Goal: Task Accomplishment & Management: Use online tool/utility

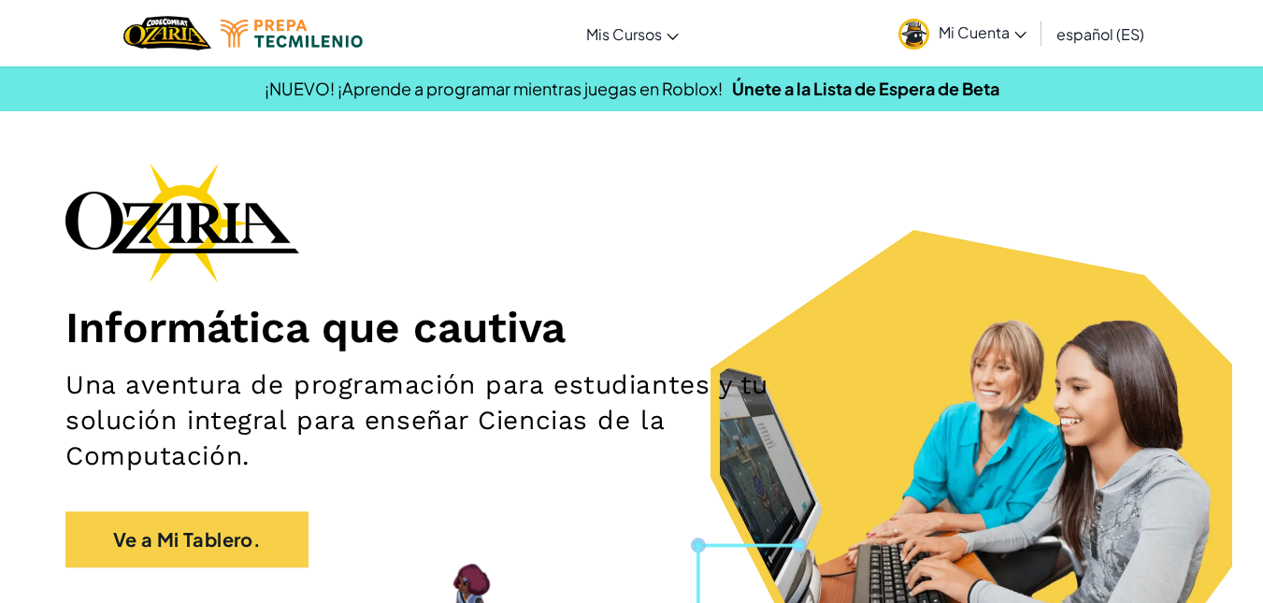
click at [925, 35] on img at bounding box center [913, 34] width 31 height 31
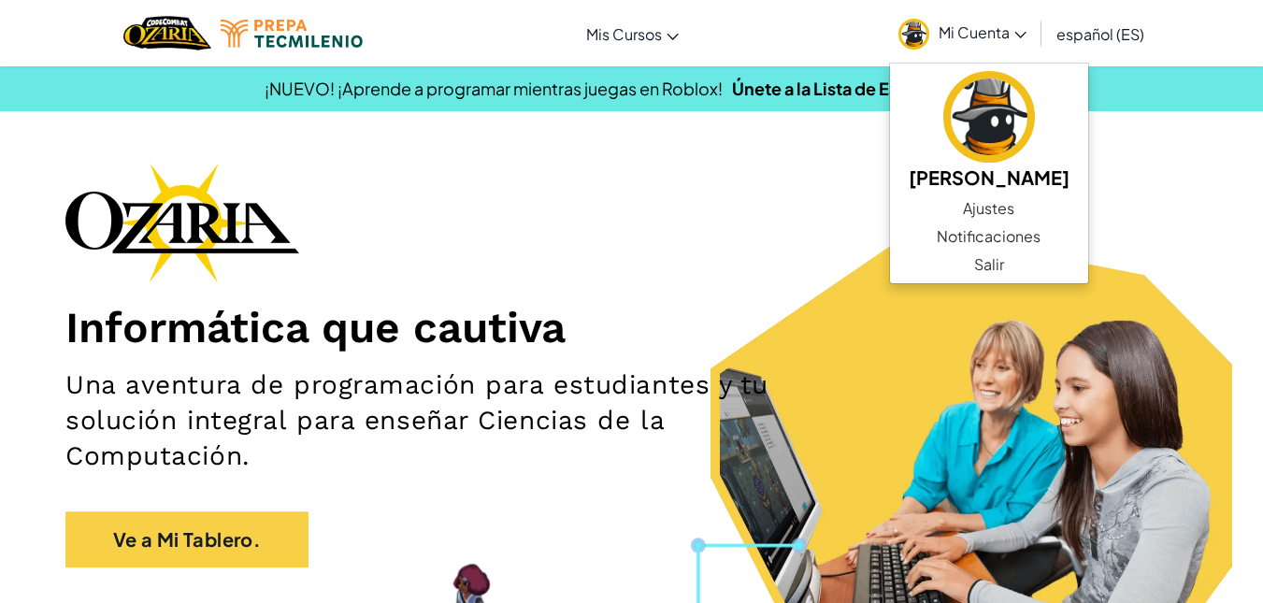
click at [925, 35] on img at bounding box center [913, 34] width 31 height 31
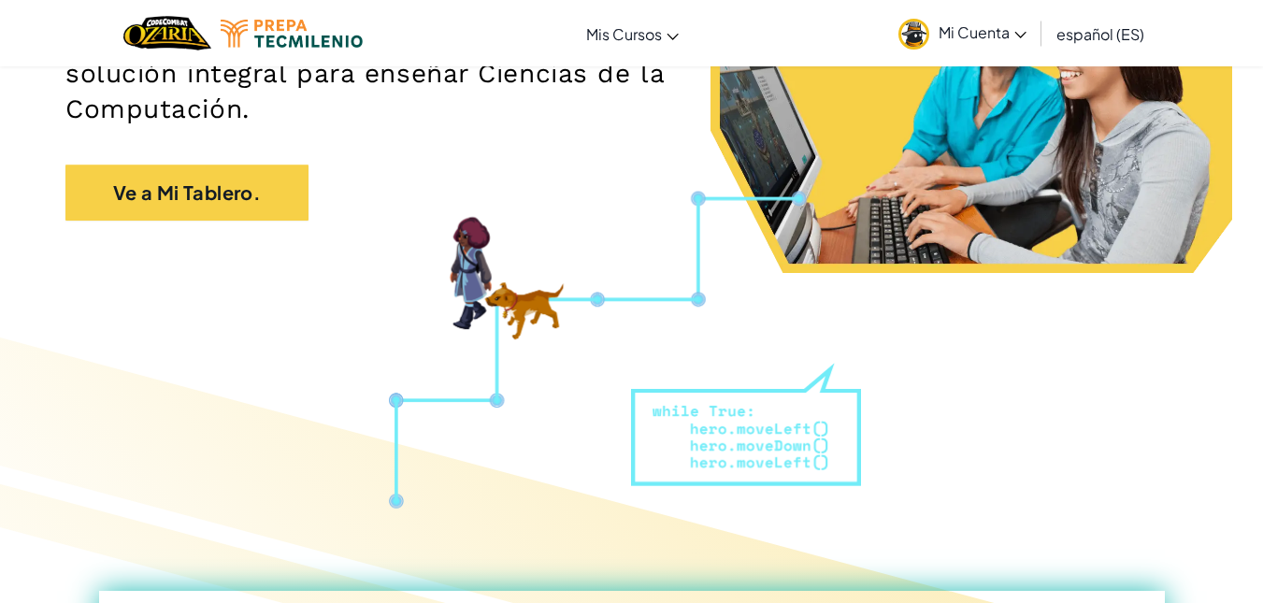
scroll to position [344, 0]
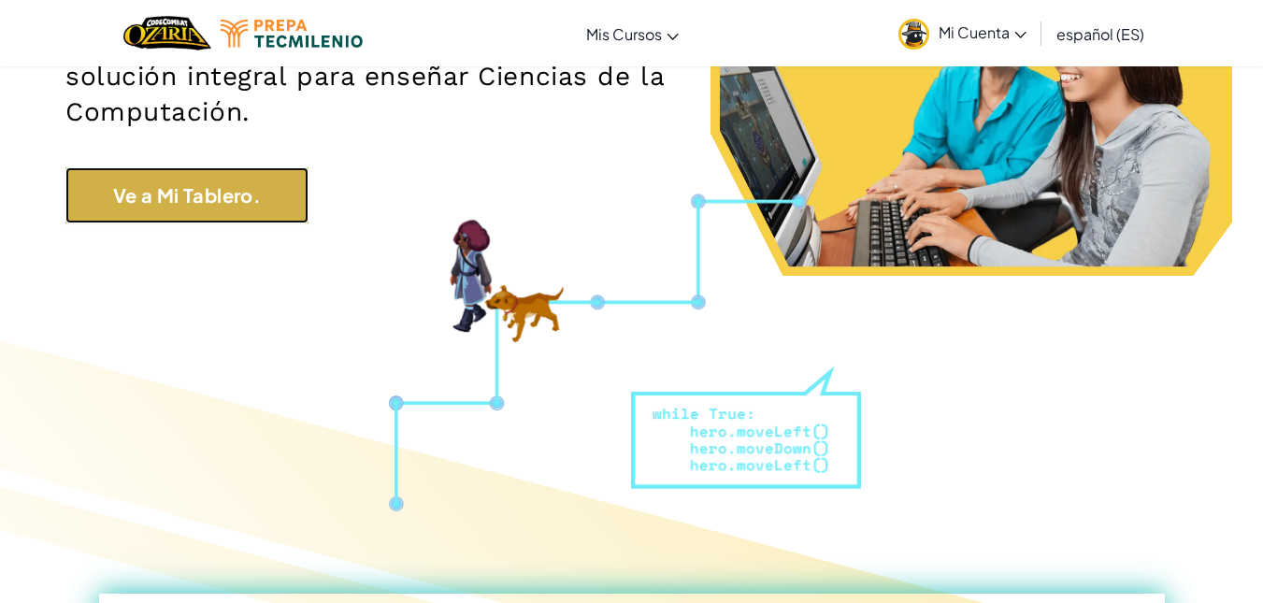
click at [272, 195] on link "Ve a Mi Tablero." at bounding box center [186, 195] width 243 height 56
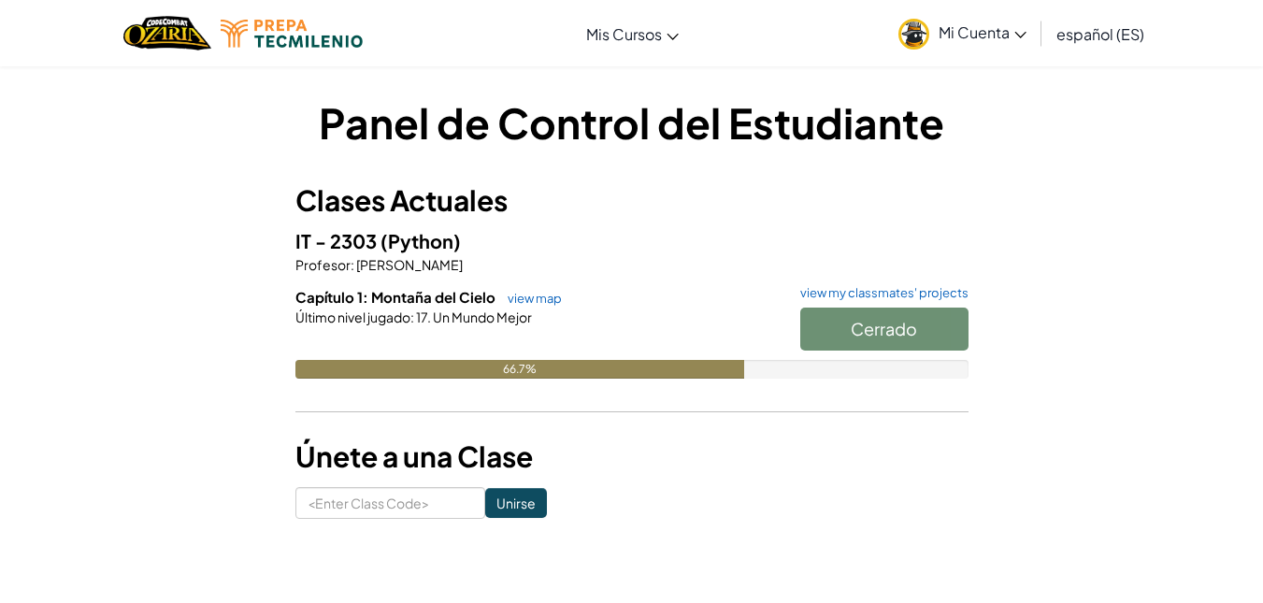
click at [453, 329] on div at bounding box center [631, 343] width 673 height 34
click at [513, 295] on link "view map" at bounding box center [530, 298] width 64 height 15
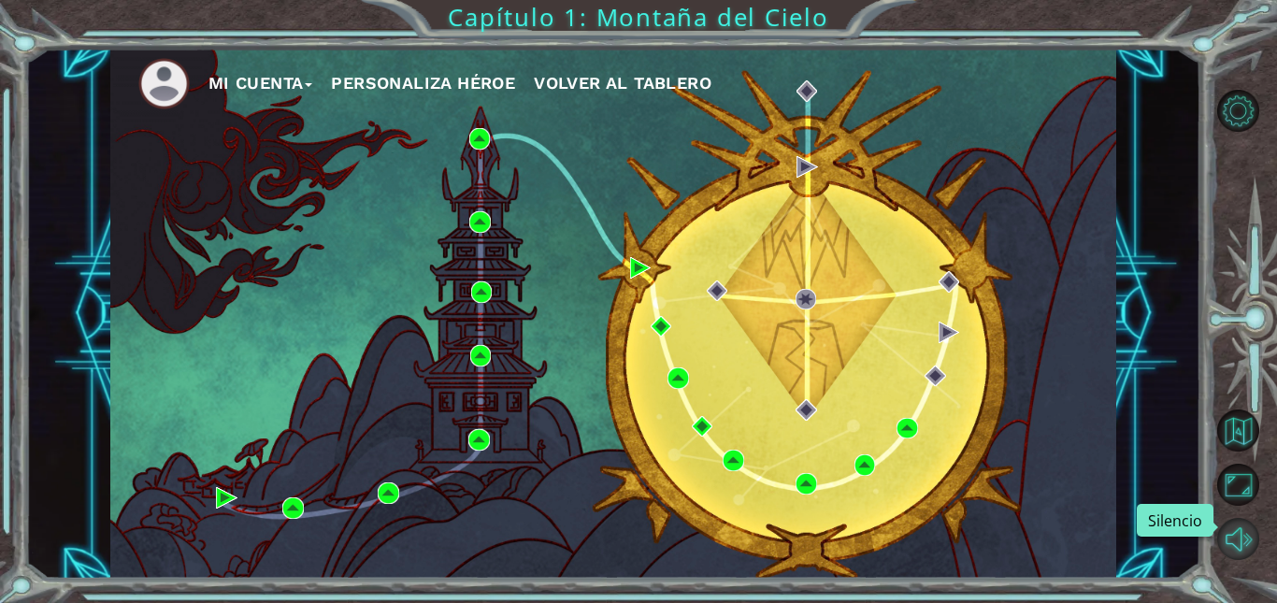
click at [1231, 542] on button "Silencio" at bounding box center [1238, 539] width 42 height 42
click at [401, 331] on div "Mi Cuenta Personaliza Héroe Volver al Tablero" at bounding box center [613, 314] width 1006 height 531
click at [802, 476] on img at bounding box center [807, 484] width 22 height 22
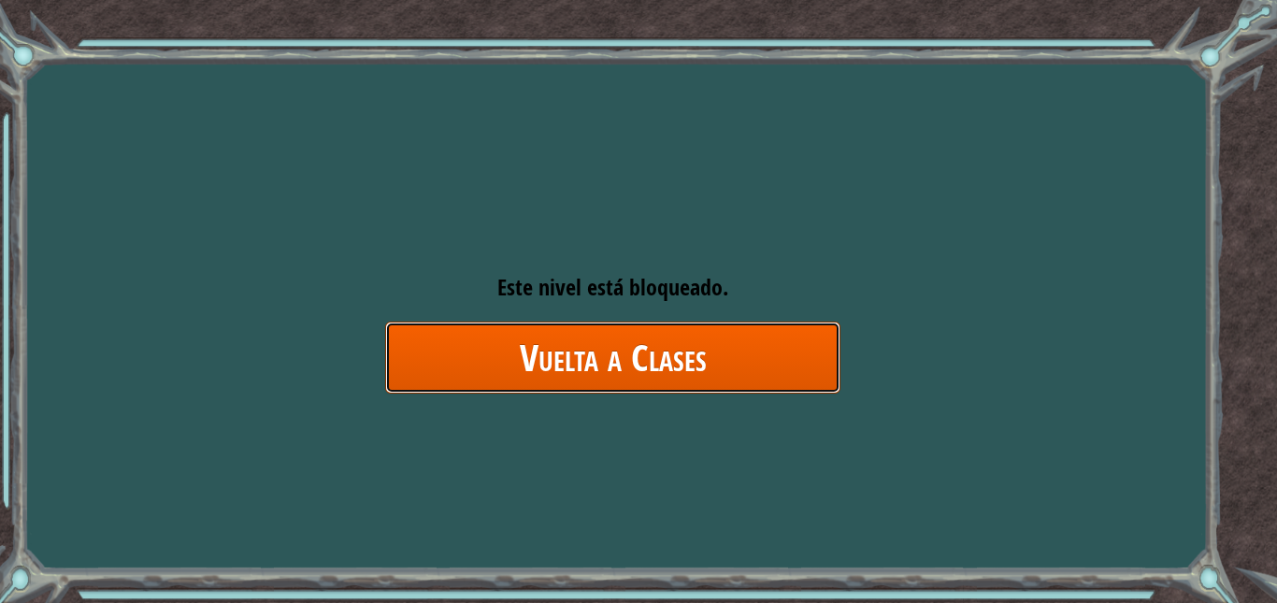
click at [691, 357] on link "Vuelta a Clases" at bounding box center [612, 358] width 455 height 72
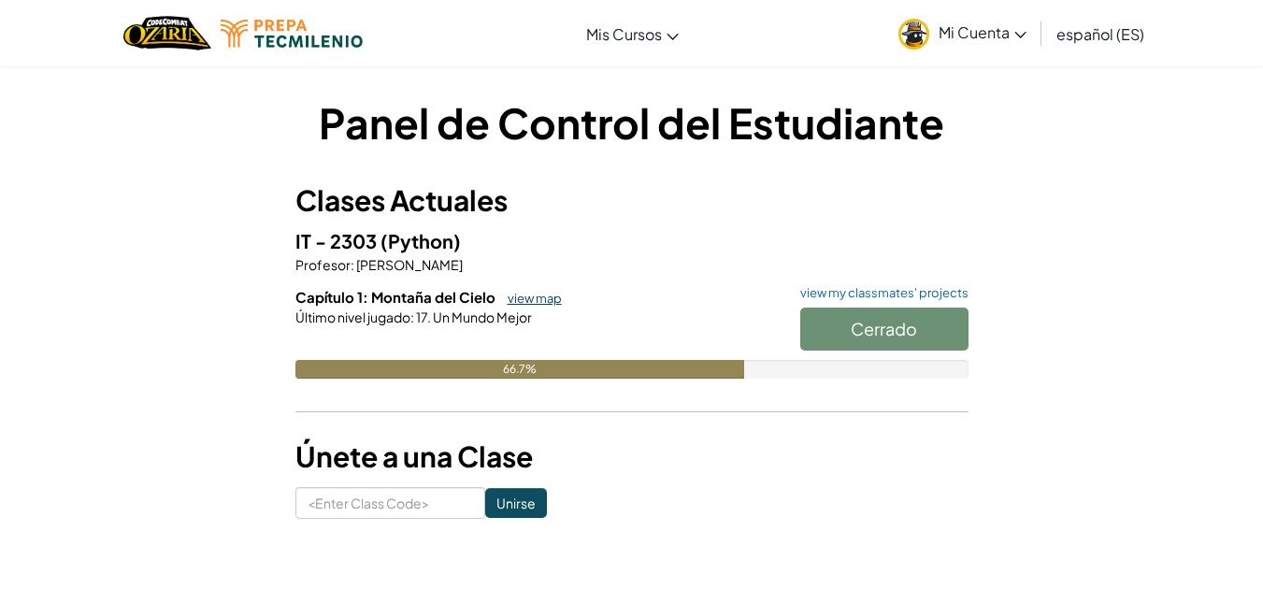
click at [522, 303] on link "view map" at bounding box center [530, 298] width 64 height 15
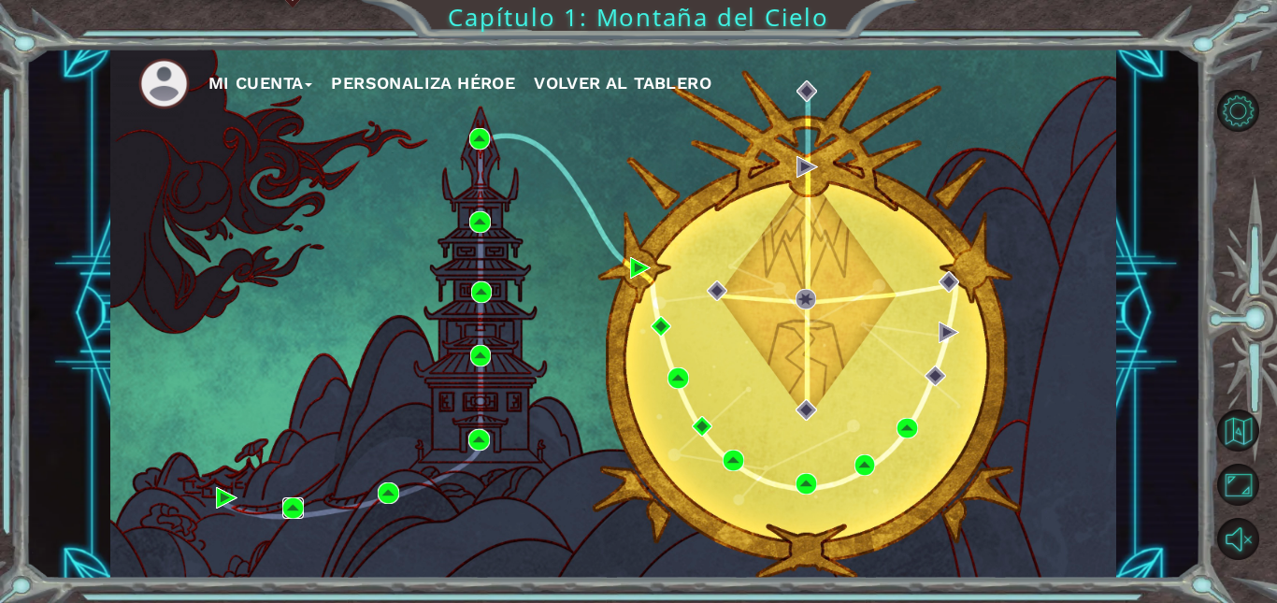
click at [290, 503] on img at bounding box center [293, 508] width 22 height 22
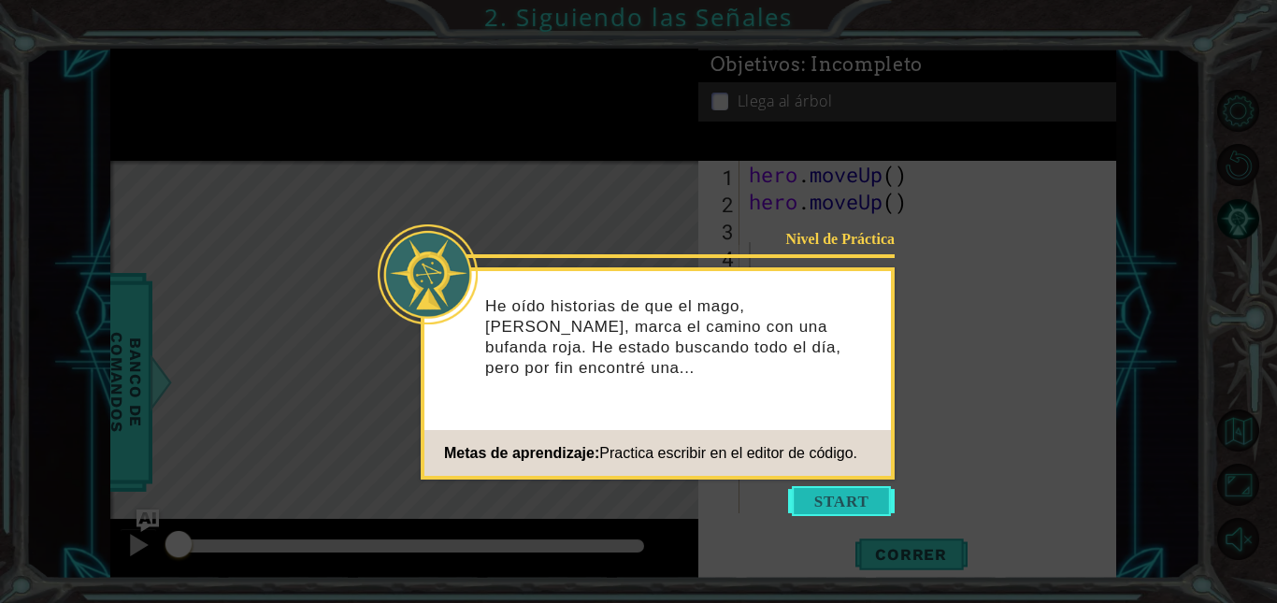
click at [827, 495] on button "Start" at bounding box center [841, 501] width 107 height 30
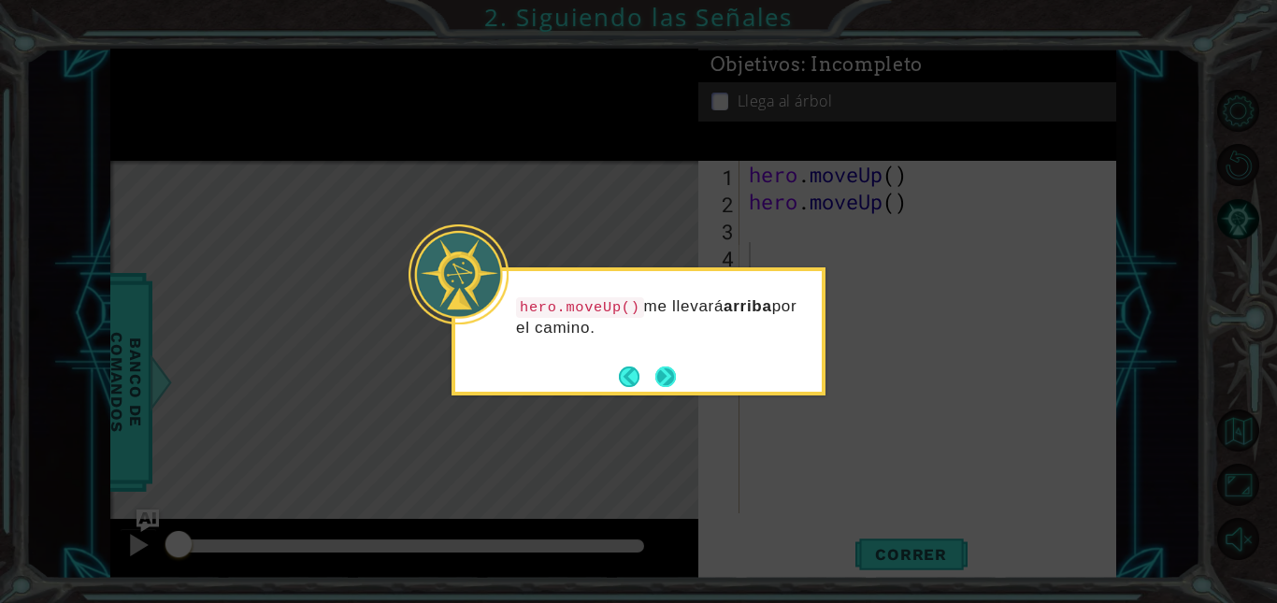
click at [666, 377] on button "Next" at bounding box center [665, 376] width 21 height 21
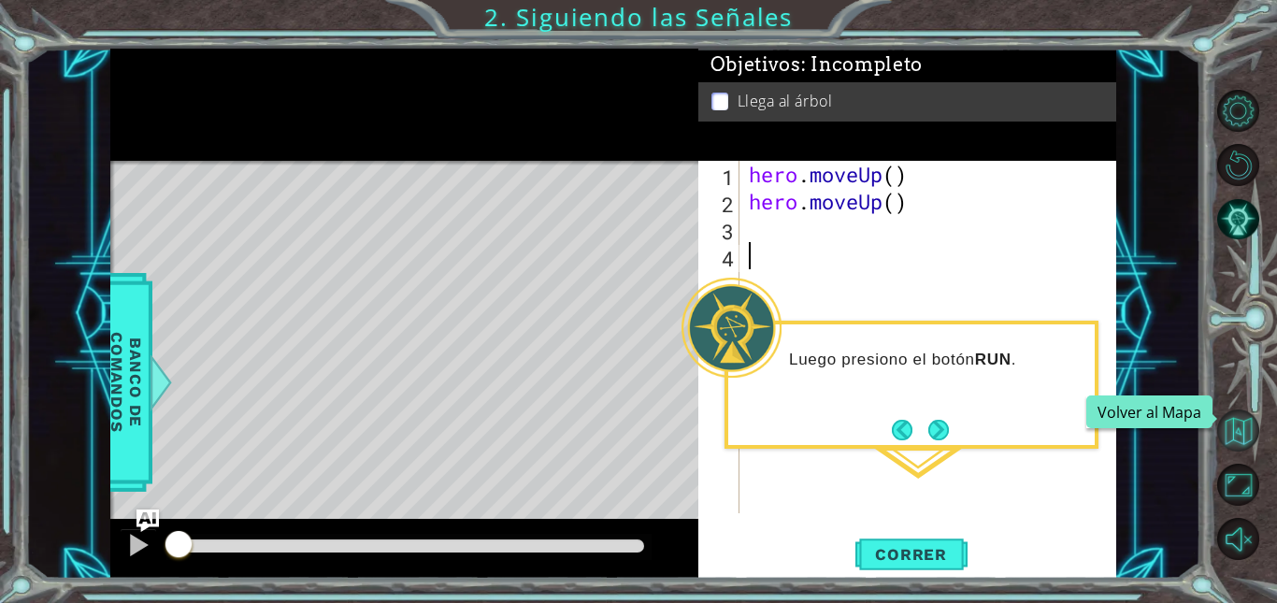
click at [1250, 438] on button "Volver al Mapa" at bounding box center [1238, 430] width 42 height 42
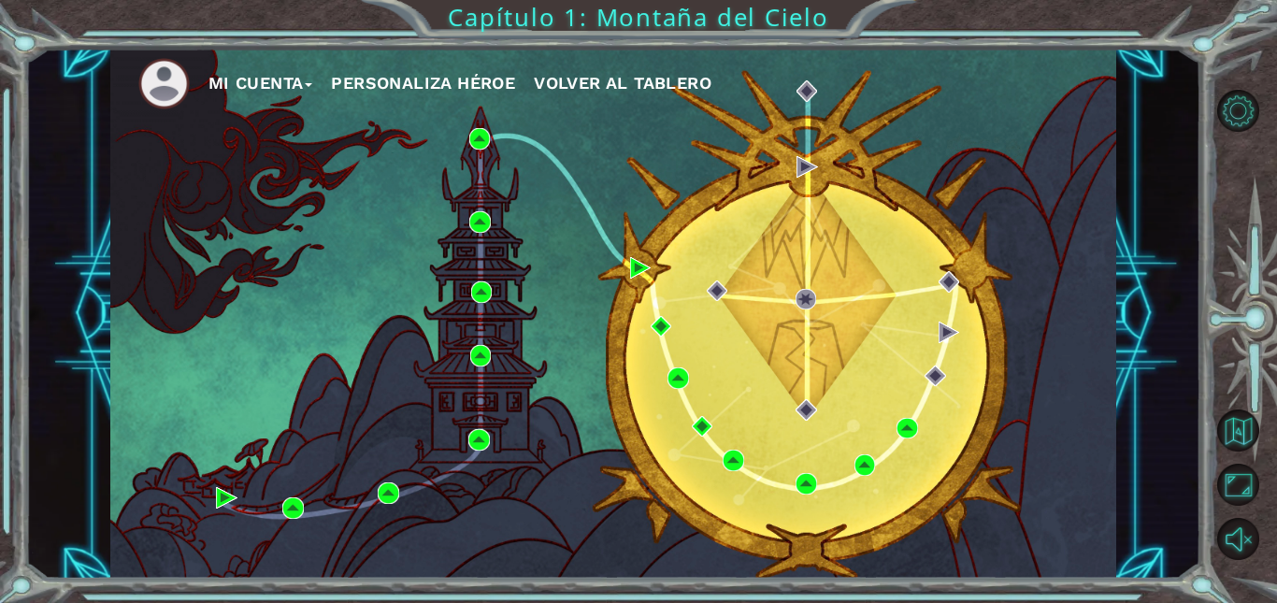
click at [280, 504] on div "Mi Cuenta Personaliza Héroe Volver al Tablero" at bounding box center [613, 314] width 1006 height 531
click at [288, 504] on img at bounding box center [293, 508] width 22 height 22
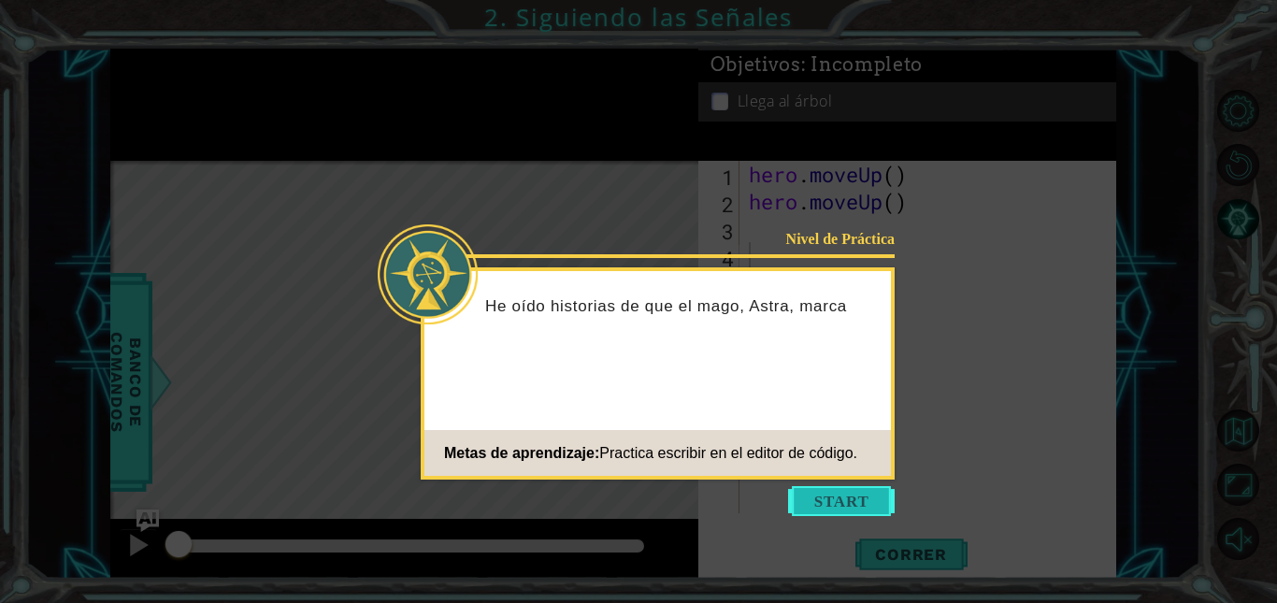
click at [818, 507] on button "Start" at bounding box center [841, 501] width 107 height 30
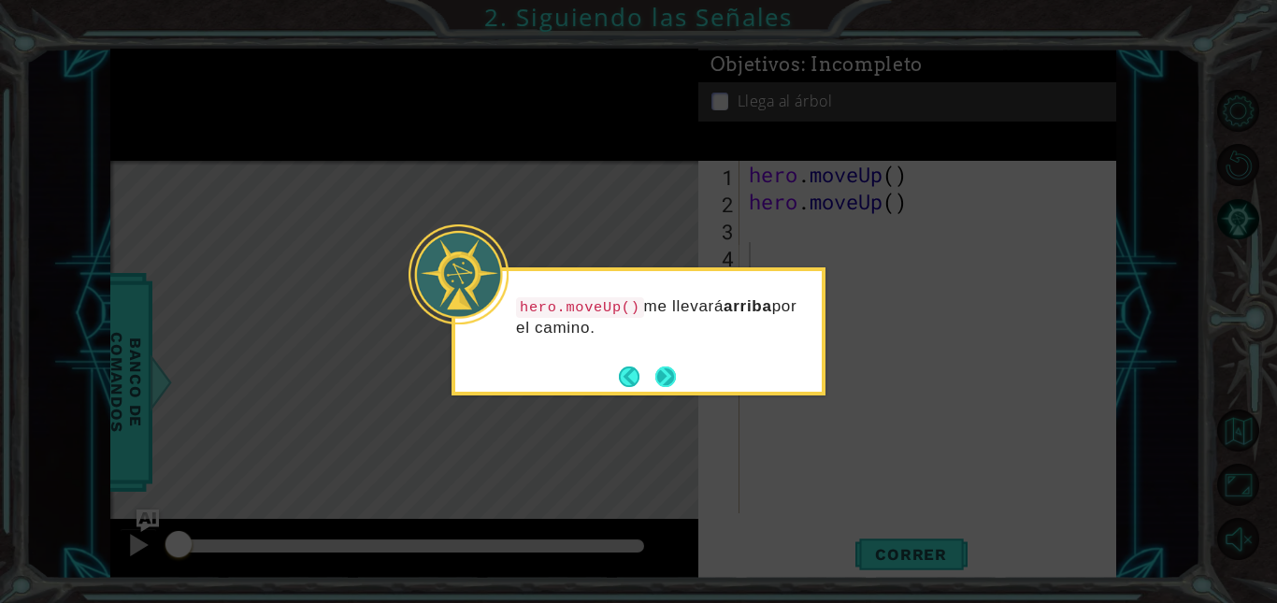
click at [675, 383] on button "Next" at bounding box center [665, 376] width 21 height 21
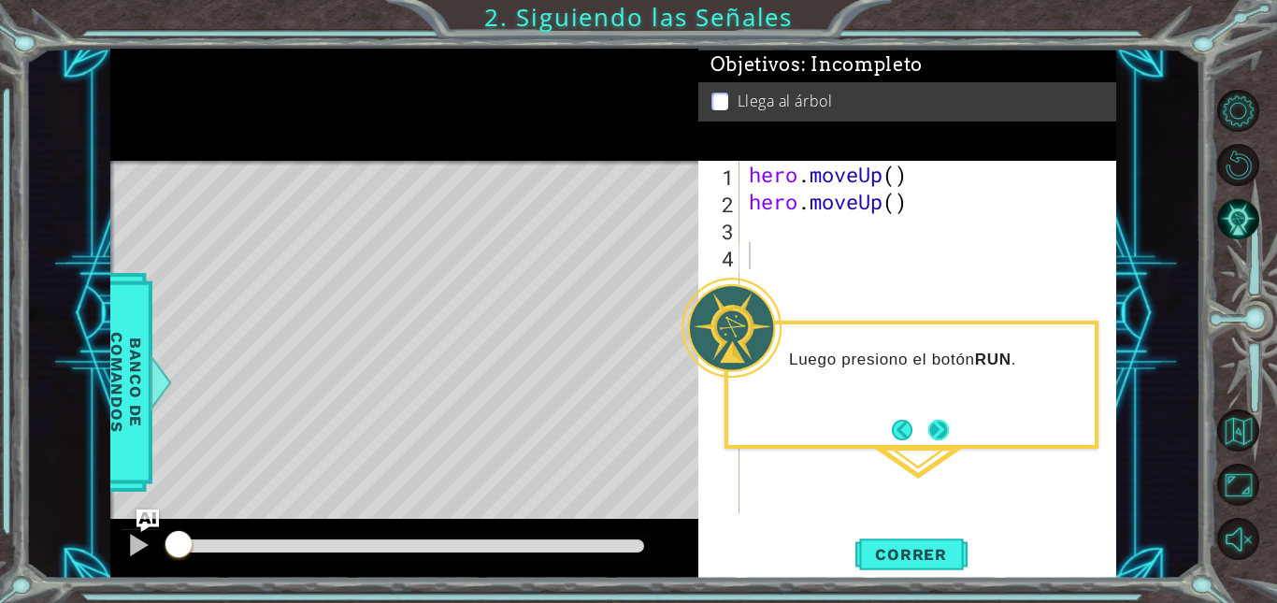
click at [928, 424] on button "Next" at bounding box center [938, 430] width 21 height 21
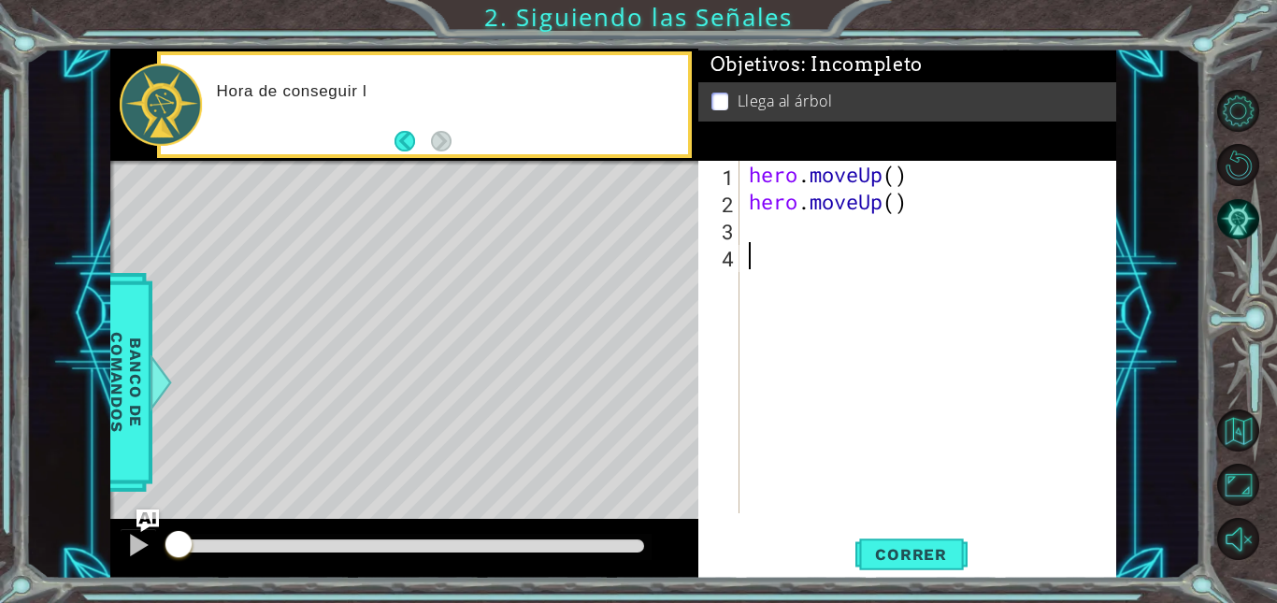
click at [928, 424] on div "hero . moveUp ( ) hero . moveUp ( )" at bounding box center [933, 364] width 376 height 407
click at [770, 235] on div "hero . moveUp ( ) hero . moveUp ( )" at bounding box center [933, 364] width 376 height 407
click at [774, 264] on div "hero . moveUp ( ) hero . moveUp ( )" at bounding box center [933, 364] width 376 height 407
click at [865, 224] on div "hero . moveUp ( ) hero . moveUp ( )" at bounding box center [933, 364] width 376 height 407
click at [904, 216] on div "hero . moveUp ( ) hero . moveUp ( )" at bounding box center [933, 364] width 376 height 407
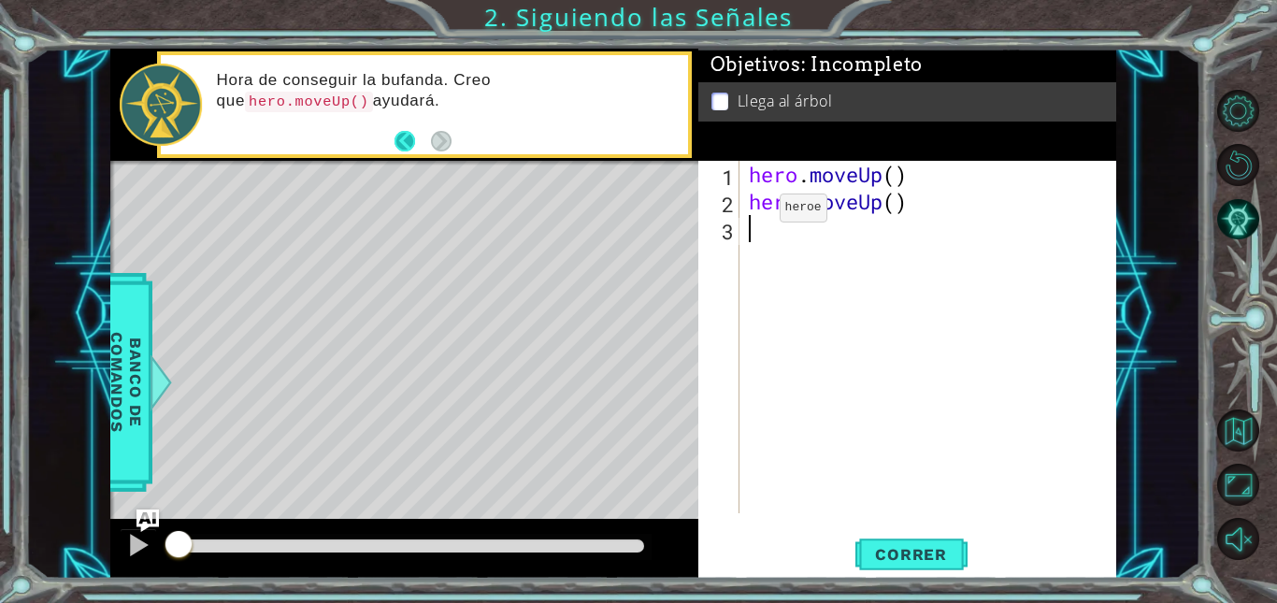
click at [413, 148] on button "Back" at bounding box center [413, 141] width 36 height 21
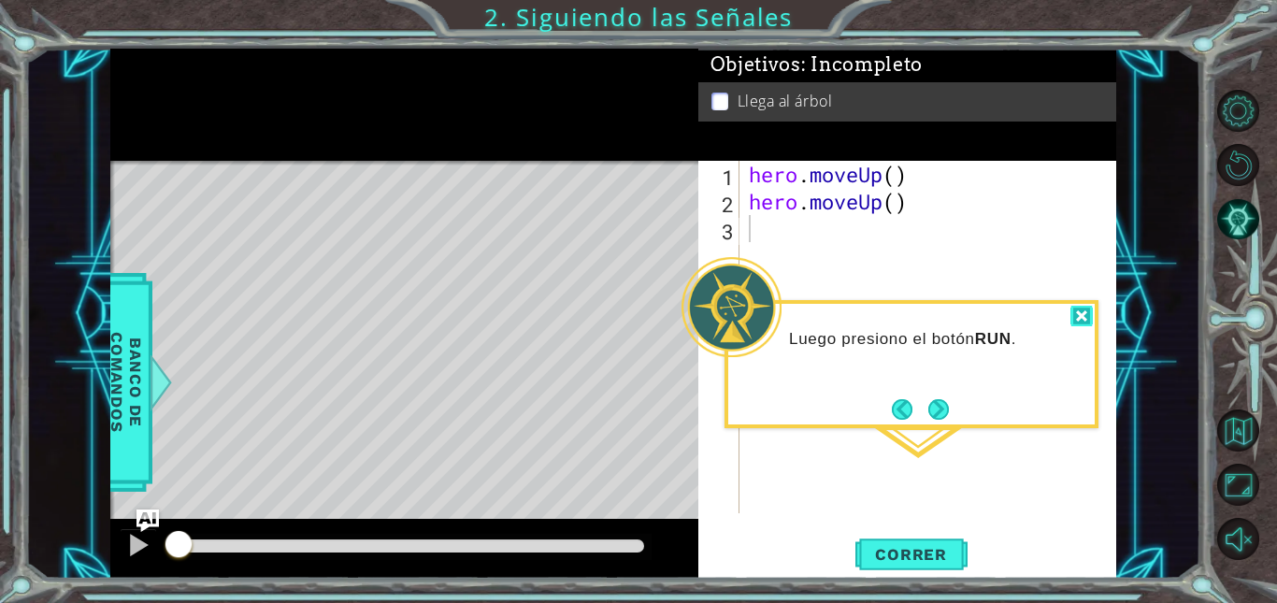
click at [1091, 320] on div at bounding box center [1081, 317] width 22 height 22
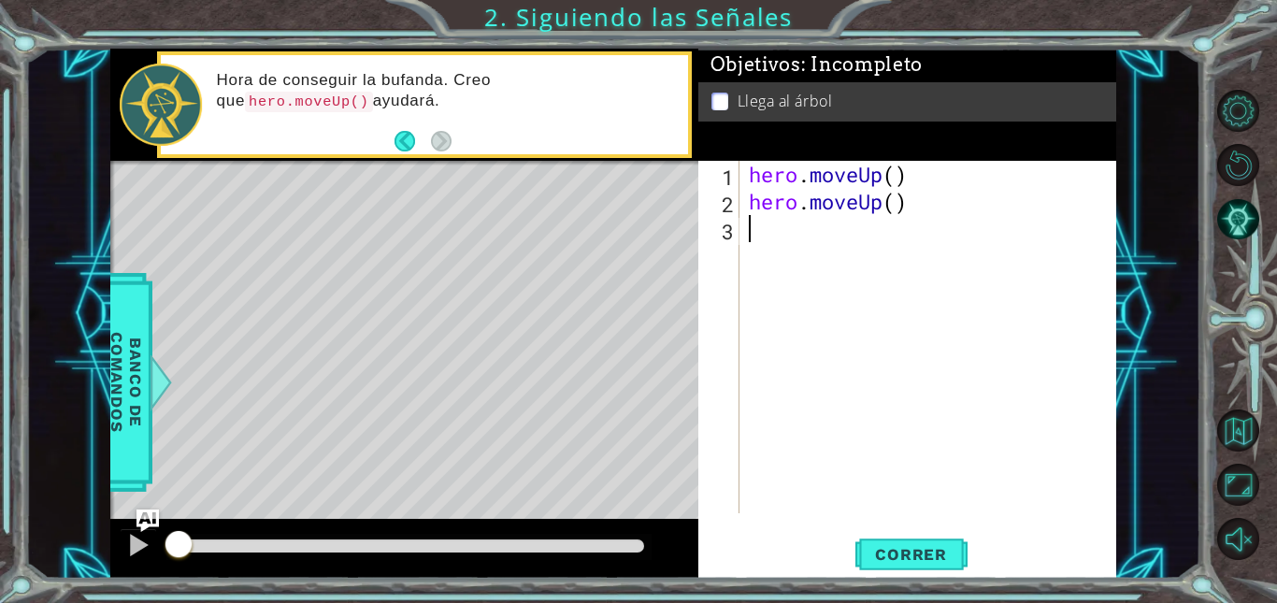
click at [819, 301] on div "hero . moveUp ( ) hero . moveUp ( )" at bounding box center [933, 364] width 376 height 407
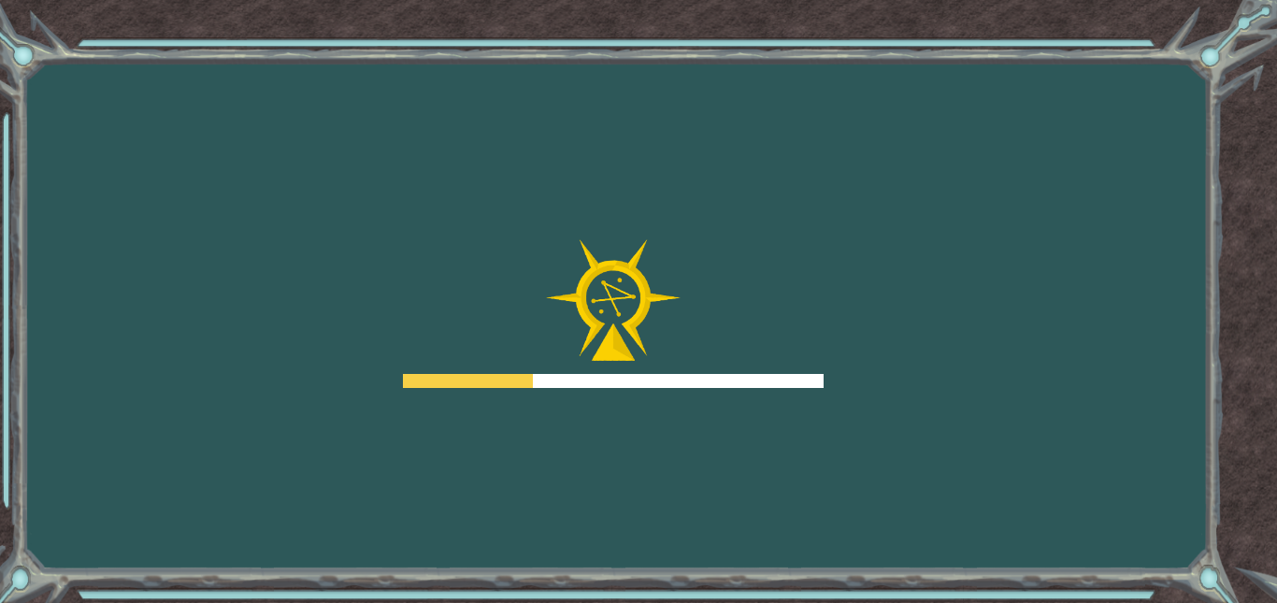
click at [638, 193] on div "Goals Error al cargar desde el servidor. Intenta refrescar la página. Necesitar…" at bounding box center [638, 301] width 1277 height 603
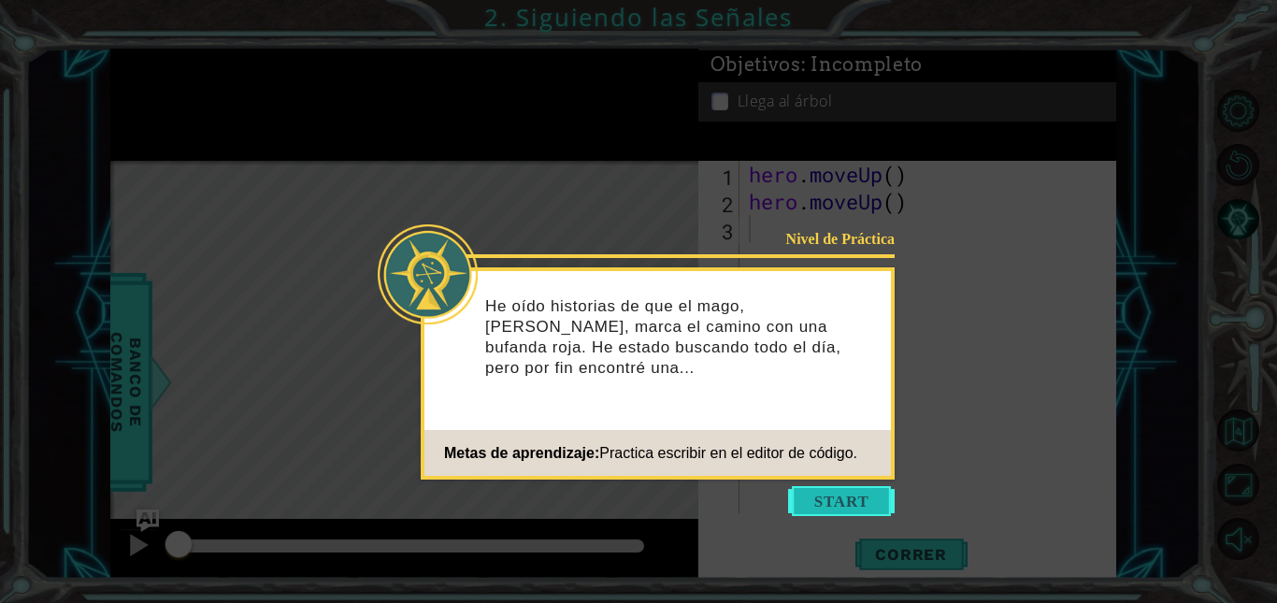
click at [809, 502] on button "Start" at bounding box center [841, 501] width 107 height 30
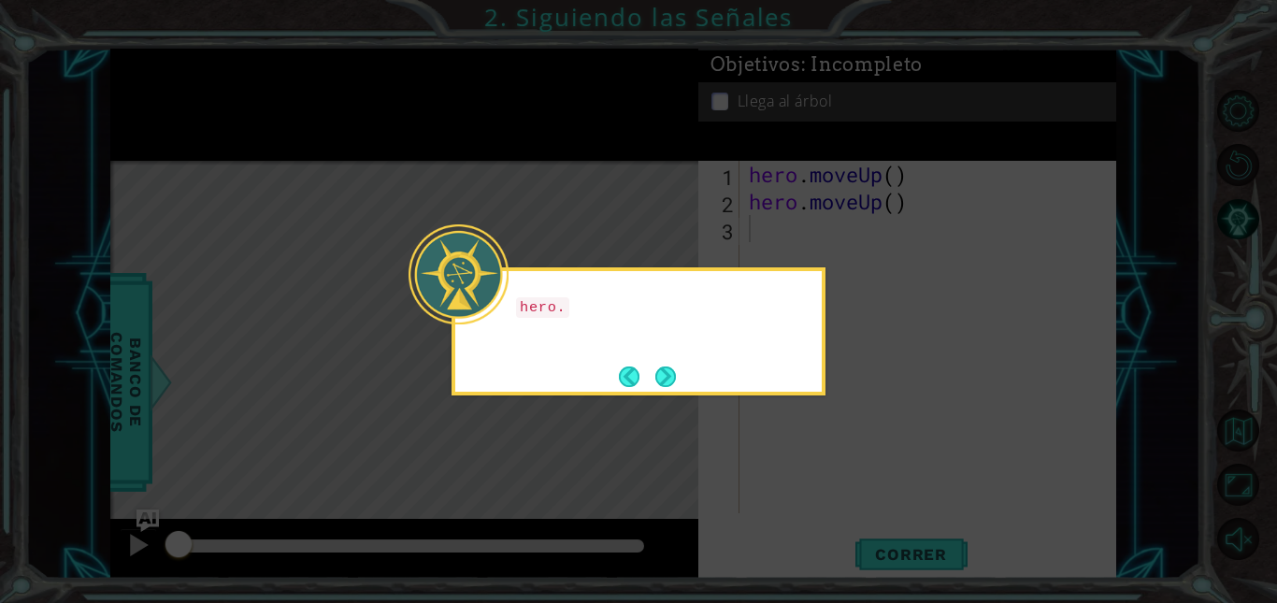
click at [809, 502] on icon at bounding box center [638, 301] width 1277 height 603
click at [674, 381] on button "Next" at bounding box center [665, 376] width 21 height 21
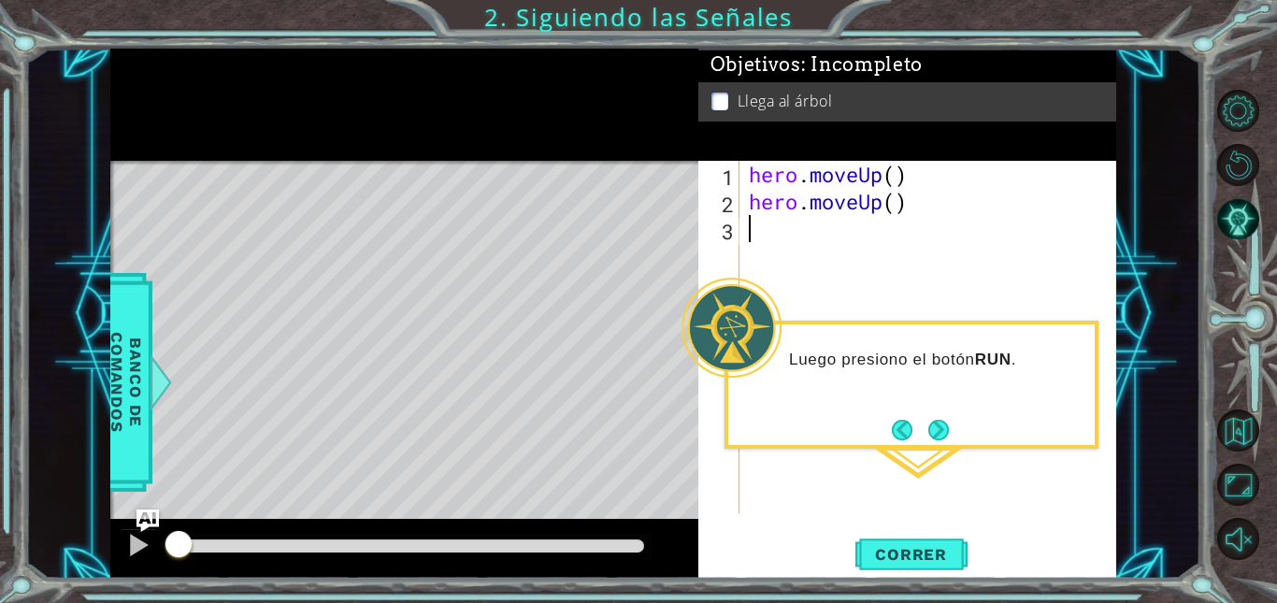
click at [775, 268] on div "hero . moveUp ( ) hero . moveUp ( )" at bounding box center [933, 364] width 376 height 407
click at [853, 250] on div "hero . moveUp ( ) hero . moveUp ( )" at bounding box center [933, 364] width 376 height 407
drag, startPoint x: 926, startPoint y: 182, endPoint x: 751, endPoint y: 175, distance: 175.9
click at [751, 175] on div "hero . moveUp ( ) hero . moveUp ( )" at bounding box center [933, 364] width 376 height 407
type textarea "hero.moveUp()"
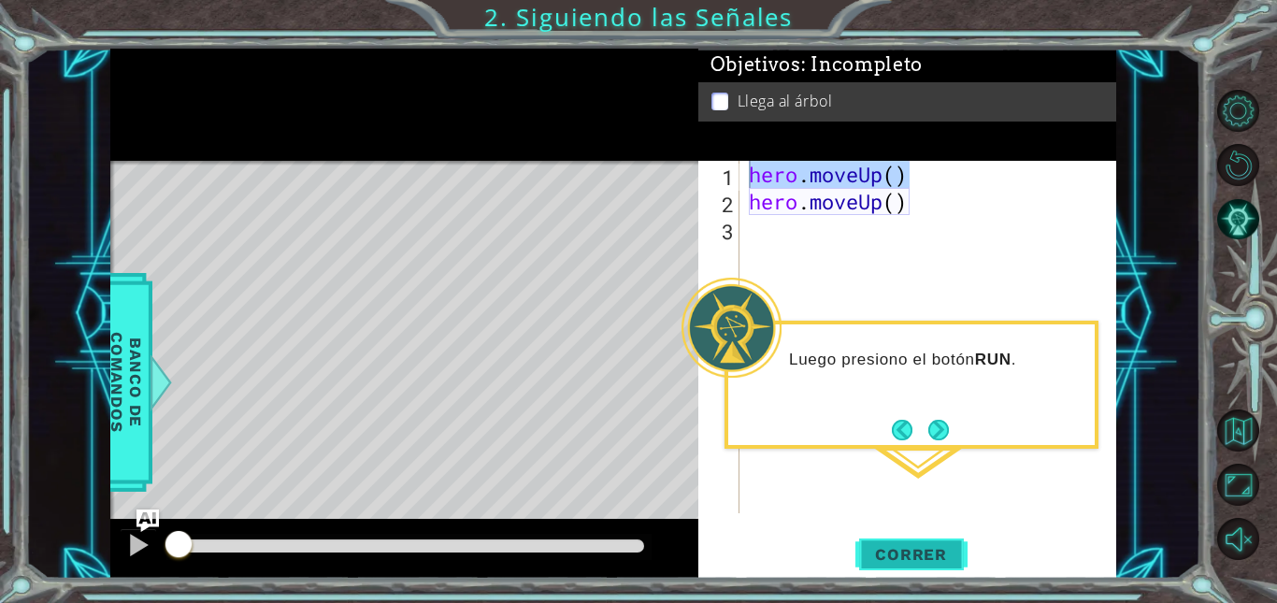
click at [914, 541] on button "Correr" at bounding box center [911, 555] width 112 height 42
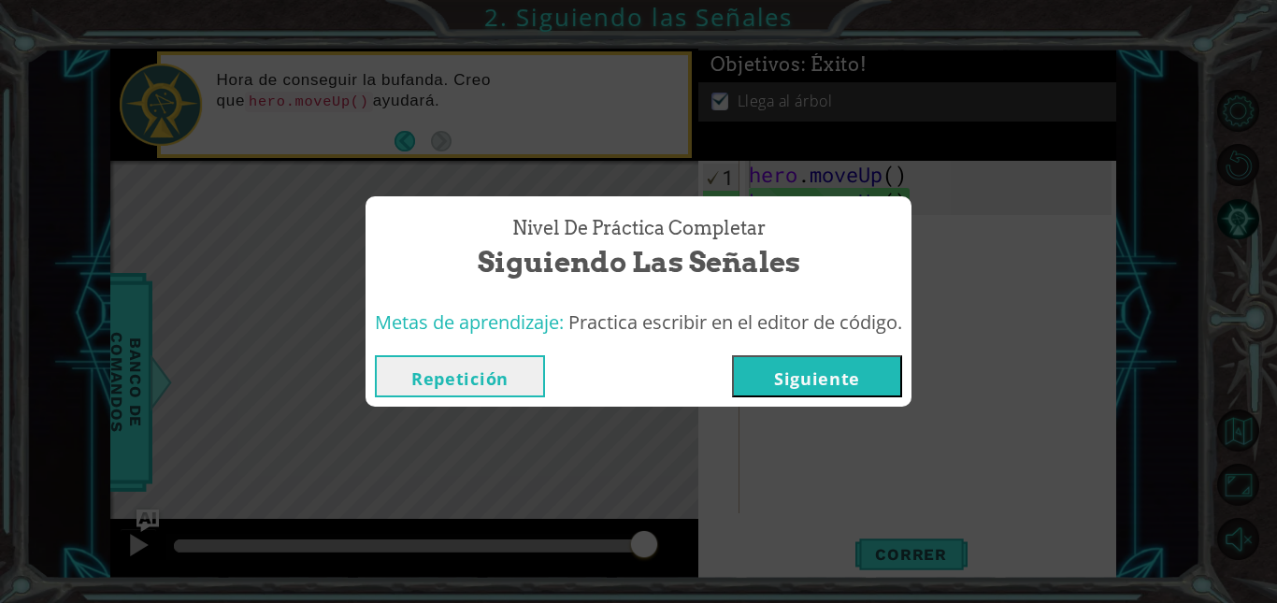
click at [819, 366] on button "Siguiente" at bounding box center [817, 376] width 170 height 42
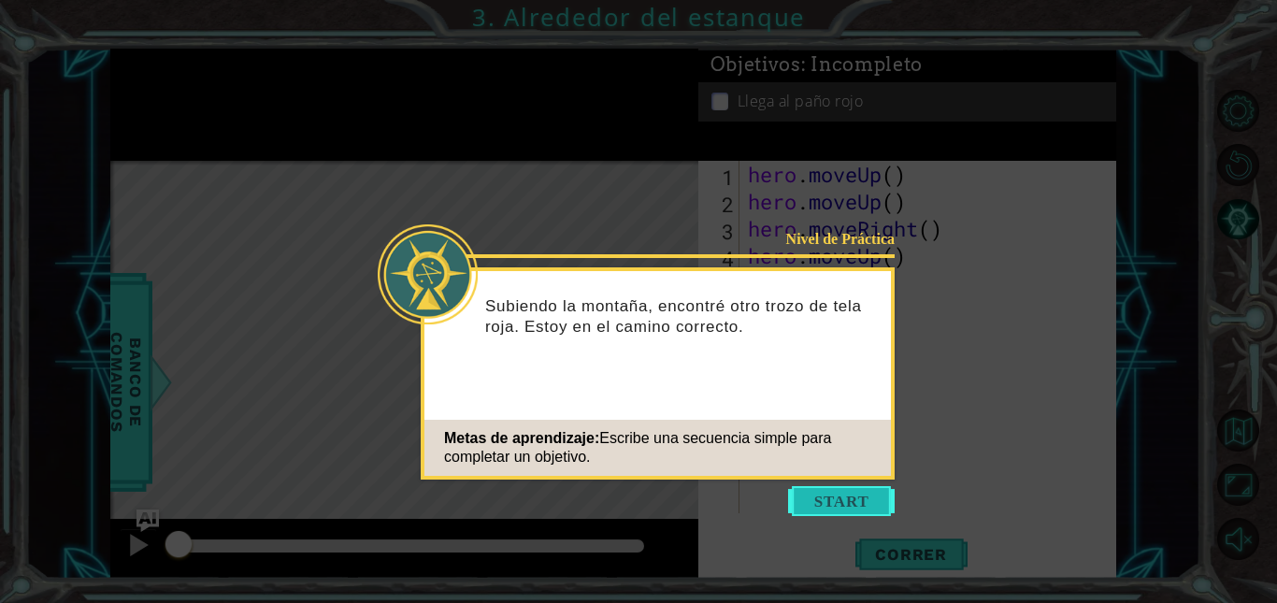
click at [838, 501] on button "Start" at bounding box center [841, 501] width 107 height 30
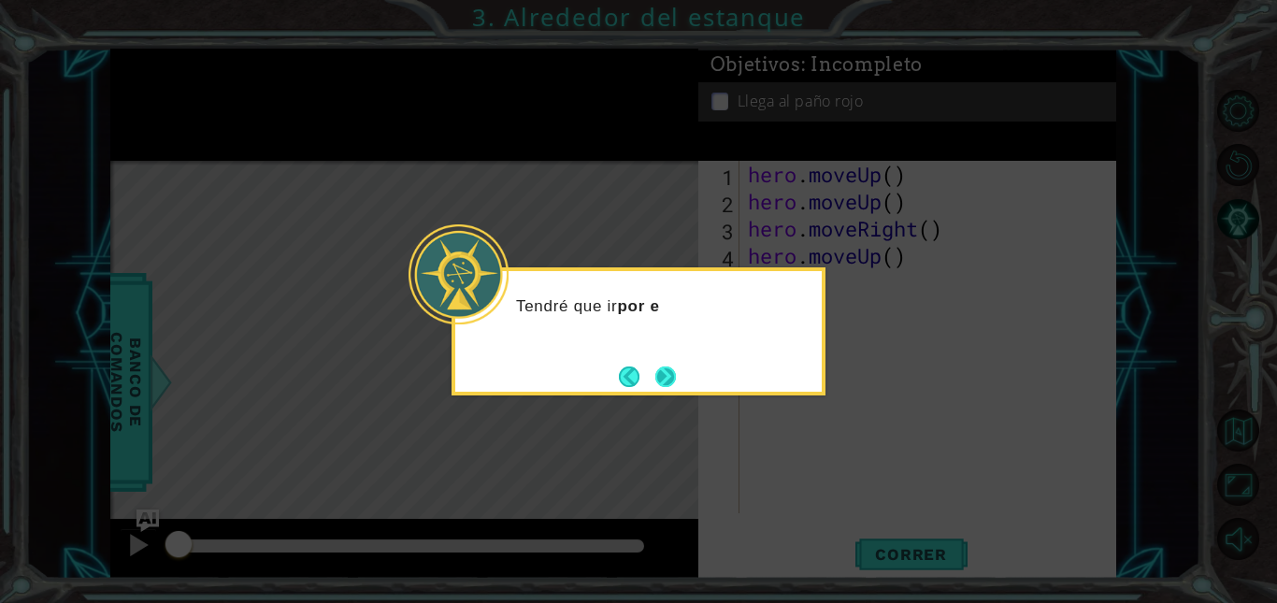
click at [676, 376] on button "Next" at bounding box center [665, 376] width 21 height 21
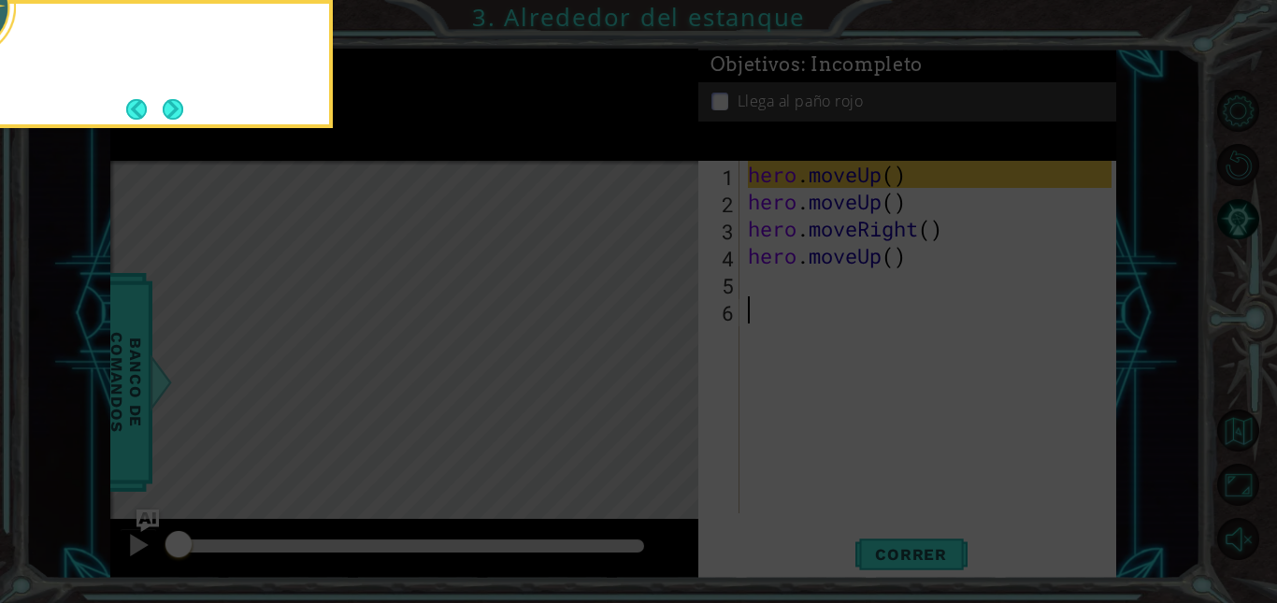
click at [679, 376] on icon at bounding box center [638, 90] width 1277 height 1026
click at [169, 122] on footer at bounding box center [154, 109] width 57 height 28
click at [167, 107] on button "Next" at bounding box center [173, 109] width 21 height 21
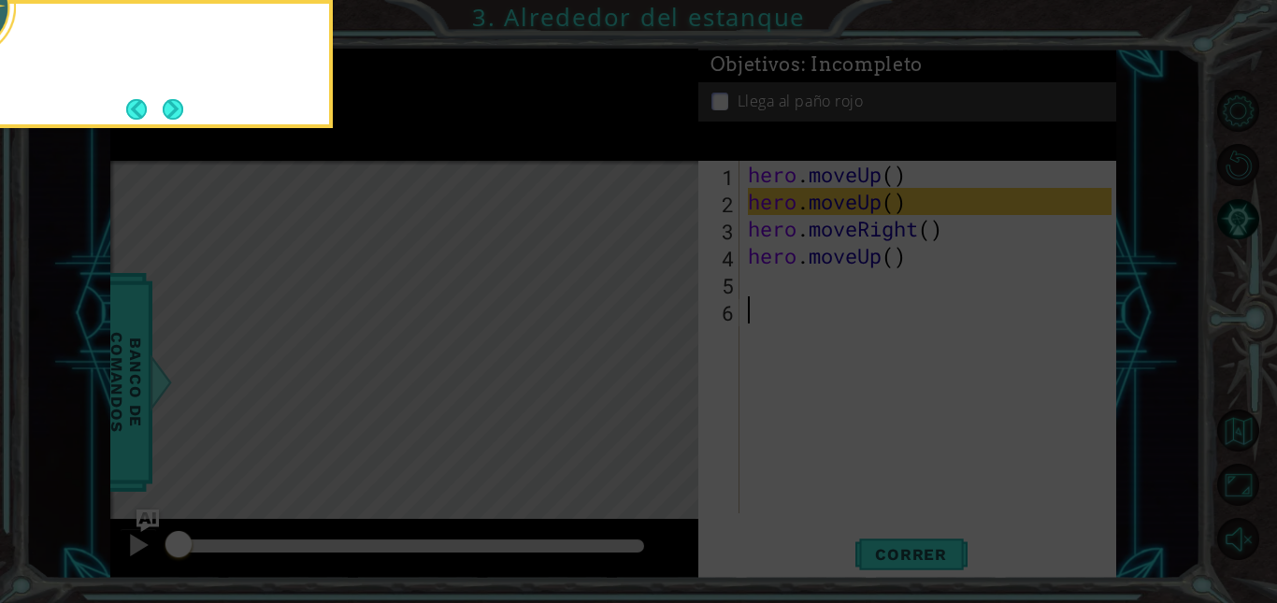
click at [167, 107] on button "Next" at bounding box center [173, 109] width 21 height 21
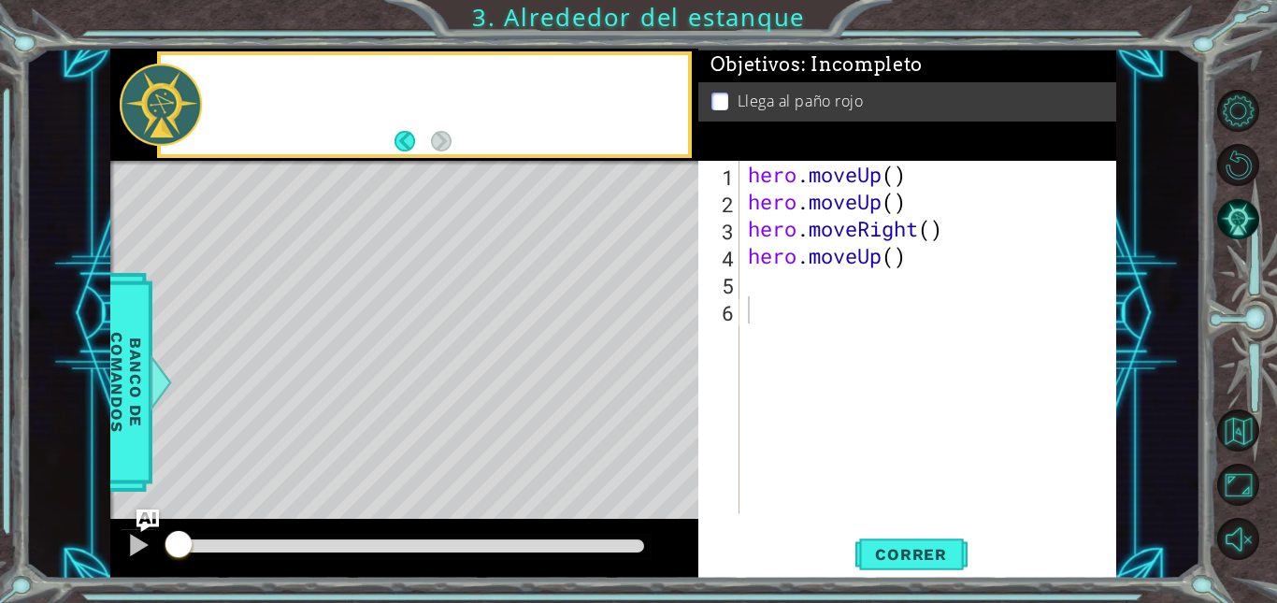
click at [167, 107] on div at bounding box center [161, 105] width 82 height 83
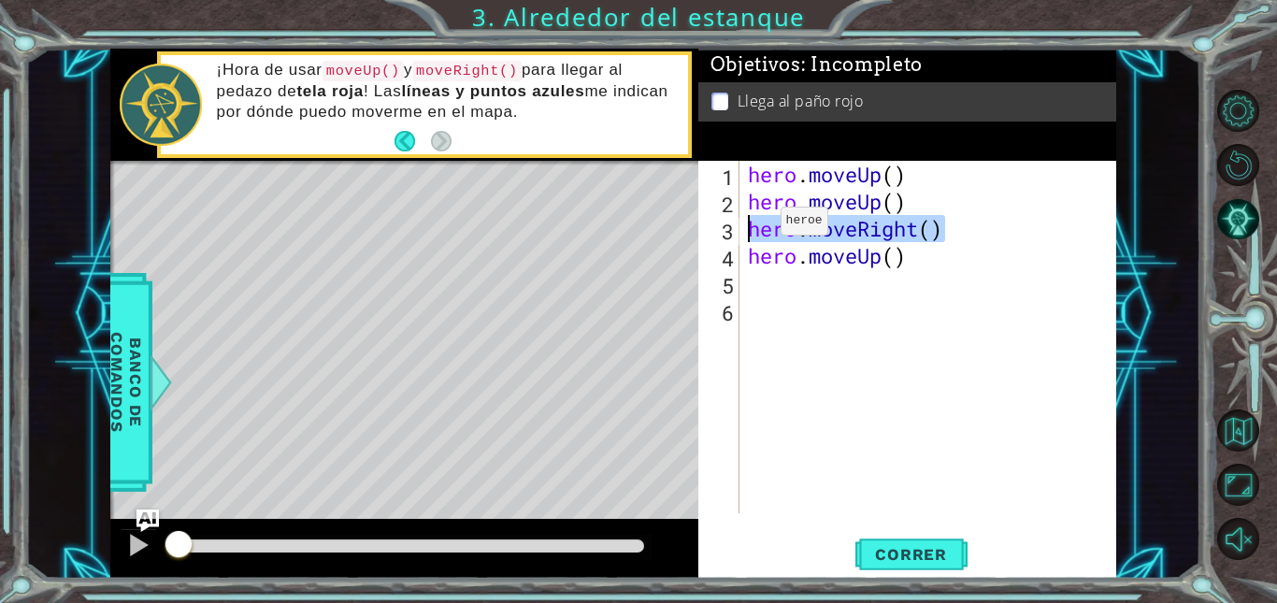
drag, startPoint x: 945, startPoint y: 228, endPoint x: 753, endPoint y: 226, distance: 192.6
click at [753, 226] on div "hero . moveUp ( ) hero . moveUp ( ) hero . moveRight ( ) hero . moveUp ( )" at bounding box center [932, 364] width 377 height 407
type textarea "hero.moveRight()"
click at [895, 556] on span "Correr" at bounding box center [910, 554] width 109 height 19
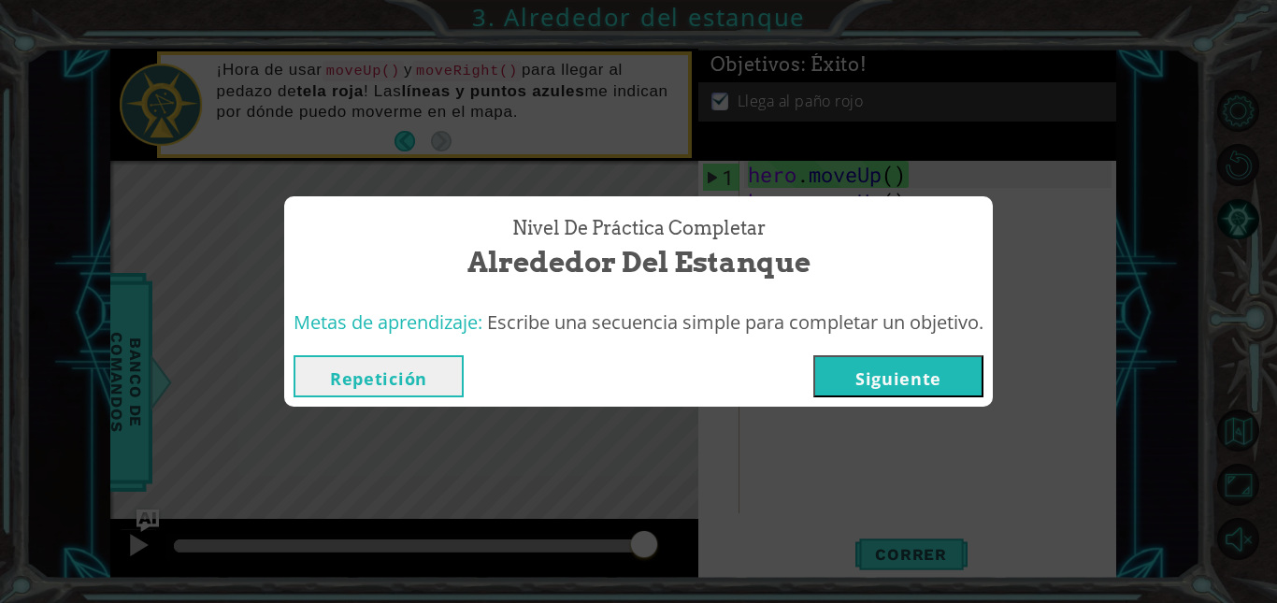
click at [902, 371] on button "Siguiente" at bounding box center [898, 376] width 170 height 42
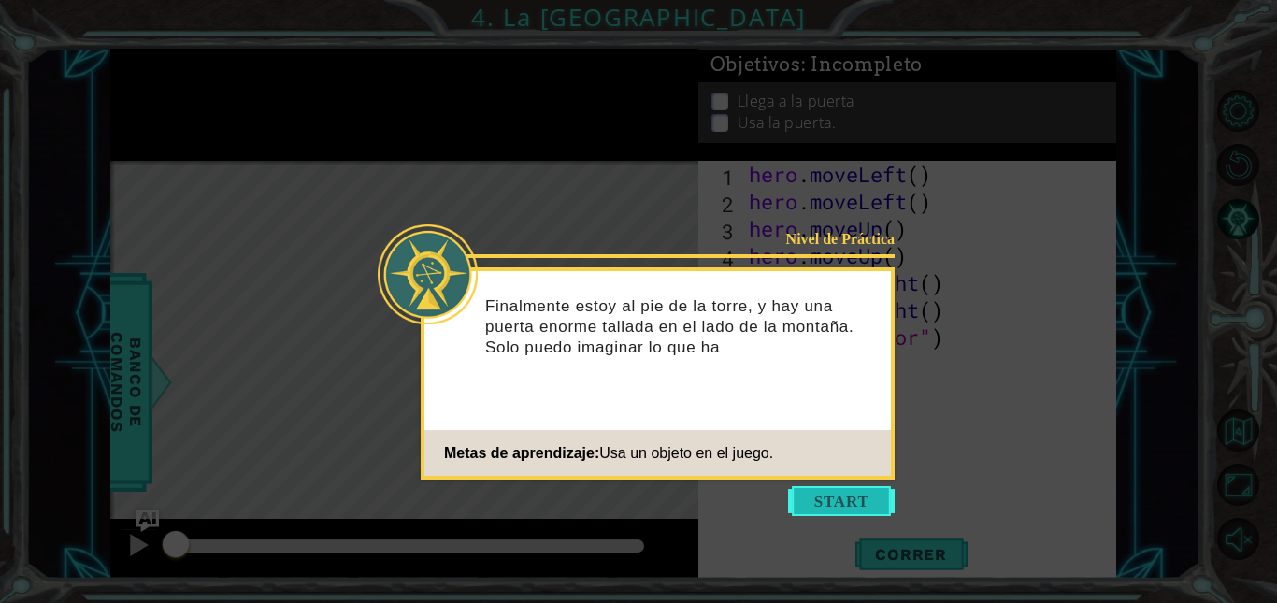
click at [854, 498] on button "Start" at bounding box center [841, 501] width 107 height 30
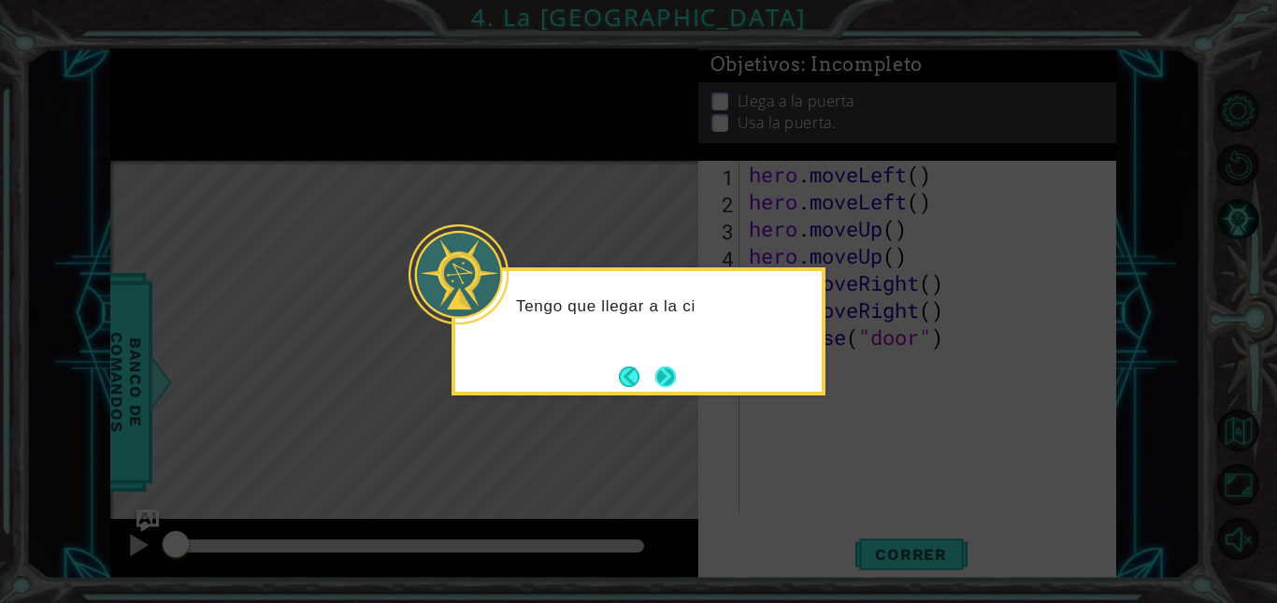
click at [659, 370] on button "Next" at bounding box center [665, 376] width 21 height 21
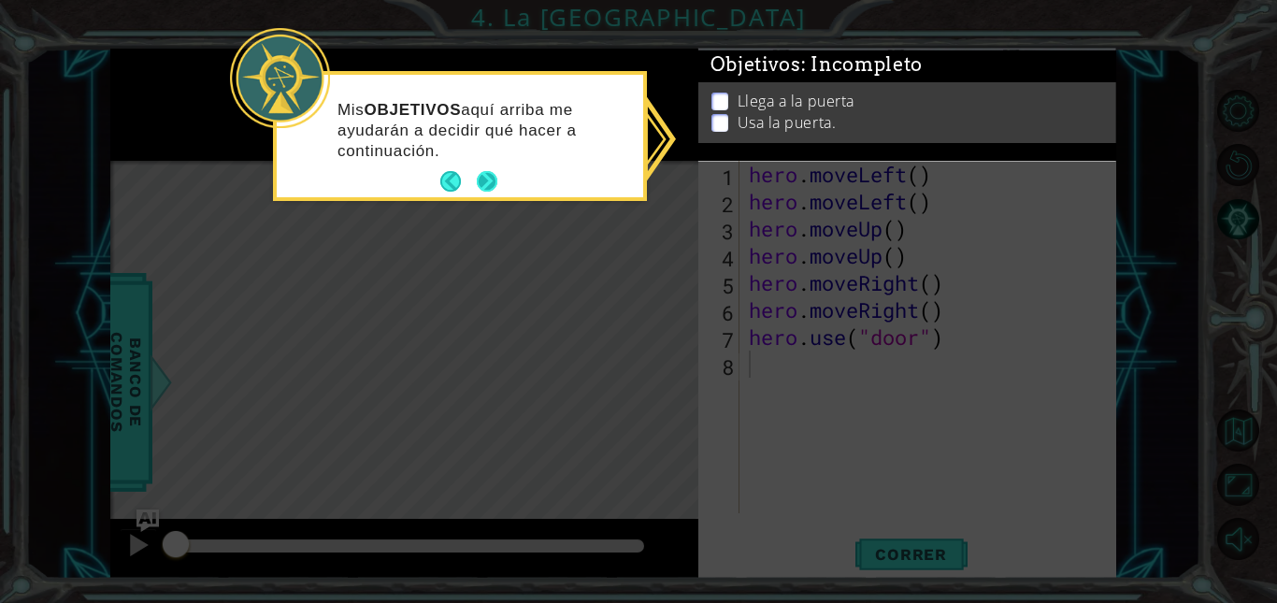
click at [485, 182] on button "Next" at bounding box center [487, 181] width 21 height 21
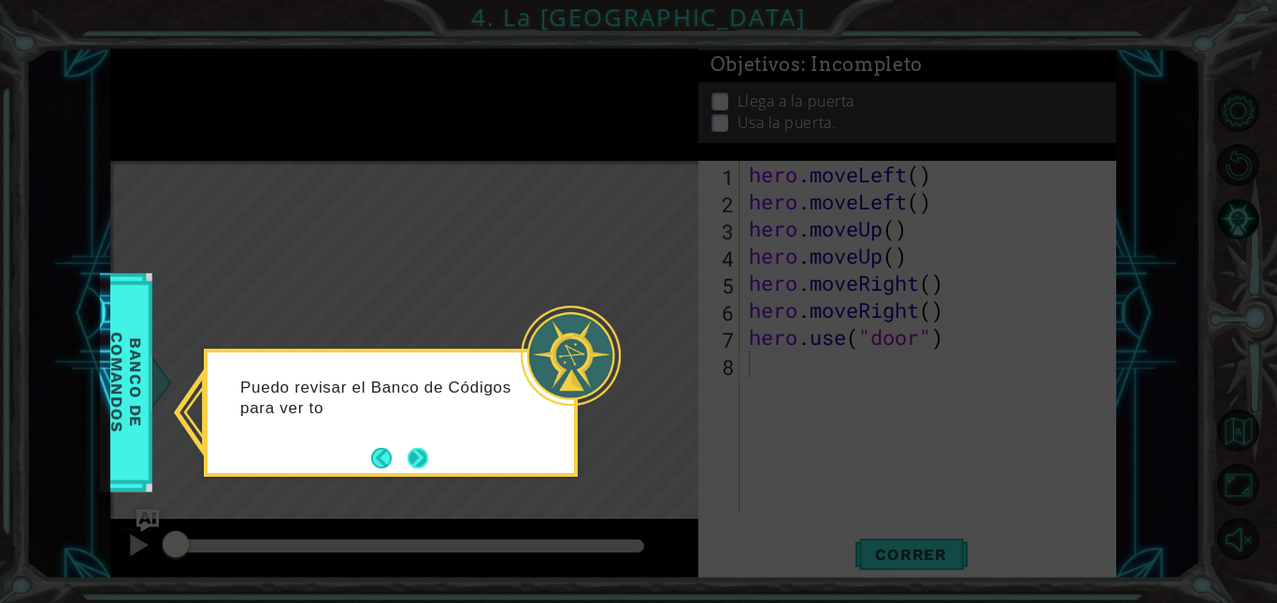
click at [425, 462] on button "Next" at bounding box center [418, 458] width 21 height 21
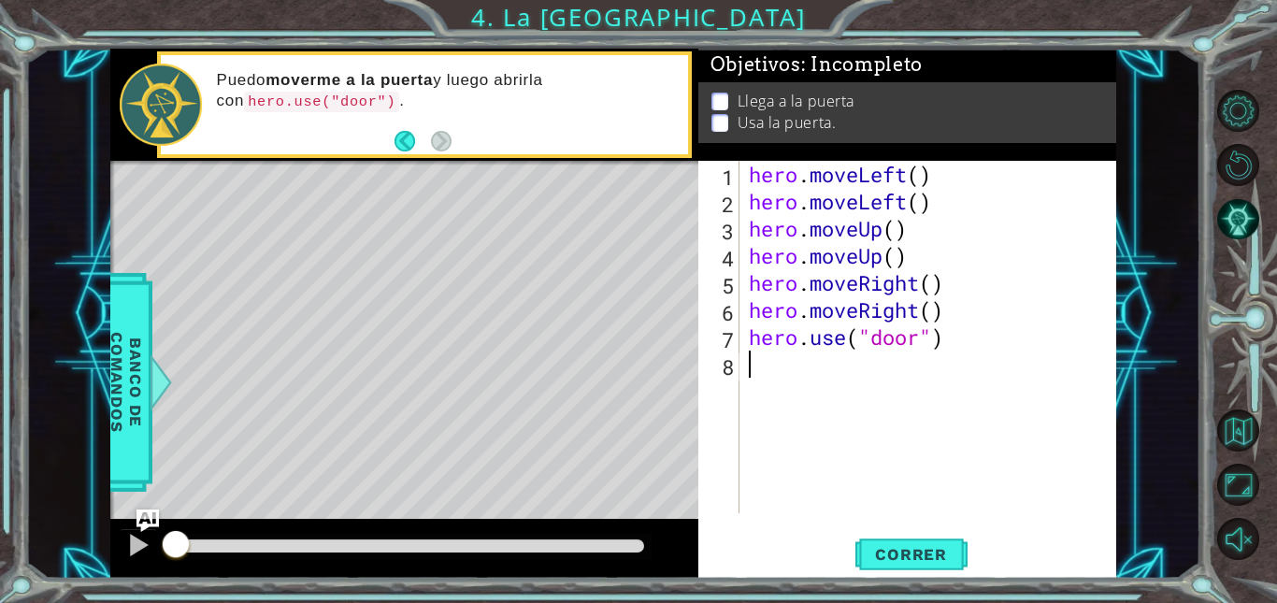
click at [709, 359] on div "8" at bounding box center [720, 366] width 37 height 27
click at [817, 369] on div "hero . moveLeft ( ) hero . moveLeft ( ) hero . moveUp ( ) hero . moveUp ( ) her…" at bounding box center [933, 364] width 376 height 407
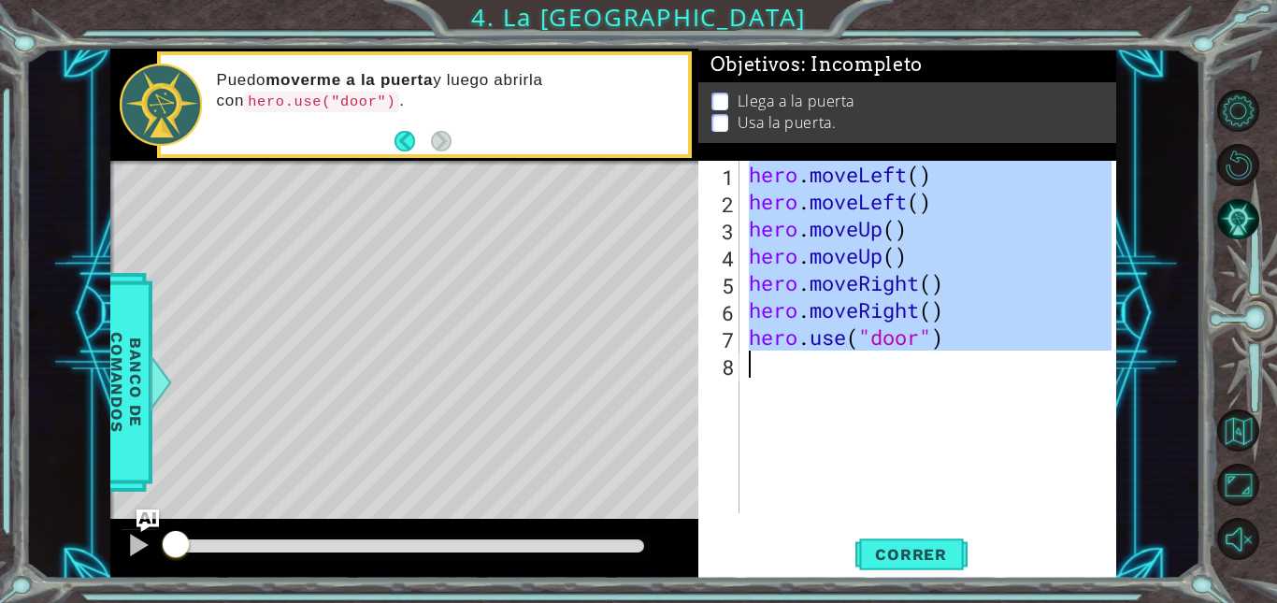
click at [817, 369] on div "hero . moveLeft ( ) hero . moveLeft ( ) hero . moveUp ( ) hero . moveUp ( ) her…" at bounding box center [933, 364] width 376 height 407
type textarea "hero.use("door")"
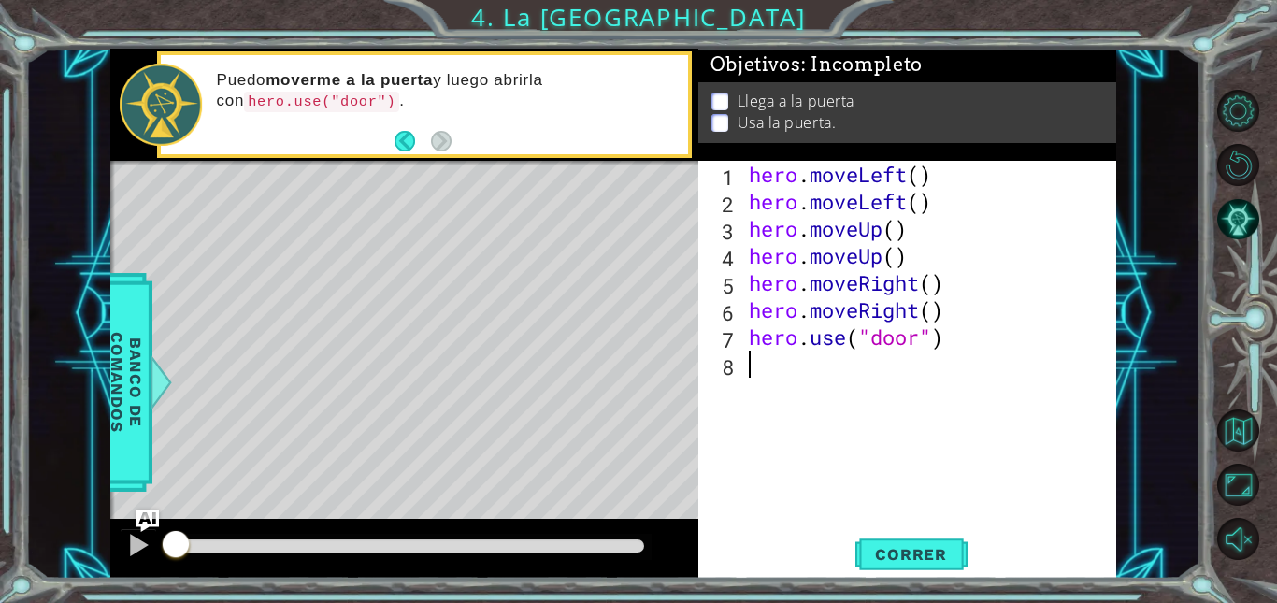
click at [817, 369] on div "hero . moveLeft ( ) hero . moveLeft ( ) hero . moveUp ( ) hero . moveUp ( ) her…" at bounding box center [933, 364] width 376 height 407
drag, startPoint x: 746, startPoint y: 169, endPoint x: 1002, endPoint y: 168, distance: 256.2
click at [1002, 168] on div "hero . moveLeft ( ) hero . moveLeft ( ) hero . moveUp ( ) hero . moveUp ( ) her…" at bounding box center [933, 364] width 376 height 407
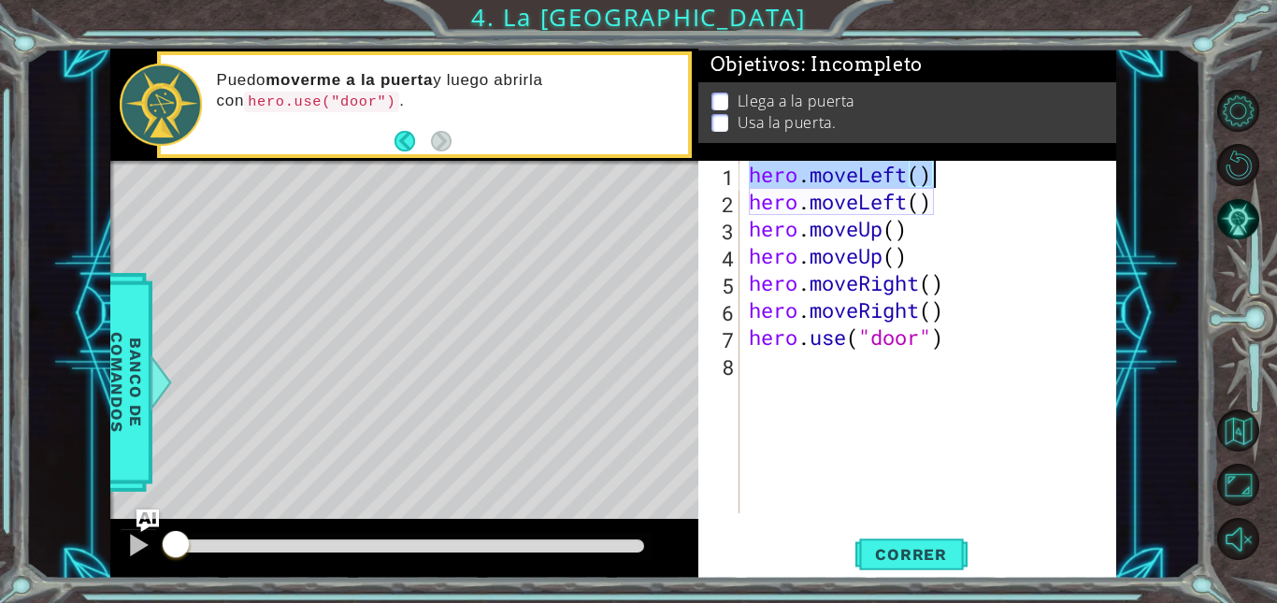
type textarea "C"
click at [909, 166] on div "hero . moveLeft ( ) hero . moveUp ( ) hero . moveUp ( ) hero . moveRight ( ) he…" at bounding box center [933, 364] width 376 height 407
click at [749, 170] on div "hero . moveLeft ( ) hero . moveUp ( ) hero . moveUp ( ) hero . moveRight ( ) he…" at bounding box center [933, 364] width 376 height 407
click at [734, 173] on div "1" at bounding box center [720, 177] width 37 height 27
type textarea "hero.moveLeft()"
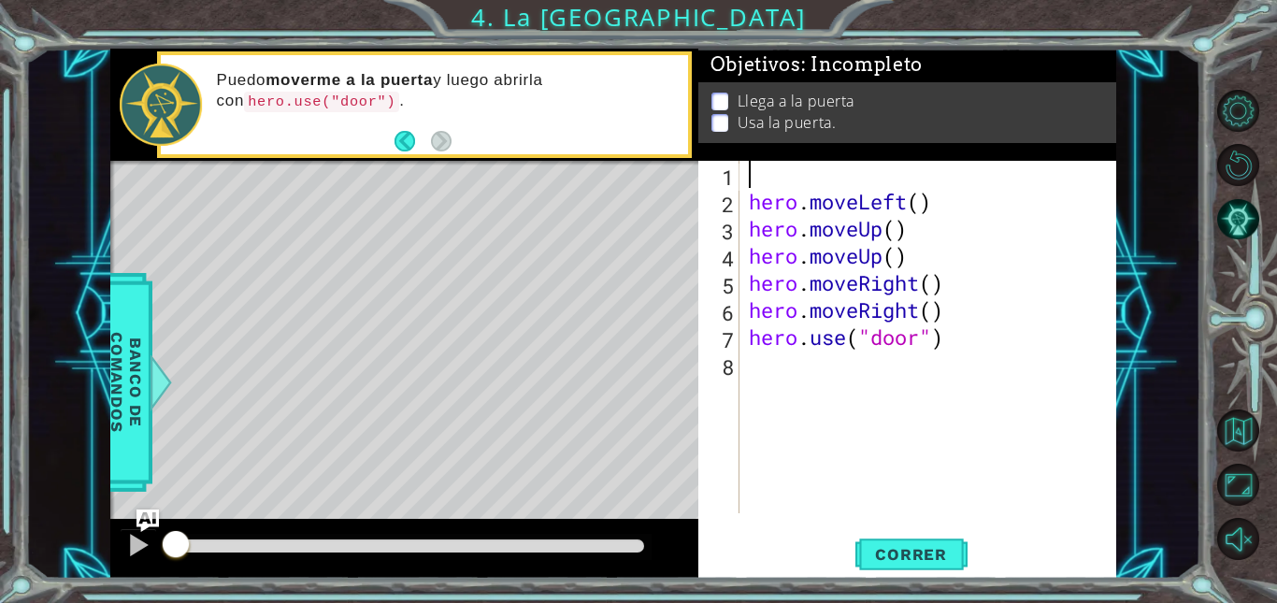
click at [799, 176] on div "hero . moveLeft ( ) hero . moveUp ( ) hero . moveUp ( ) hero . moveRight ( ) he…" at bounding box center [933, 364] width 376 height 407
type textarea "}"
click at [739, 206] on div "2" at bounding box center [720, 204] width 37 height 27
type textarea "hero.moveLeft()"
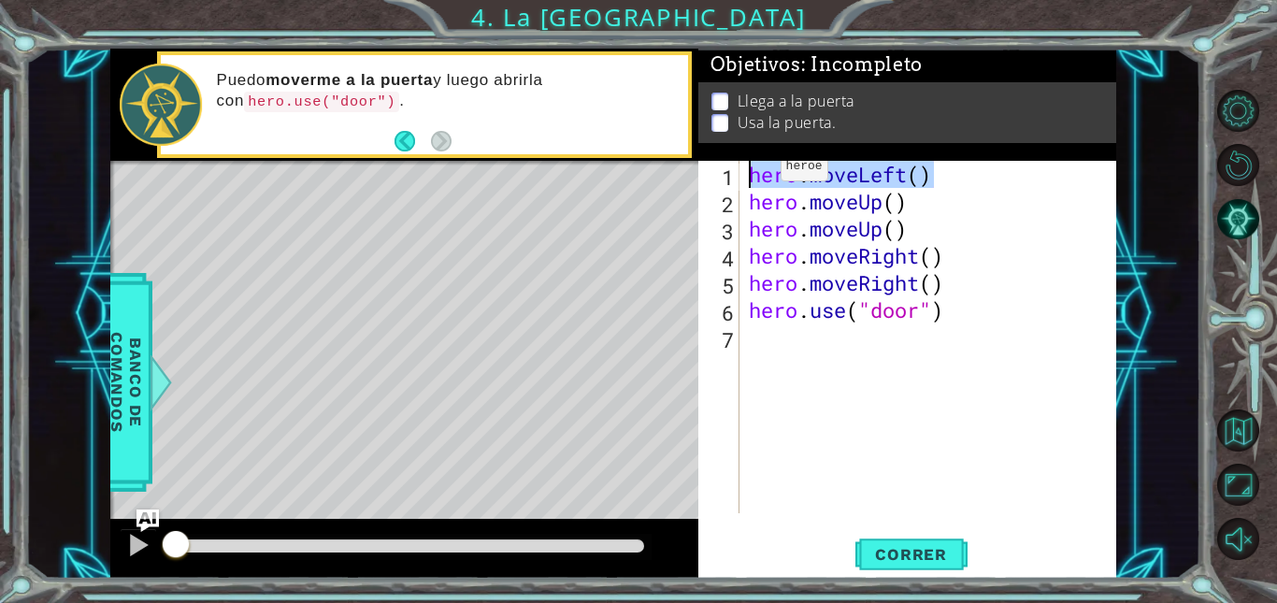
drag, startPoint x: 929, startPoint y: 181, endPoint x: 753, endPoint y: 171, distance: 177.0
click at [753, 171] on div "hero . moveLeft ( ) hero . moveUp ( ) hero . moveUp ( ) hero . moveRight ( ) he…" at bounding box center [933, 364] width 376 height 407
click at [961, 325] on div "hero . moveLeft ( ) hero . moveUp ( ) hero . moveUp ( ) hero . moveRight ( ) he…" at bounding box center [933, 364] width 376 height 407
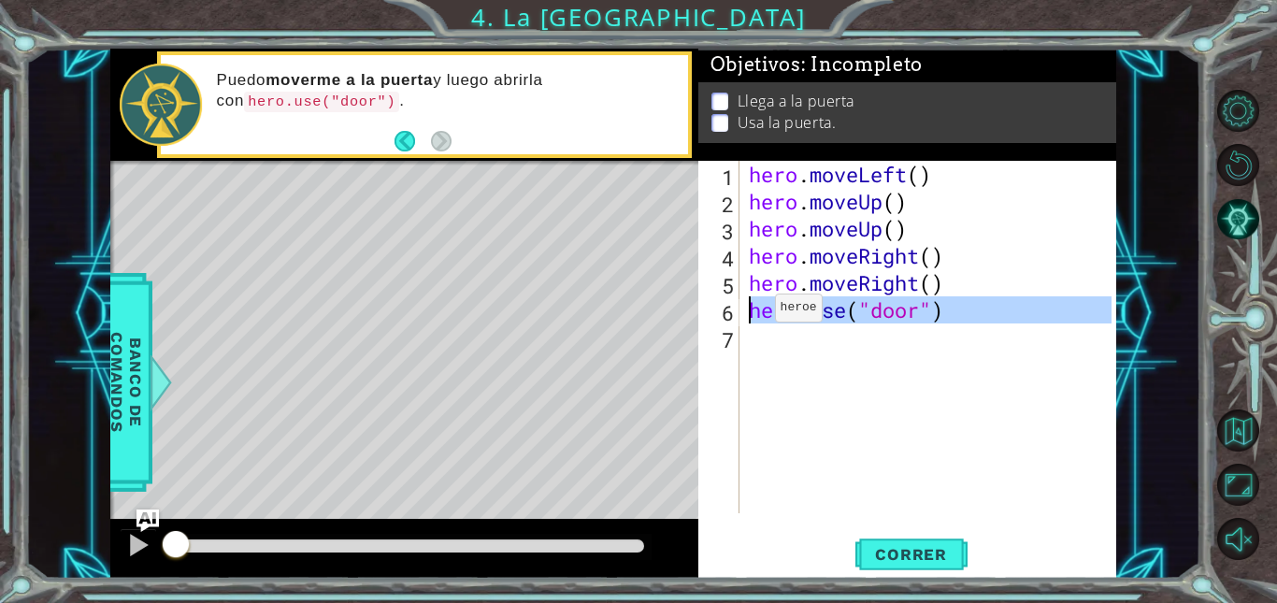
drag, startPoint x: 961, startPoint y: 325, endPoint x: 748, endPoint y: 312, distance: 213.6
click at [748, 312] on div "hero . moveLeft ( ) hero . moveUp ( ) hero . moveUp ( ) hero . moveRight ( ) he…" at bounding box center [933, 364] width 376 height 407
type textarea "hero.use("door")"
click at [942, 438] on div "hero . moveLeft ( ) hero . moveUp ( ) hero . moveUp ( ) hero . moveRight ( ) he…" at bounding box center [928, 337] width 366 height 352
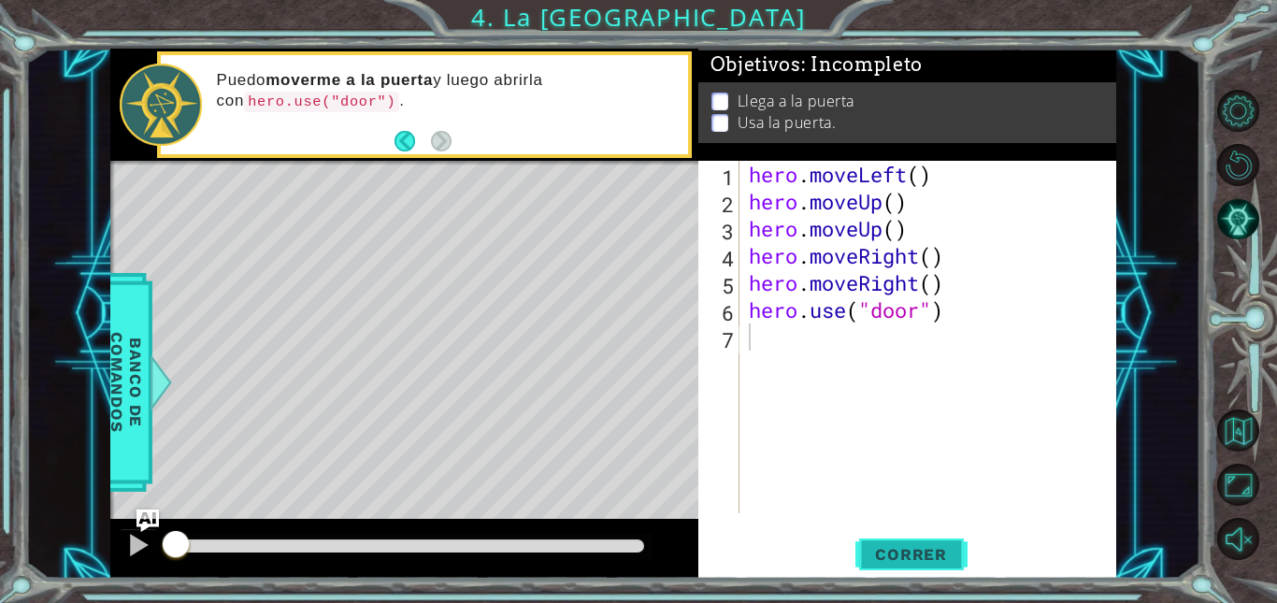
click at [940, 558] on span "Correr" at bounding box center [910, 554] width 109 height 19
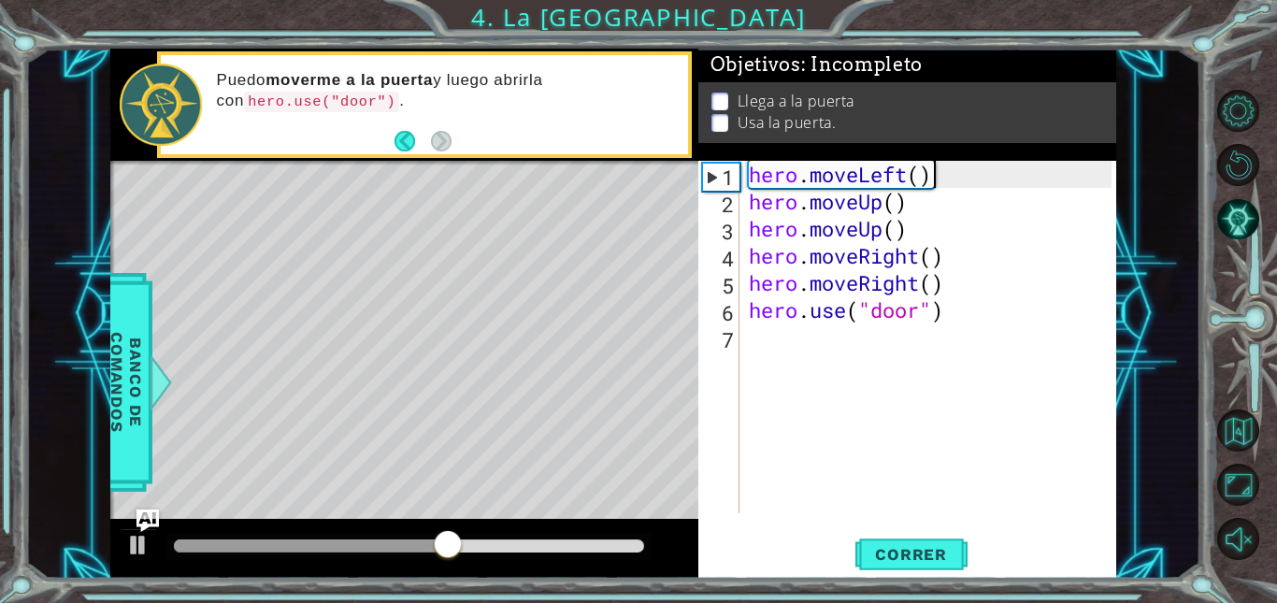
click at [945, 185] on div "hero . moveLeft ( ) hero . moveUp ( ) hero . moveUp ( ) hero . moveRight ( ) he…" at bounding box center [933, 364] width 376 height 407
drag, startPoint x: 943, startPoint y: 182, endPoint x: 755, endPoint y: 165, distance: 188.8
click at [755, 165] on div "hero . moveLeft ( ) hero . moveUp ( ) hero . moveUp ( ) hero . moveRight ( ) he…" at bounding box center [933, 364] width 376 height 407
click at [952, 195] on div "hero . moveLeft ( ) hero . moveUp ( ) hero . moveUp ( ) hero . moveRight ( ) he…" at bounding box center [933, 364] width 376 height 407
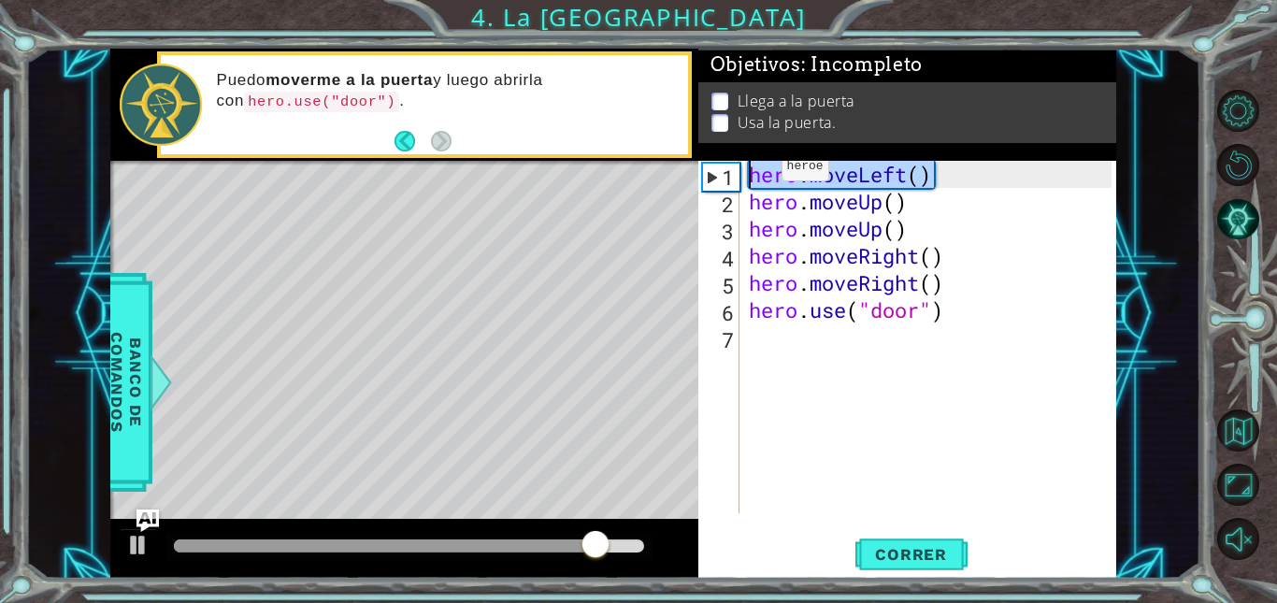
drag, startPoint x: 955, startPoint y: 175, endPoint x: 754, endPoint y: 172, distance: 201.0
click at [754, 172] on div "hero . moveLeft ( ) hero . moveUp ( ) hero . moveUp ( ) hero . moveRight ( ) he…" at bounding box center [933, 364] width 376 height 407
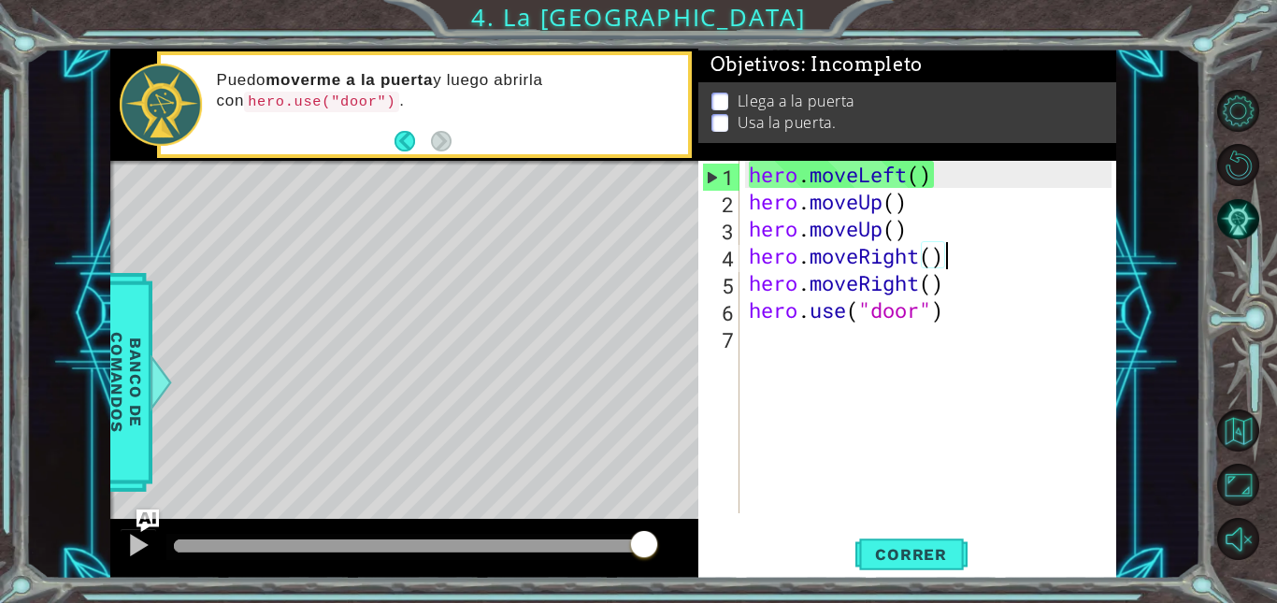
click at [950, 248] on div "hero . moveLeft ( ) hero . moveUp ( ) hero . moveUp ( ) hero . moveRight ( ) he…" at bounding box center [933, 364] width 376 height 407
click at [941, 178] on div "hero . moveLeft ( ) hero . moveUp ( ) hero . moveUp ( ) hero . moveRight ( ) he…" at bounding box center [933, 364] width 376 height 407
click at [911, 286] on div "hero . moveLeft ( ) hero . moveUp ( ) hero . moveUp ( ) hero . moveRight ( ) he…" at bounding box center [933, 364] width 376 height 407
click at [966, 186] on div "hero . moveLeft ( ) hero . moveUp ( ) hero . moveUp ( ) hero . moveRight ( ) he…" at bounding box center [933, 364] width 376 height 407
type textarea "hero.moveLeft()"
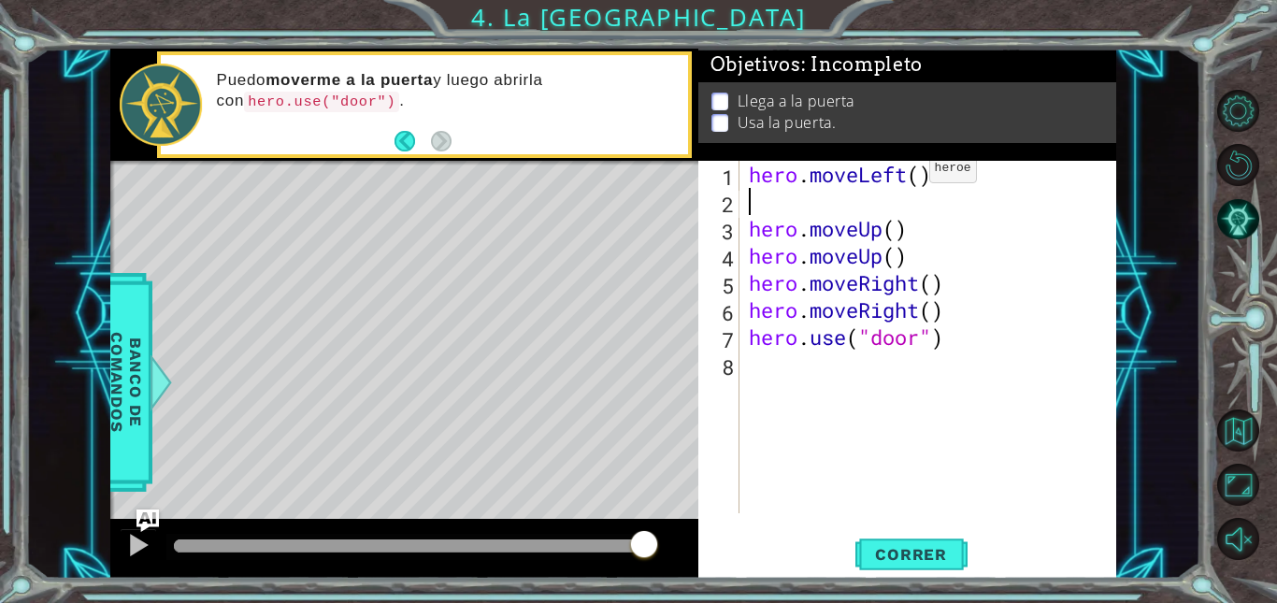
click at [886, 167] on div "hero . moveLeft ( ) hero . moveUp ( ) hero . moveUp ( ) hero . moveRight ( ) he…" at bounding box center [933, 364] width 376 height 407
type textarea "hero.moveLeft()"
drag, startPoint x: 886, startPoint y: 167, endPoint x: 816, endPoint y: 133, distance: 78.2
click at [816, 133] on div "Llega a la puerta Usa la puerta." at bounding box center [907, 112] width 418 height 61
click at [770, 190] on div "hero . moveLeft ( ) hero . moveUp ( ) hero . moveUp ( ) hero . moveRight ( ) he…" at bounding box center [933, 364] width 376 height 407
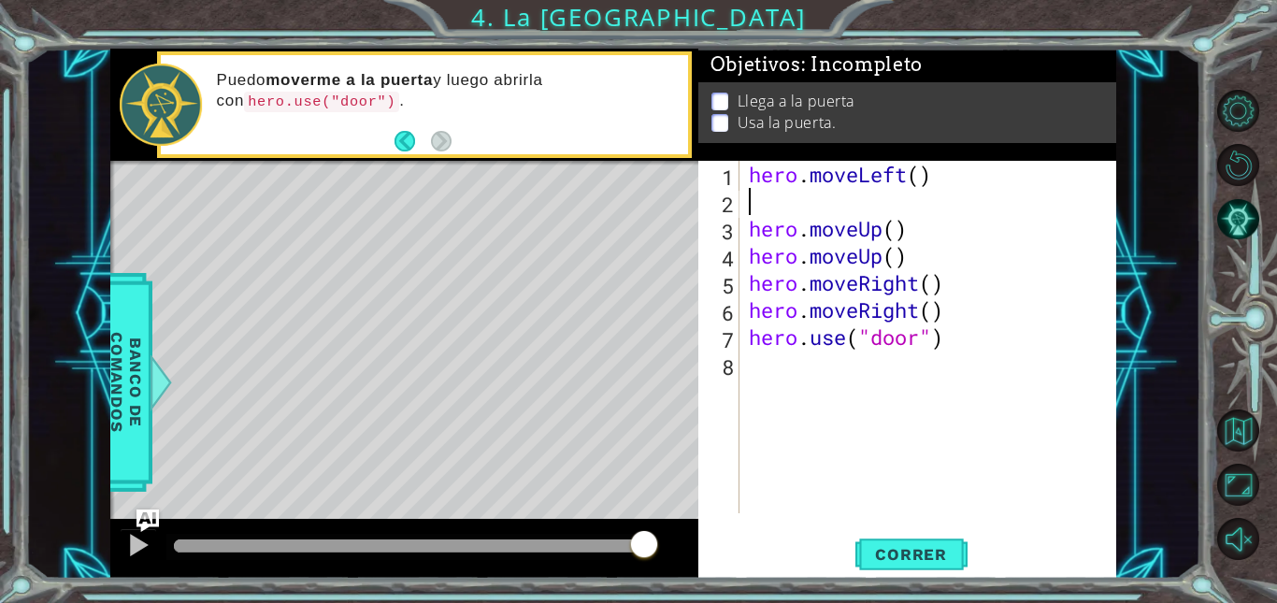
type textarea "h"
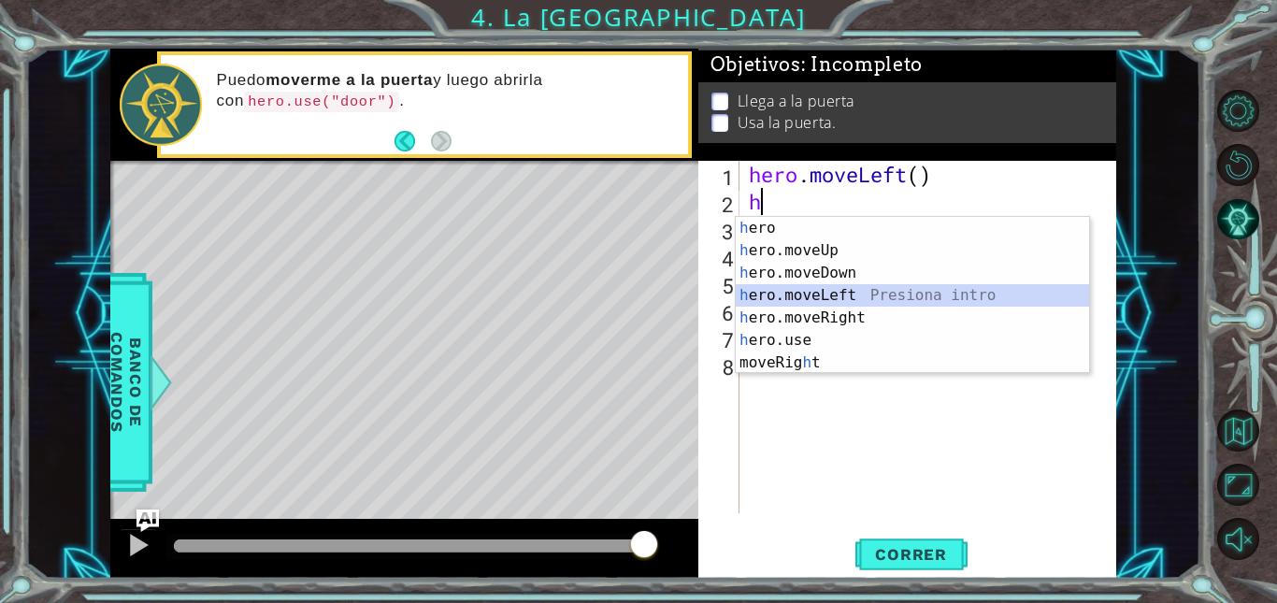
click at [847, 297] on div "h ero Presiona intro h ero.moveUp Presiona intro h ero.moveDown Presiona intro …" at bounding box center [912, 318] width 353 height 202
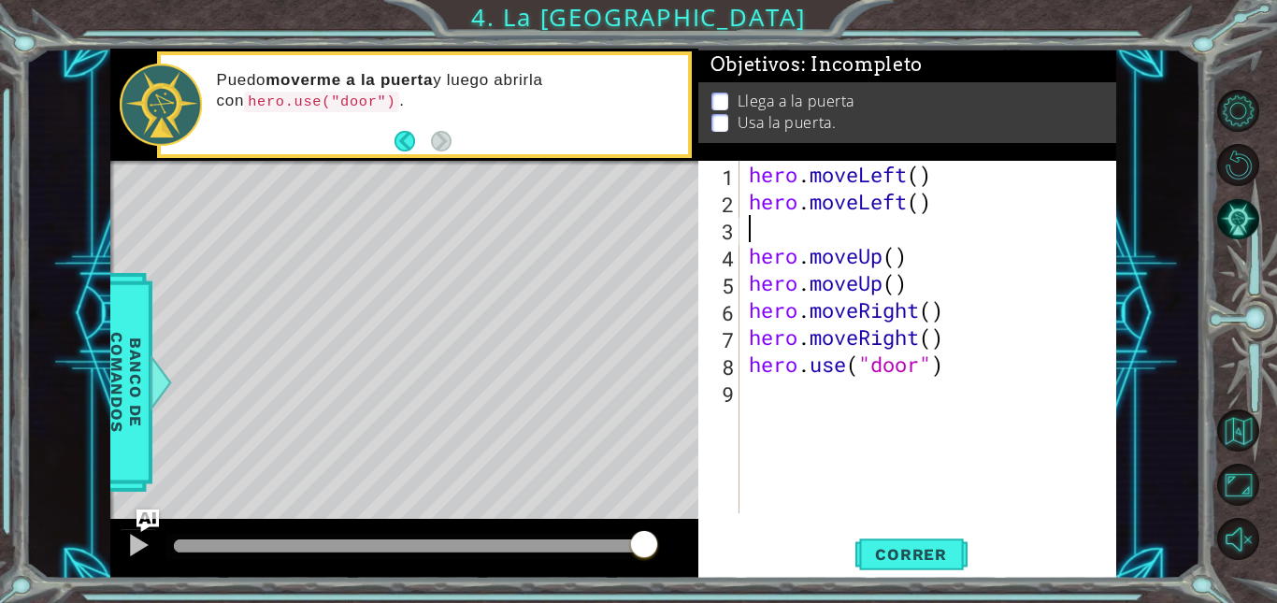
type textarea "hero.moveLeft()"
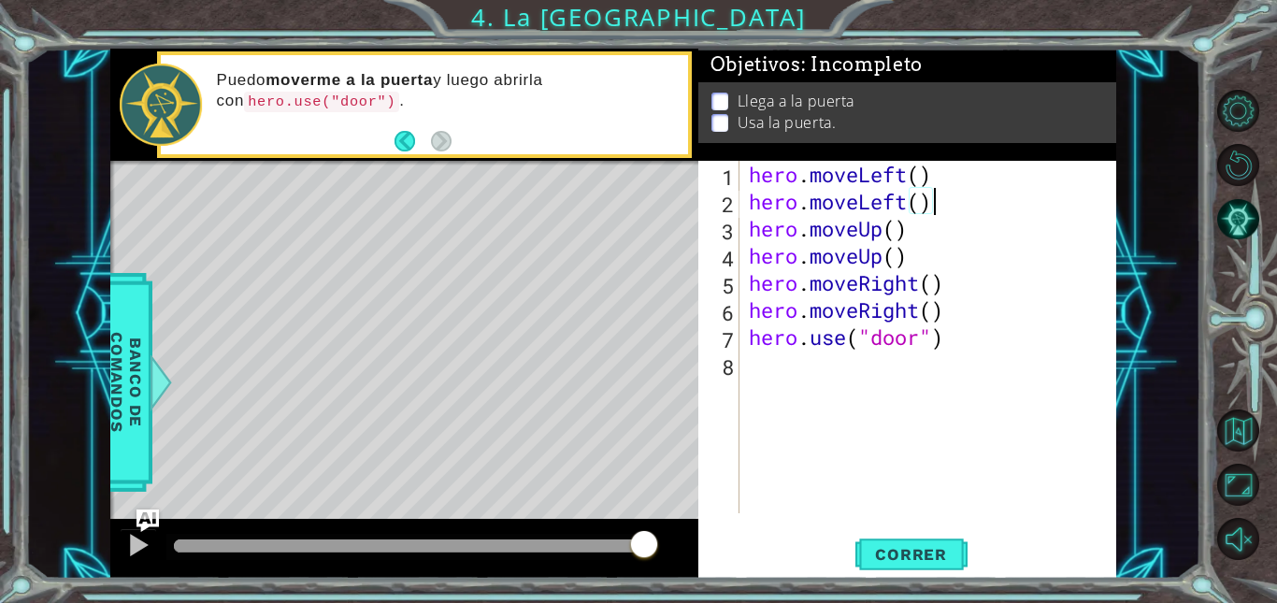
click at [829, 408] on div "hero . moveLeft ( ) hero . moveLeft ( ) hero . moveUp ( ) hero . moveUp ( ) her…" at bounding box center [933, 364] width 376 height 407
click at [909, 543] on button "Correr" at bounding box center [911, 555] width 112 height 42
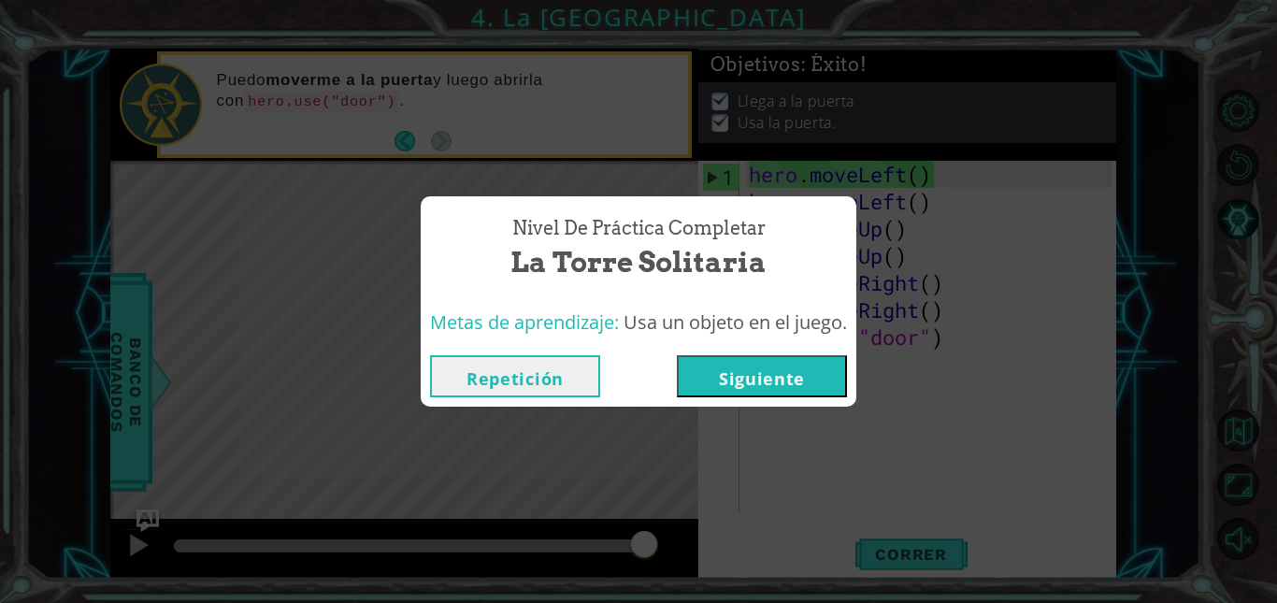
click at [785, 401] on div "Repetición [GEOGRAPHIC_DATA]" at bounding box center [639, 376] width 436 height 61
click at [776, 362] on button "Siguiente" at bounding box center [762, 376] width 170 height 42
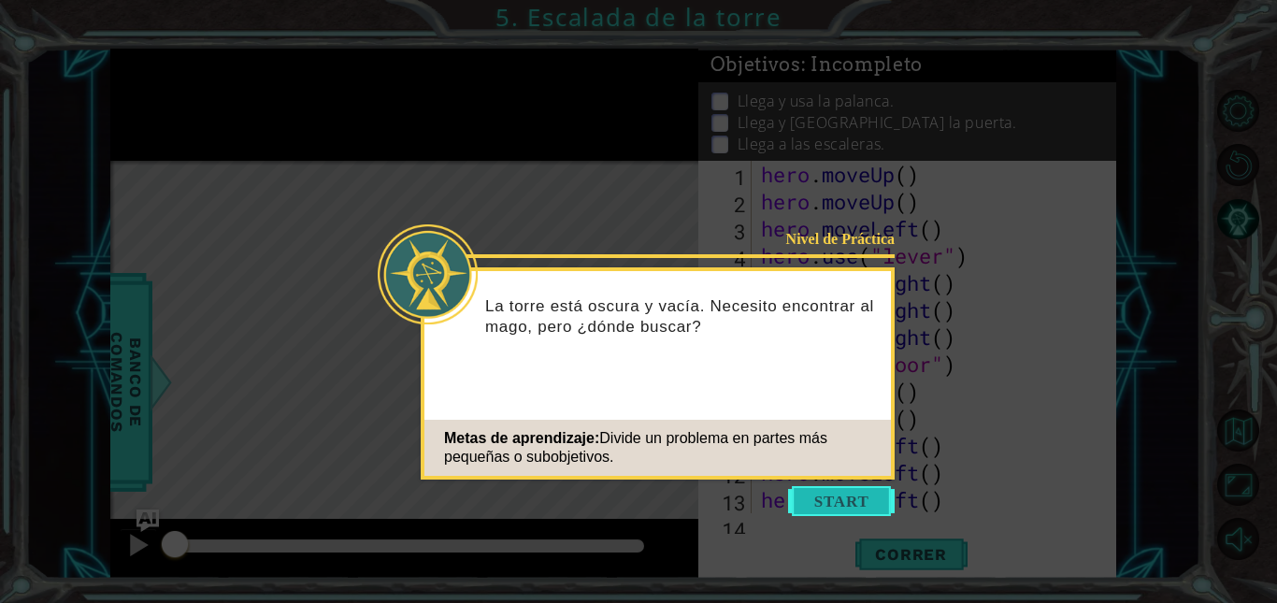
click at [831, 504] on button "Start" at bounding box center [841, 501] width 107 height 30
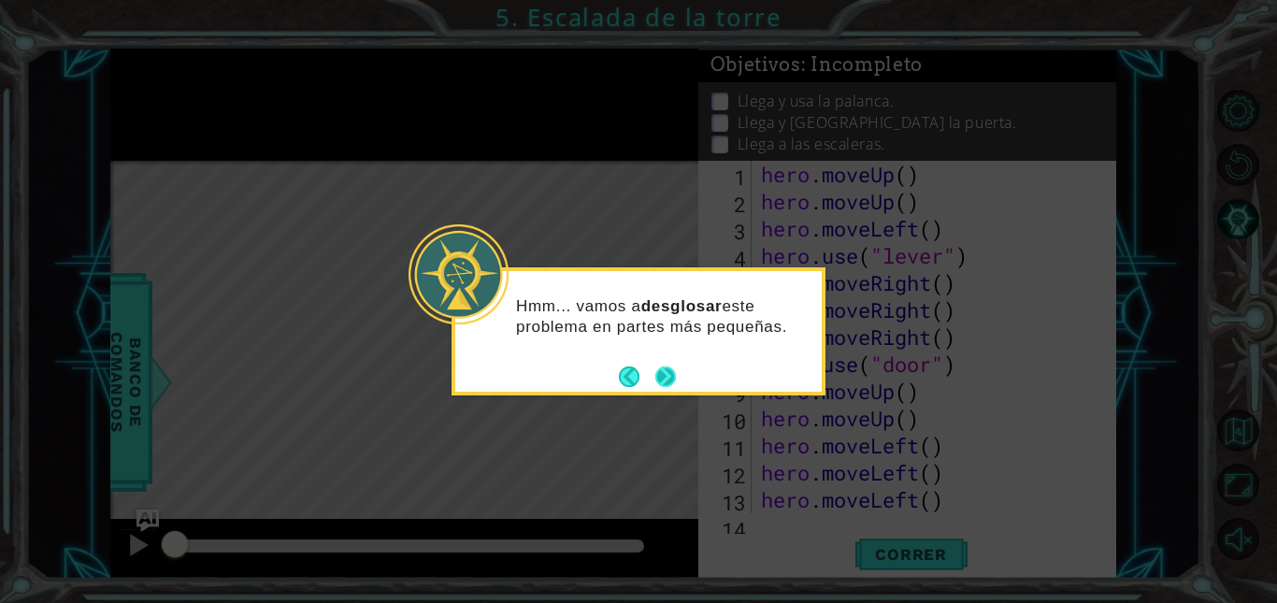
click at [668, 381] on button "Next" at bounding box center [665, 376] width 21 height 21
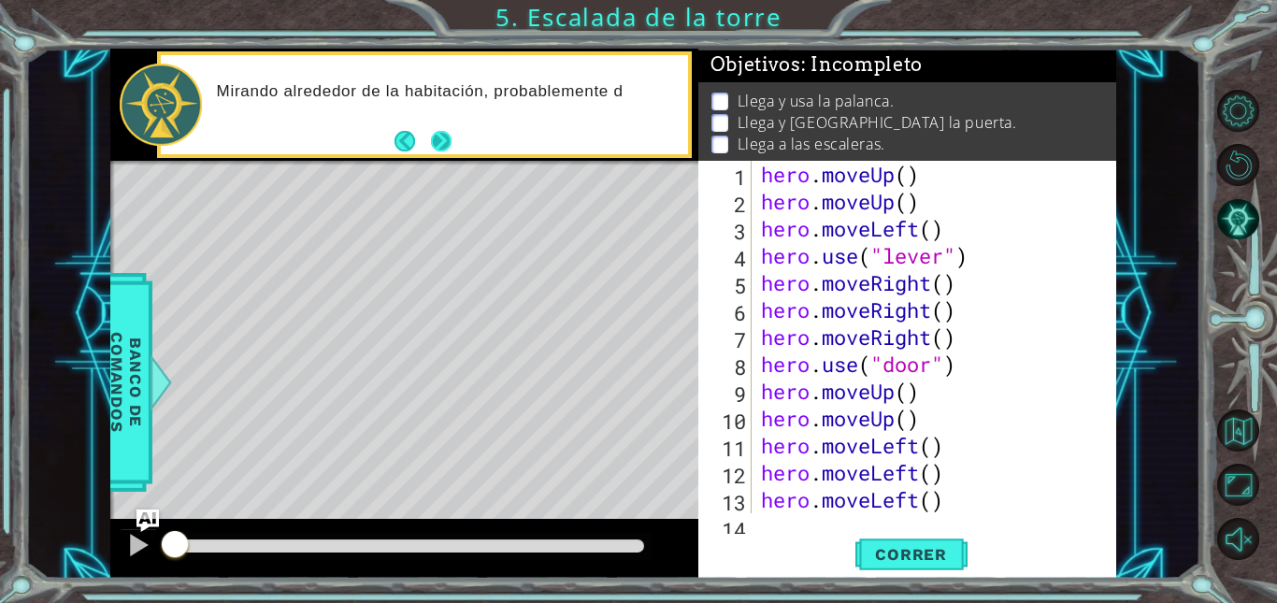
click at [450, 133] on button "Next" at bounding box center [441, 141] width 21 height 21
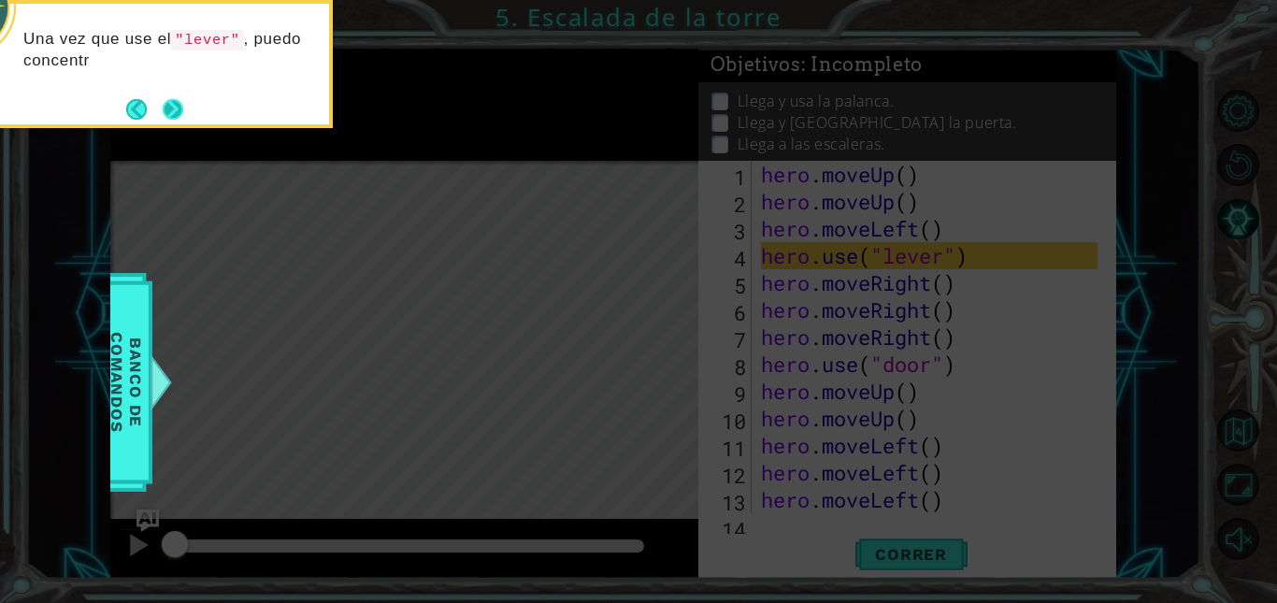
click at [183, 107] on button "Next" at bounding box center [173, 109] width 21 height 21
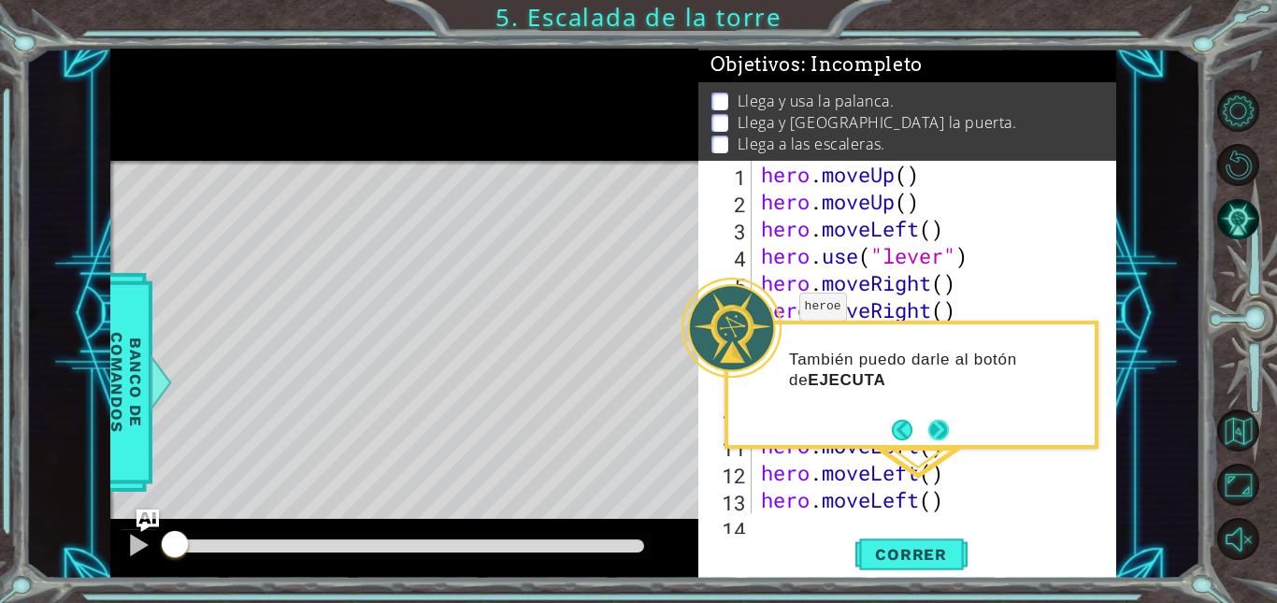
click at [946, 428] on button "Next" at bounding box center [938, 430] width 21 height 21
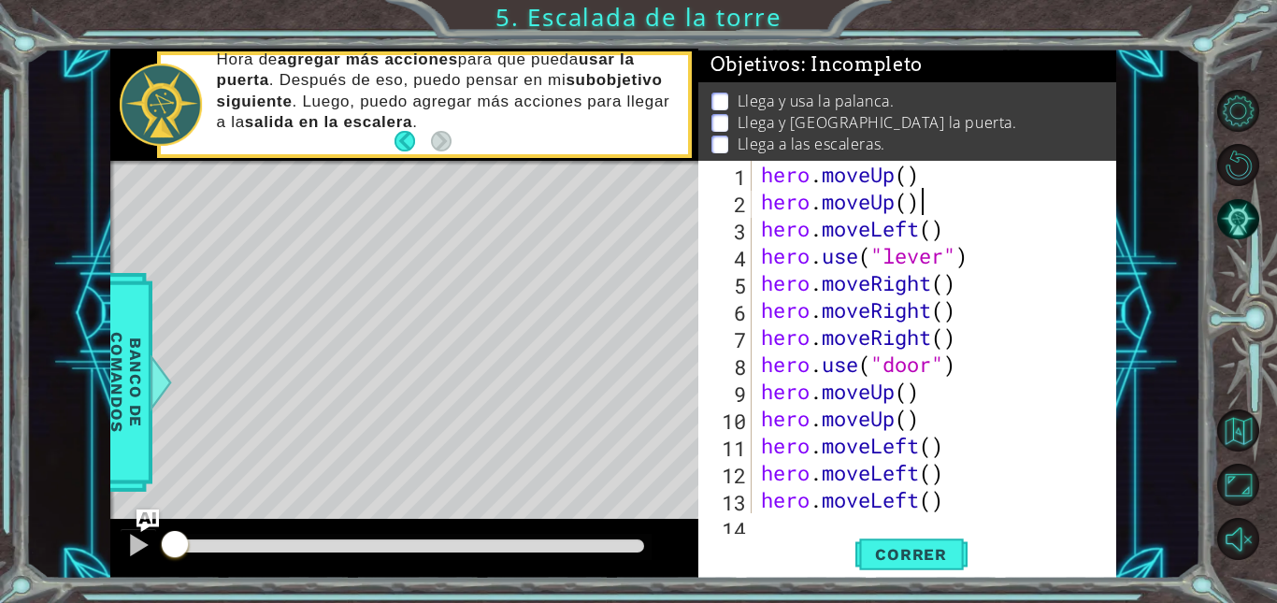
drag, startPoint x: 932, startPoint y: 205, endPoint x: 961, endPoint y: 215, distance: 30.8
click at [961, 215] on div "hero . moveUp ( ) hero . moveUp ( ) hero . moveLeft ( ) hero . use ( "lever" ) …" at bounding box center [932, 364] width 350 height 407
click at [903, 320] on div "hero . moveUp ( ) hero . moveUp ( ) hero . moveLeft ( ) hero . use ( "lever" ) …" at bounding box center [932, 364] width 350 height 407
drag, startPoint x: 934, startPoint y: 200, endPoint x: 760, endPoint y: 200, distance: 173.9
click at [760, 200] on div "hero . moveUp ( ) hero . moveUp ( ) hero . moveLeft ( ) hero . use ( "lever" ) …" at bounding box center [932, 364] width 350 height 407
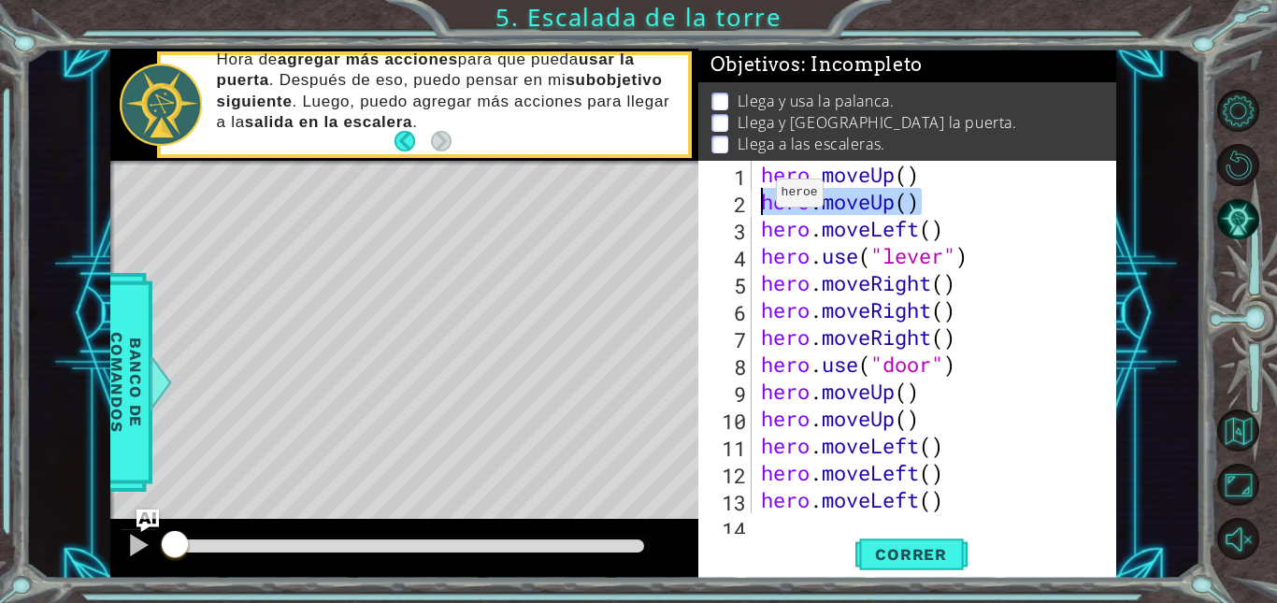
type textarea "hero.moveUp()"
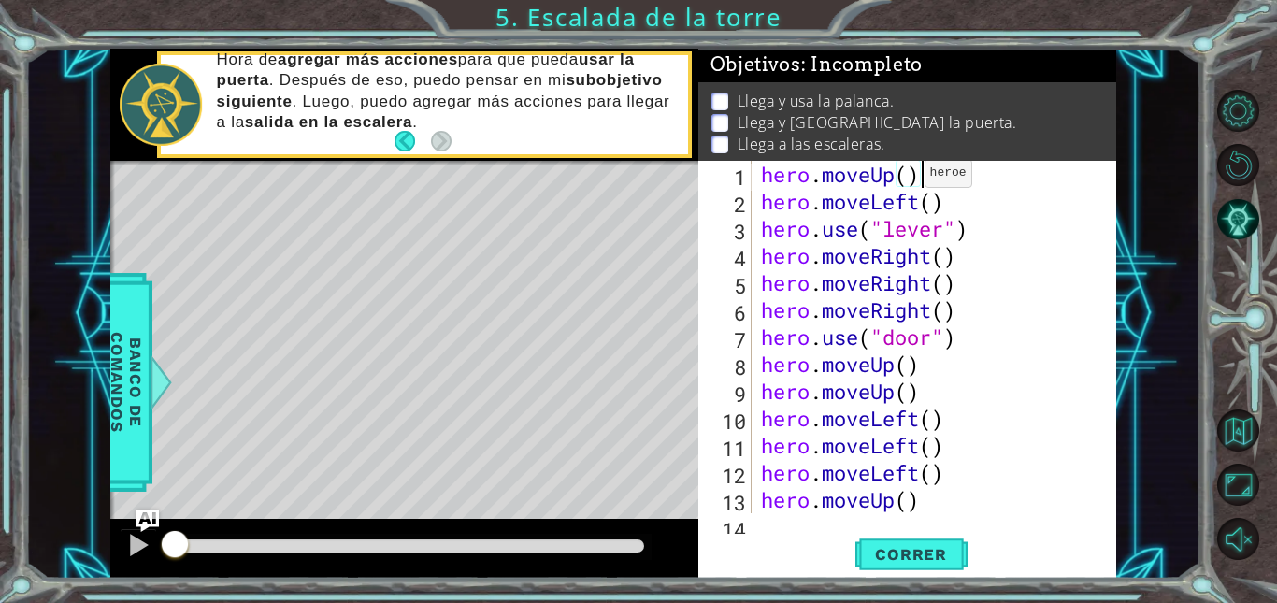
click at [909, 177] on div "hero . moveUp ( ) hero . moveLeft ( ) hero . use ( "lever" ) hero . moveRight (…" at bounding box center [932, 364] width 350 height 407
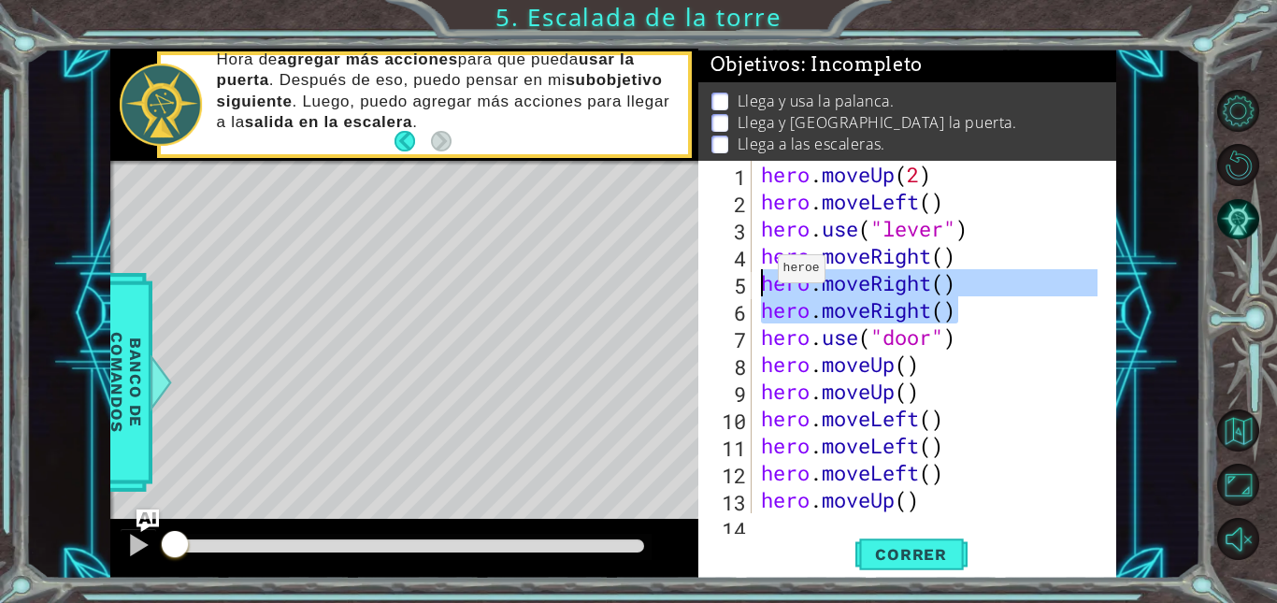
drag, startPoint x: 963, startPoint y: 311, endPoint x: 764, endPoint y: 274, distance: 202.6
click at [764, 274] on div "hero . moveUp ( 2 ) hero . moveLeft ( ) hero . use ( "lever" ) hero . moveRight…" at bounding box center [932, 364] width 350 height 407
type textarea "hero.moveRight() hero.moveRight()"
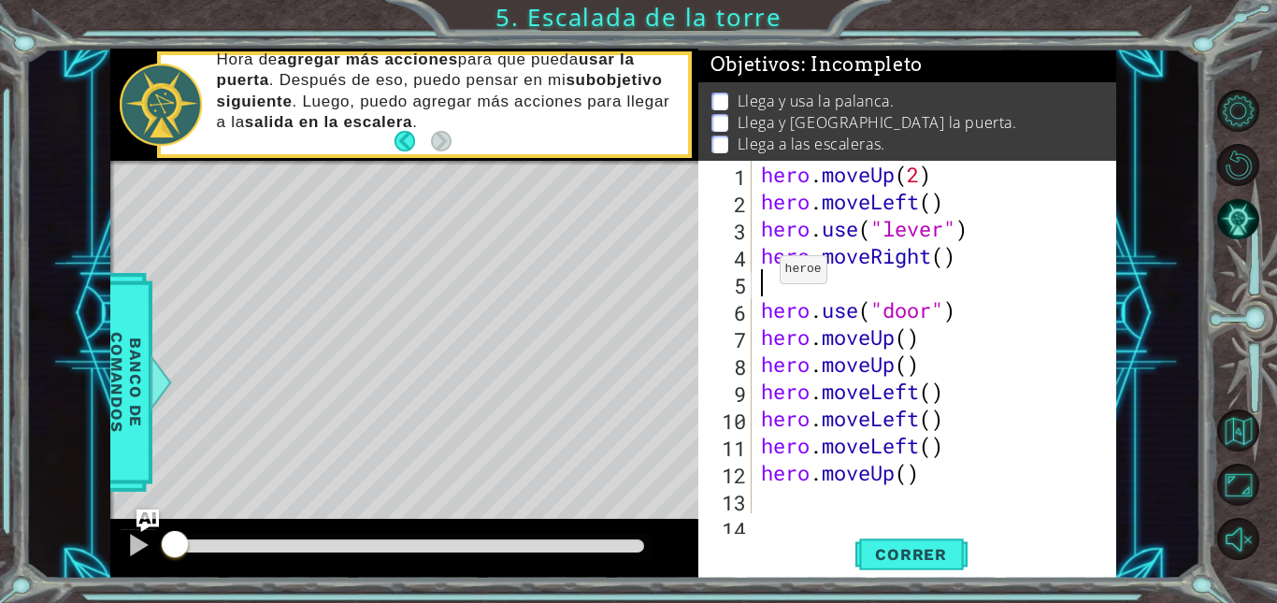
scroll to position [0, 0]
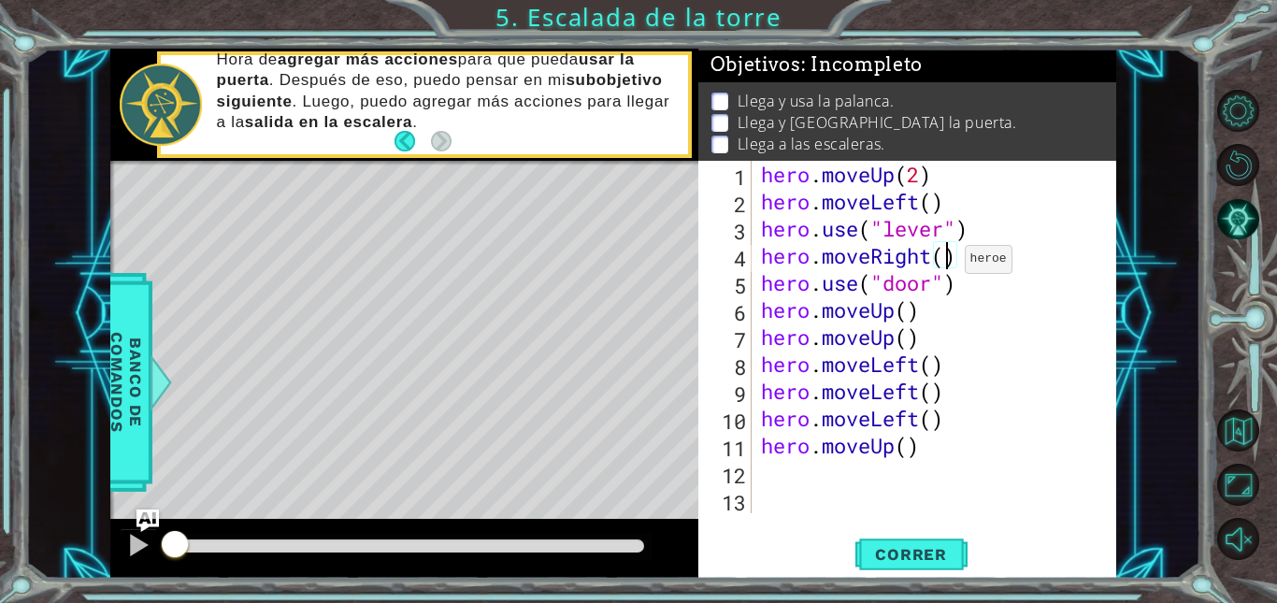
click at [949, 264] on div "hero . moveUp ( 2 ) hero . moveLeft ( ) hero . use ( "lever" ) hero . moveRight…" at bounding box center [939, 364] width 364 height 407
drag, startPoint x: 932, startPoint y: 340, endPoint x: 746, endPoint y: 336, distance: 186.1
click at [746, 336] on div "hero.moveRight(3) 1 2 3 4 5 6 7 8 9 10 11 12 13 hero . moveUp ( 2 ) hero . move…" at bounding box center [904, 337] width 413 height 352
type textarea "hero.moveUp()"
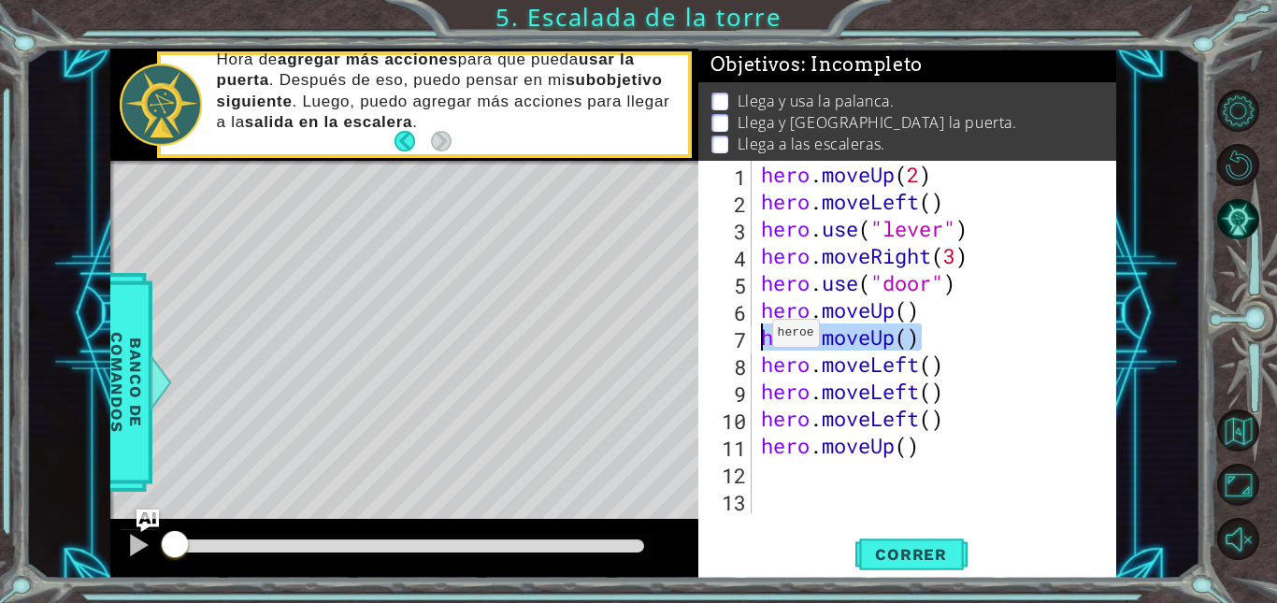
scroll to position [0, 0]
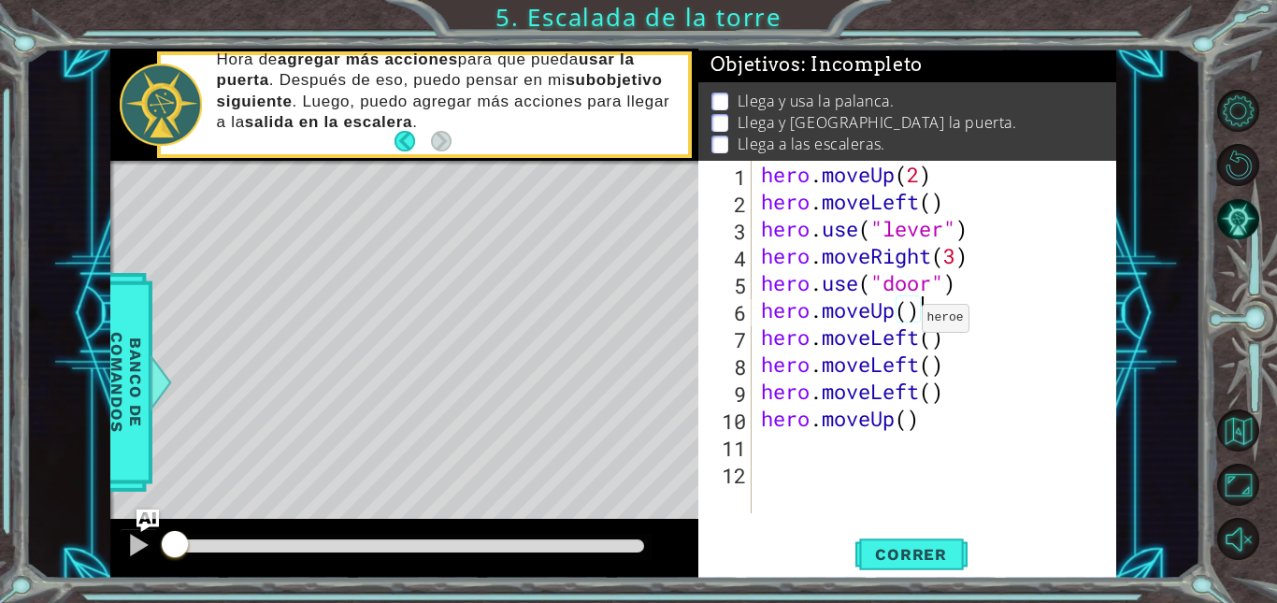
click at [905, 323] on div "hero . moveUp ( 2 ) hero . moveLeft ( ) hero . use ( "lever" ) hero . moveRight…" at bounding box center [939, 364] width 364 height 407
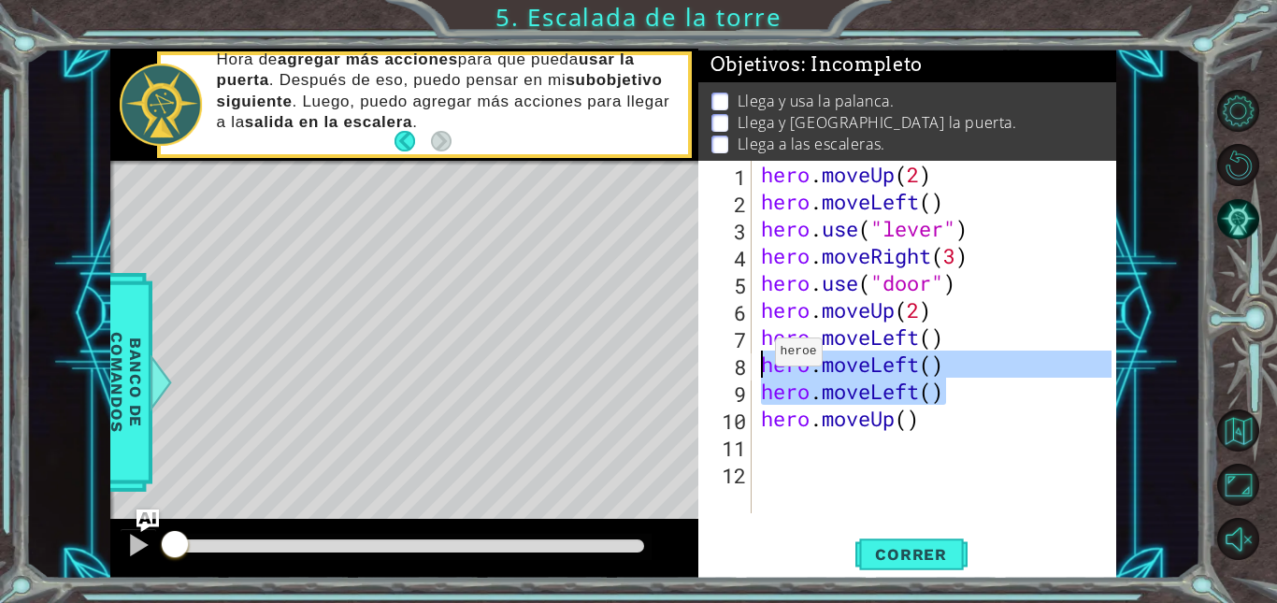
drag, startPoint x: 961, startPoint y: 399, endPoint x: 757, endPoint y: 357, distance: 208.1
click at [757, 357] on div "hero . moveUp ( 2 ) hero . moveLeft ( ) hero . use ( "lever" ) hero . moveRight…" at bounding box center [939, 364] width 364 height 407
type textarea "hero.moveLeft() hero.moveLeft()"
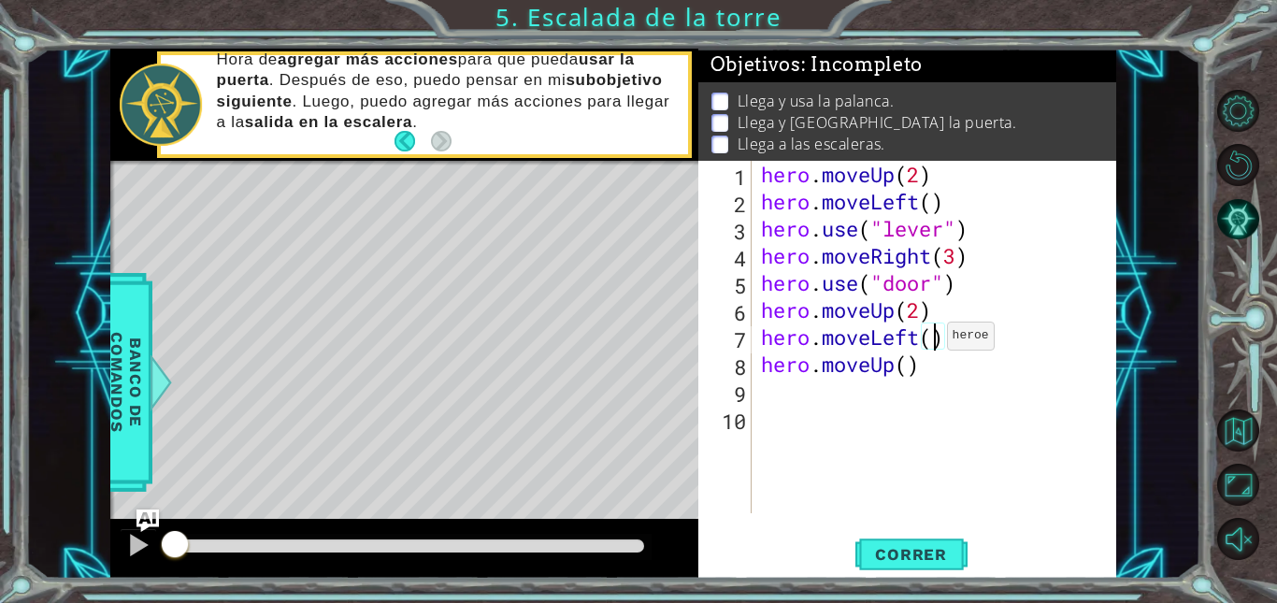
click at [931, 340] on div "hero . moveUp ( 2 ) hero . moveLeft ( ) hero . use ( "lever" ) hero . moveRight…" at bounding box center [939, 364] width 364 height 407
type textarea "hero.moveLeft(3)"
click at [909, 415] on div "hero . moveUp ( 2 ) hero . moveLeft ( ) hero . use ( "lever" ) hero . moveRight…" at bounding box center [939, 364] width 364 height 407
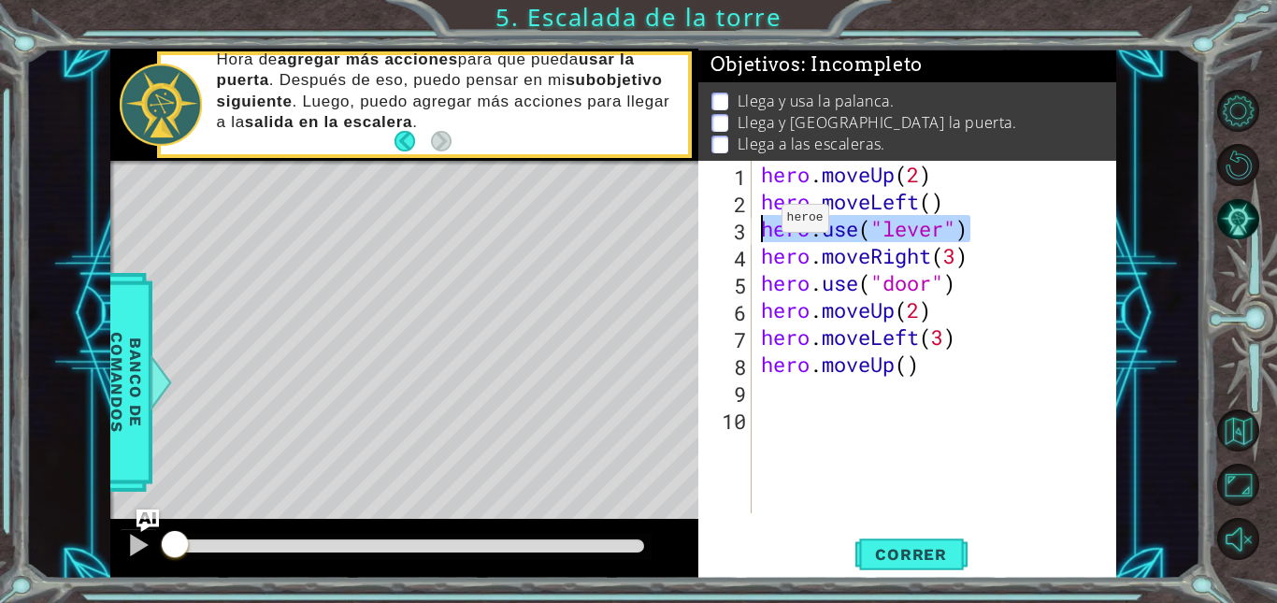
drag, startPoint x: 1001, startPoint y: 228, endPoint x: 761, endPoint y: 223, distance: 240.3
click at [761, 223] on div "hero . moveUp ( 2 ) hero . moveLeft ( ) hero . use ( "lever" ) hero . moveRight…" at bounding box center [939, 364] width 364 height 407
type textarea "hero.use("lever")"
click at [881, 545] on span "Correr" at bounding box center [910, 554] width 109 height 19
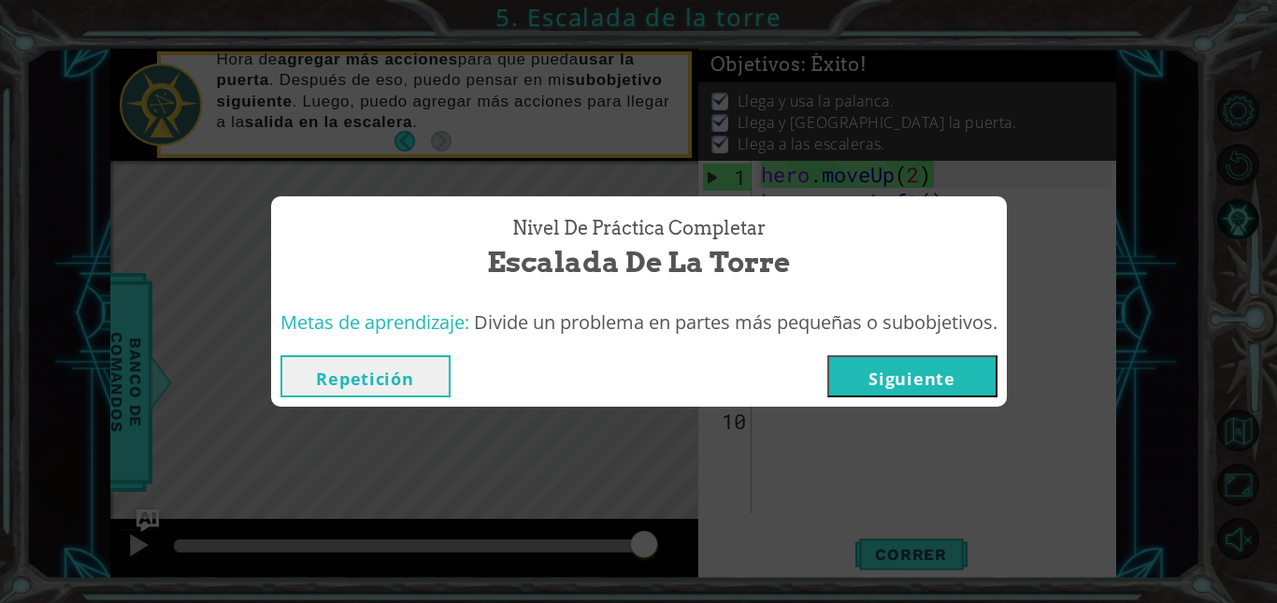
click at [905, 383] on button "Siguiente" at bounding box center [912, 376] width 170 height 42
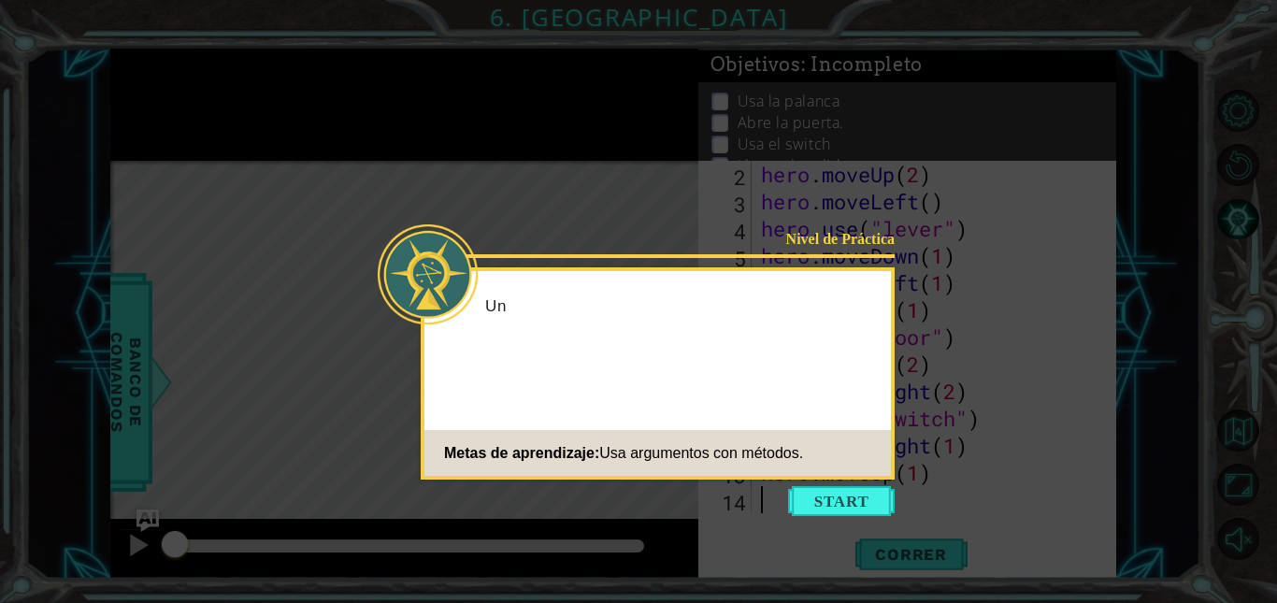
scroll to position [27, 0]
click at [864, 524] on icon at bounding box center [638, 301] width 1277 height 603
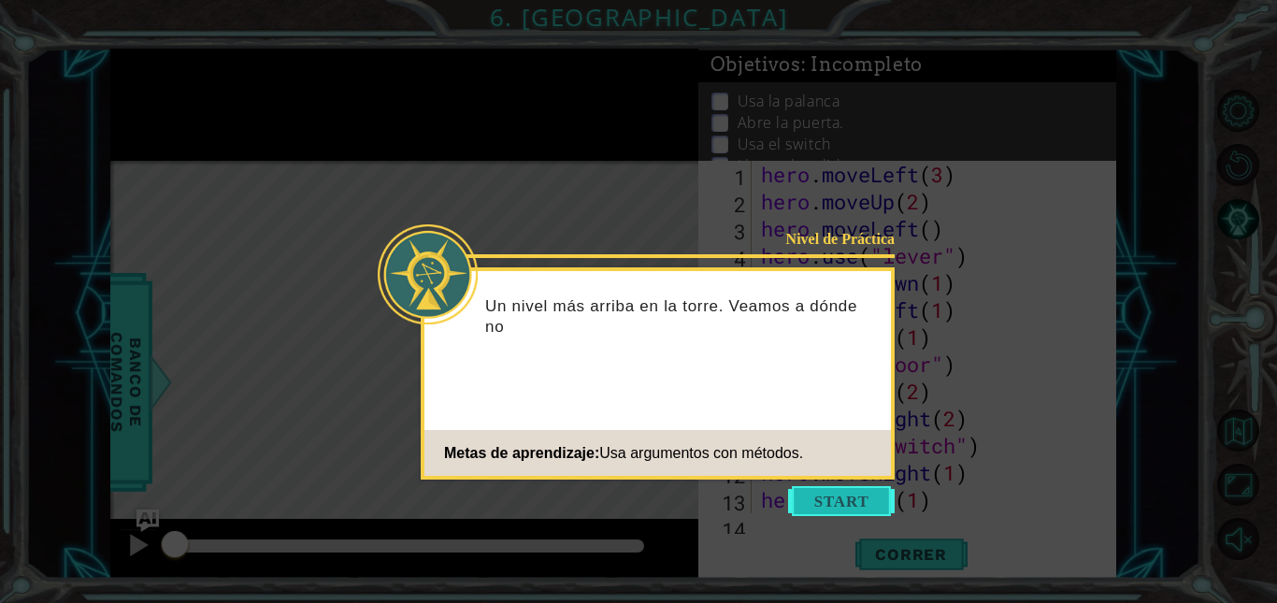
click at [860, 510] on button "Start" at bounding box center [841, 501] width 107 height 30
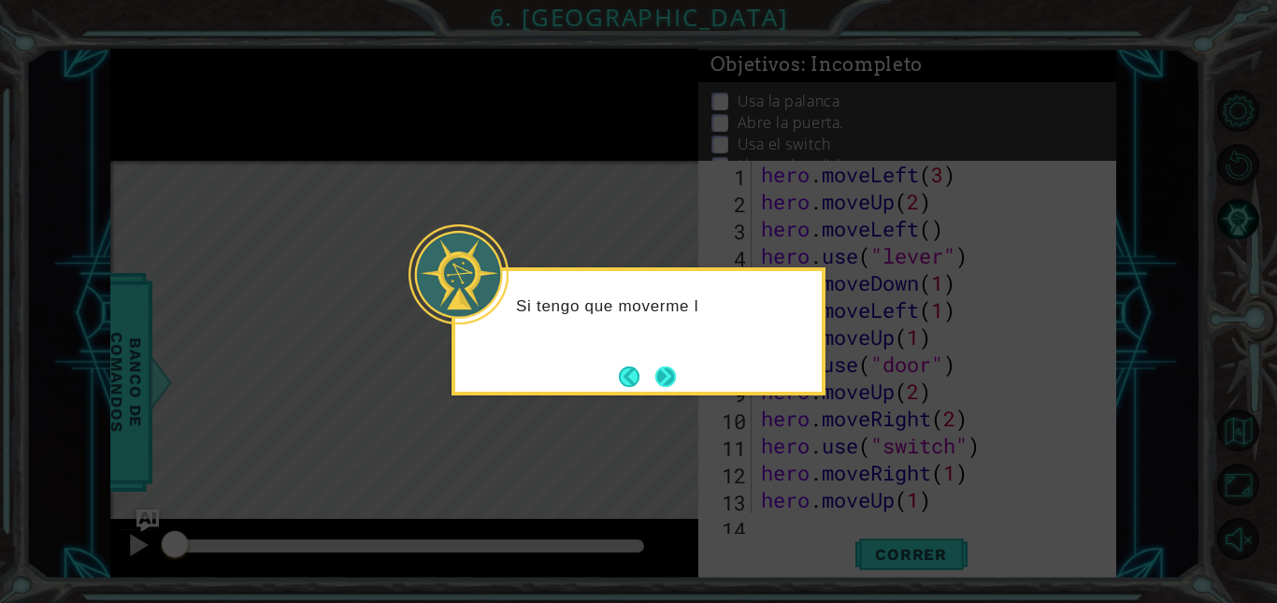
click at [676, 380] on button "Next" at bounding box center [665, 376] width 21 height 21
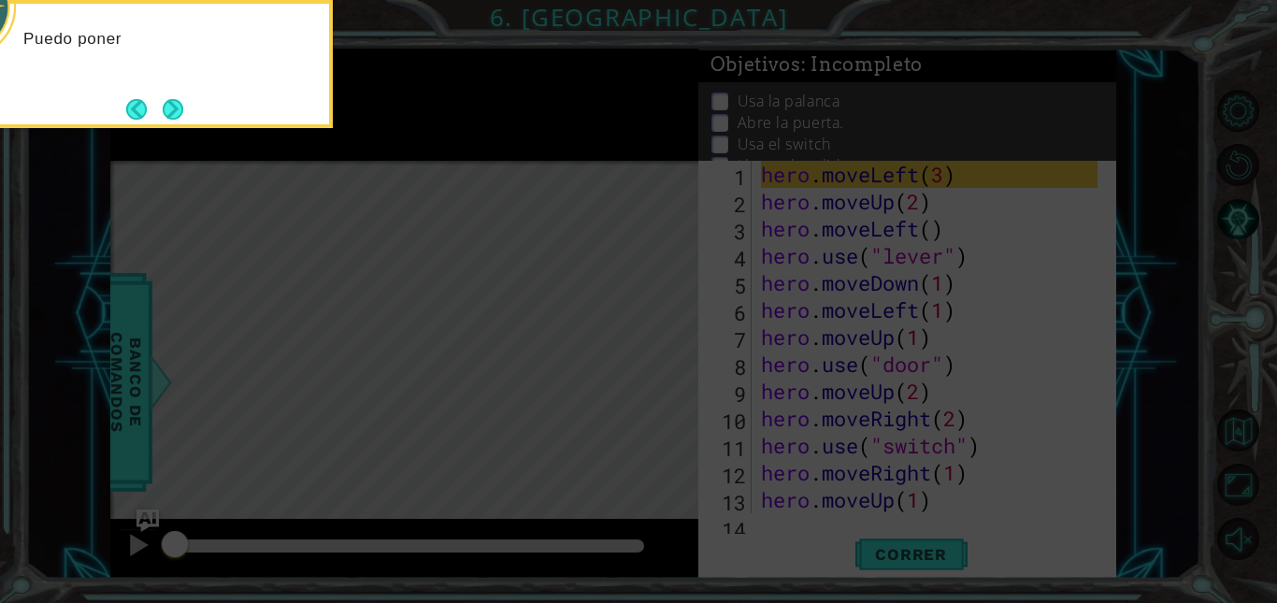
click at [680, 380] on icon at bounding box center [638, 90] width 1277 height 1026
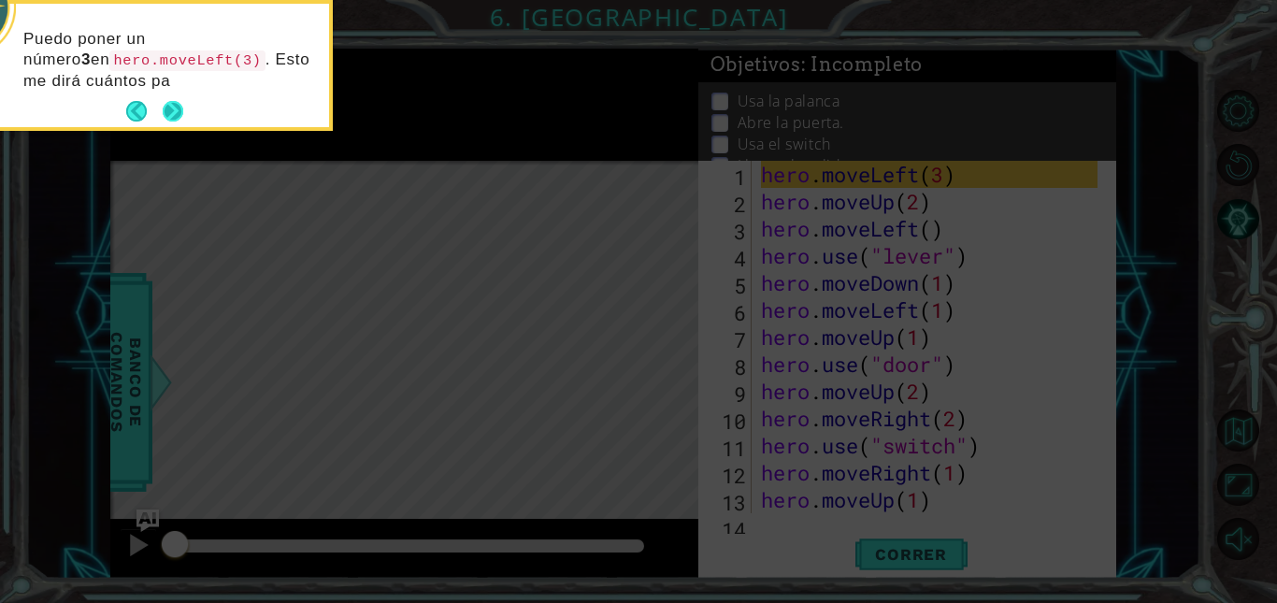
click at [164, 108] on button "Next" at bounding box center [173, 111] width 21 height 21
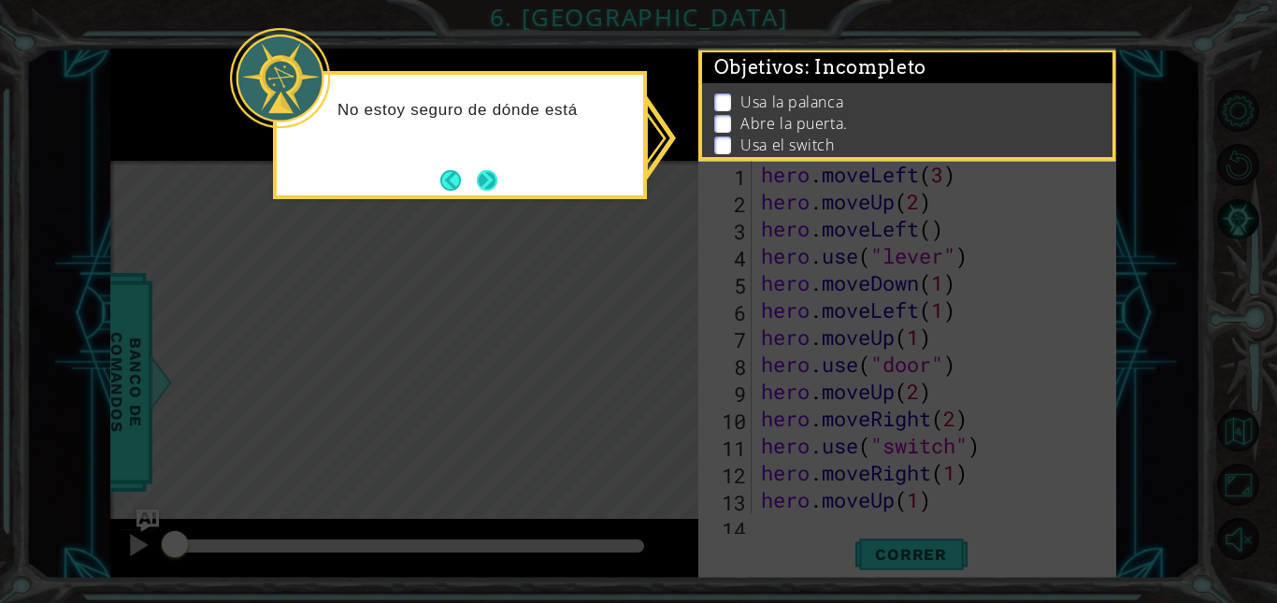
click at [481, 170] on button "Next" at bounding box center [487, 180] width 21 height 21
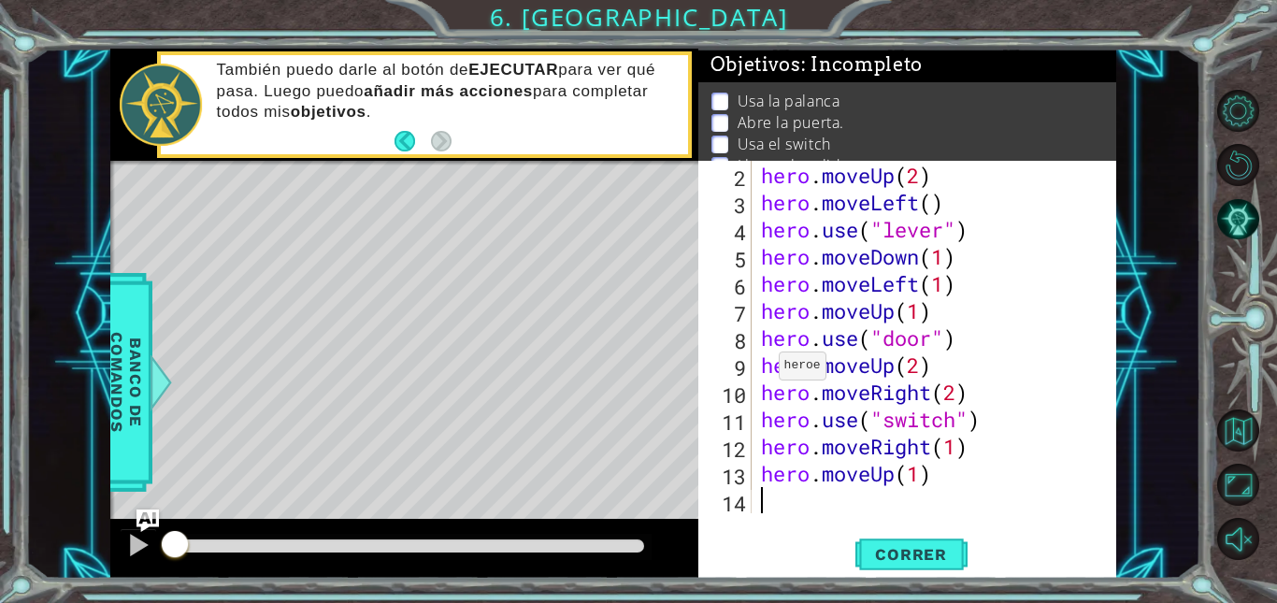
scroll to position [26, 0]
click at [905, 371] on div "hero . moveLeft ( 3 ) hero . moveUp ( 2 ) hero . moveLeft ( ) hero . use ( "lev…" at bounding box center [932, 339] width 350 height 407
click at [938, 462] on div "hero . moveLeft ( 3 ) hero . moveUp ( 2 ) hero . moveLeft ( ) hero . use ( "lev…" at bounding box center [932, 339] width 350 height 407
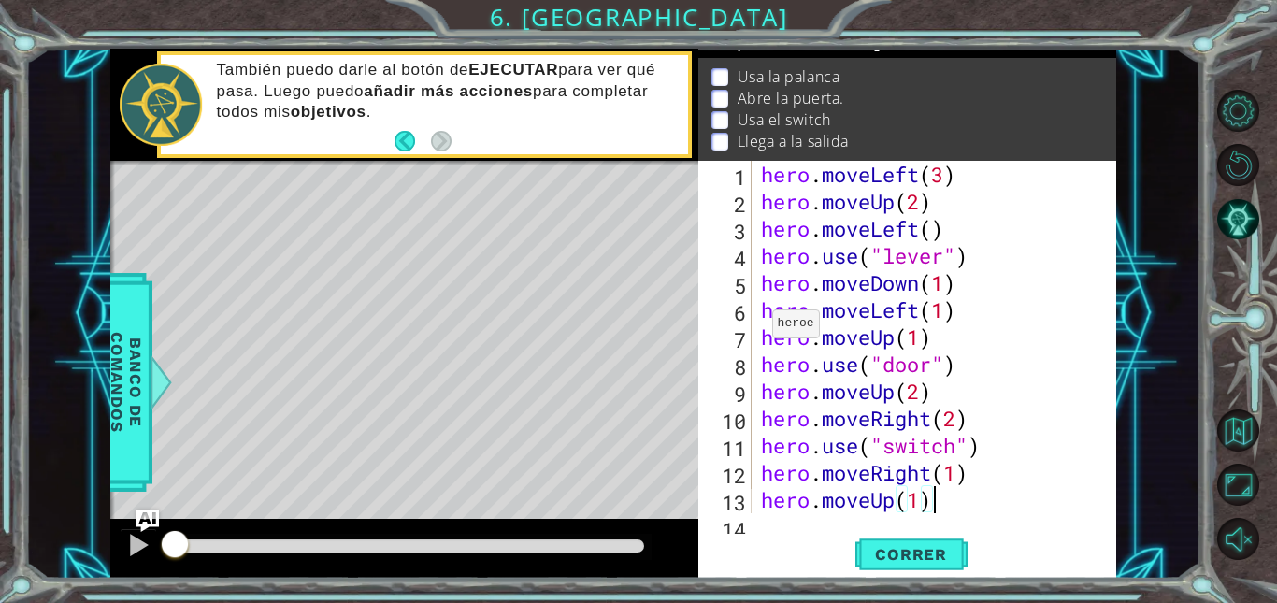
scroll to position [27, 0]
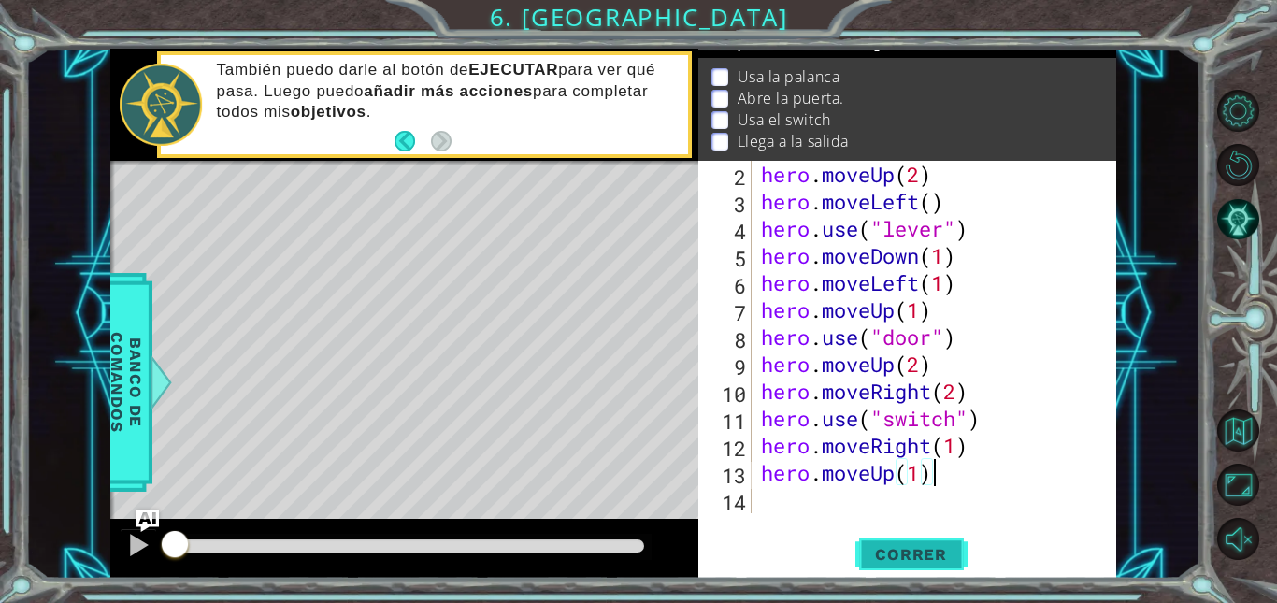
click at [883, 551] on span "Correr" at bounding box center [910, 554] width 109 height 19
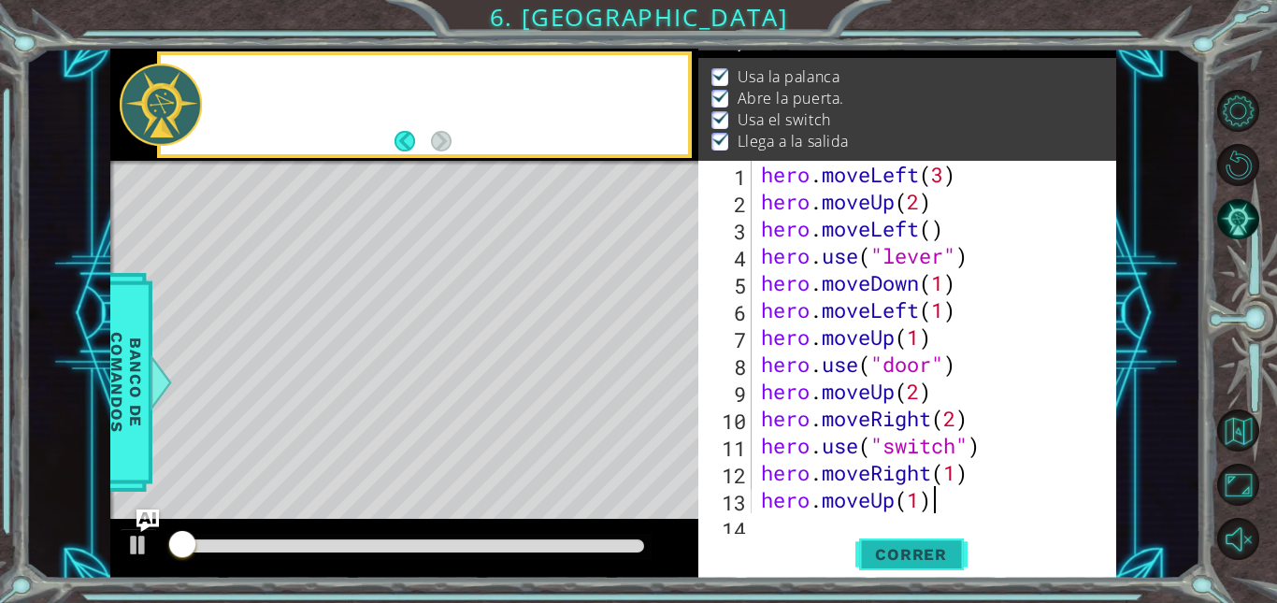
scroll to position [0, 0]
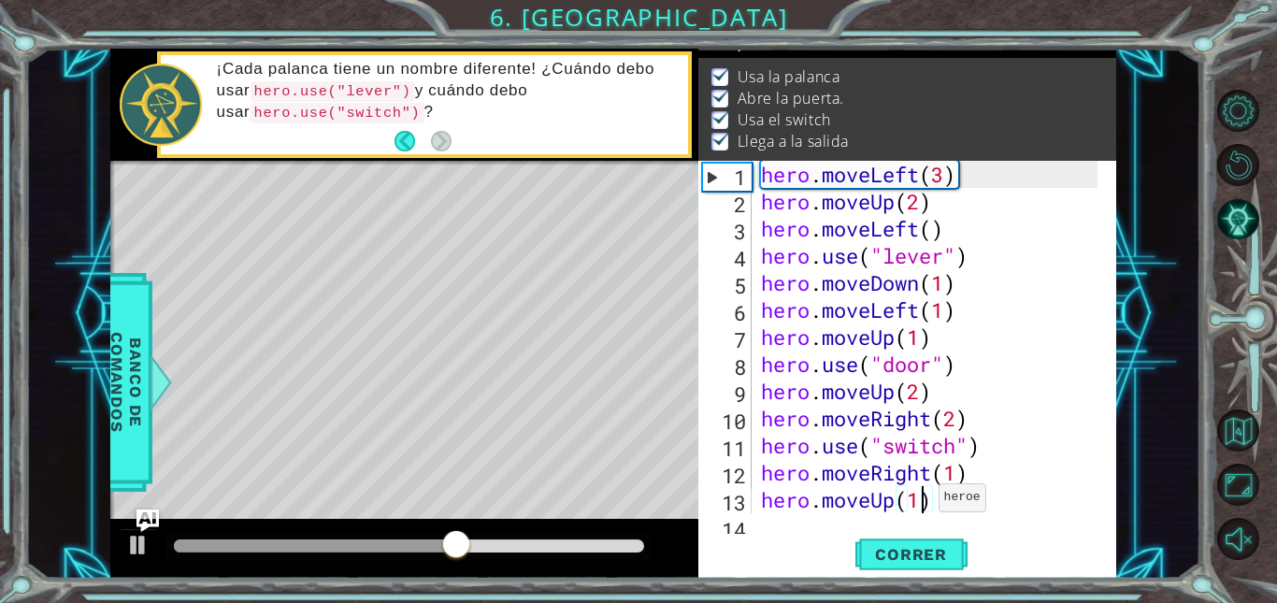
click at [923, 502] on div "hero . moveLeft ( 3 ) hero . moveUp ( 2 ) hero . moveLeft ( ) hero . use ( "lev…" at bounding box center [932, 364] width 350 height 407
type textarea "hero.moveUp()"
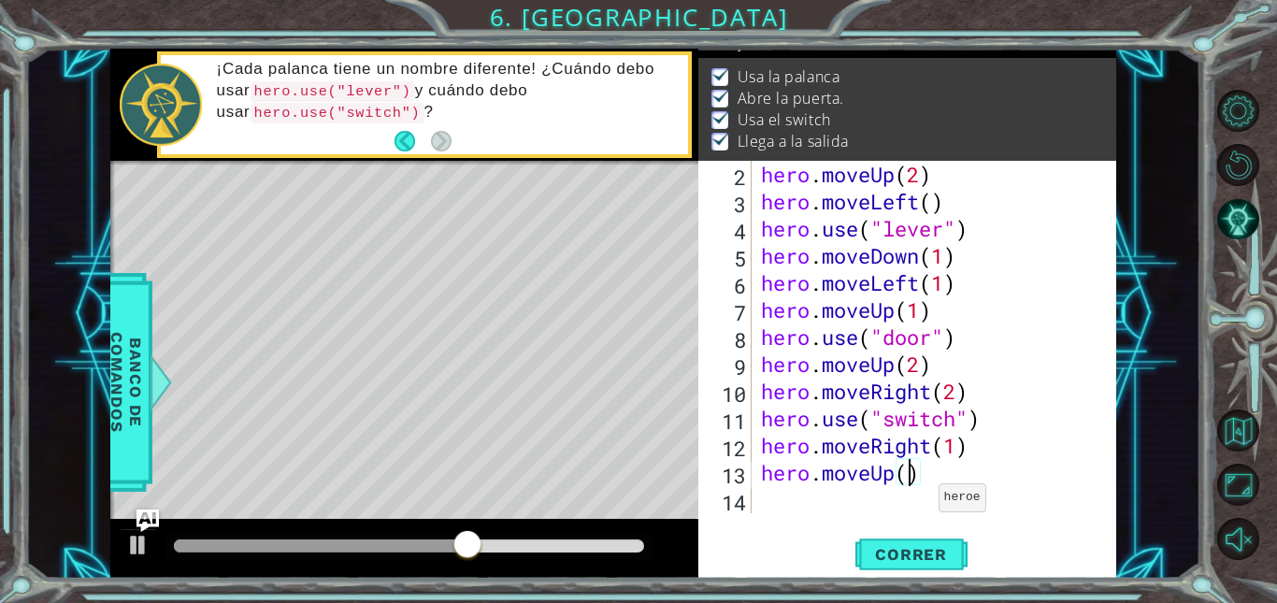
scroll to position [27, 0]
click at [923, 502] on div "hero . moveUp ( 2 ) hero . moveLeft ( ) hero . use ( "lever" ) hero . moveDown …" at bounding box center [932, 364] width 350 height 407
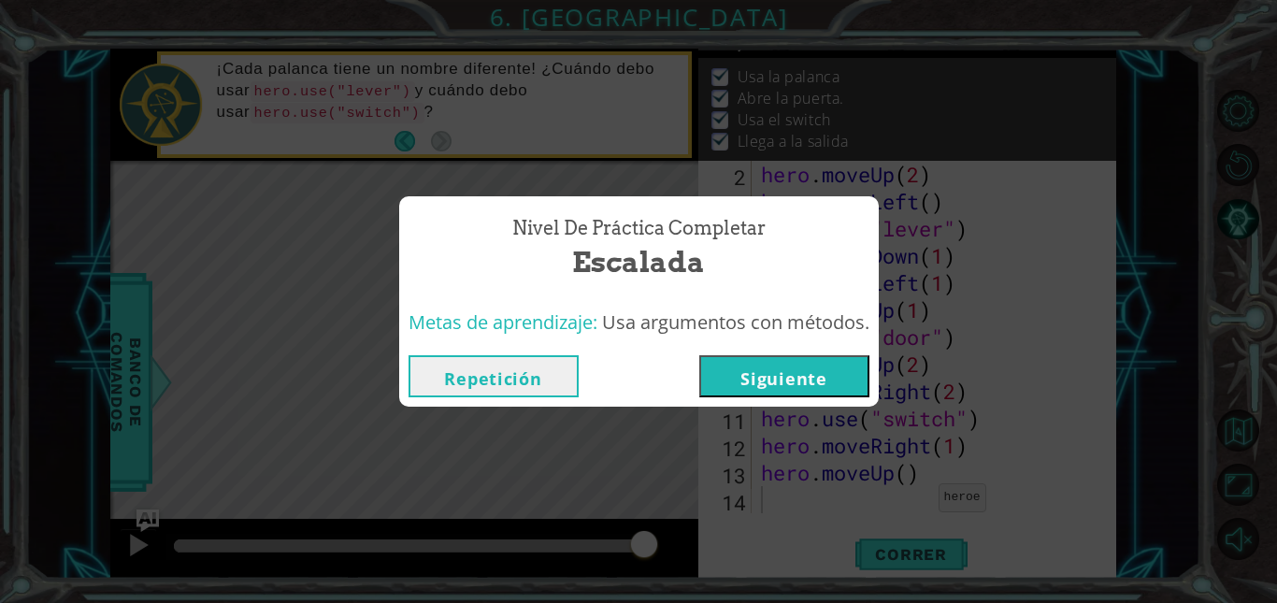
click at [516, 138] on div "Nivel de Práctica Completar Escalada Metas de aprendizaje: Usa argumentos con m…" at bounding box center [638, 301] width 1277 height 603
click at [769, 367] on button "Siguiente" at bounding box center [784, 376] width 170 height 42
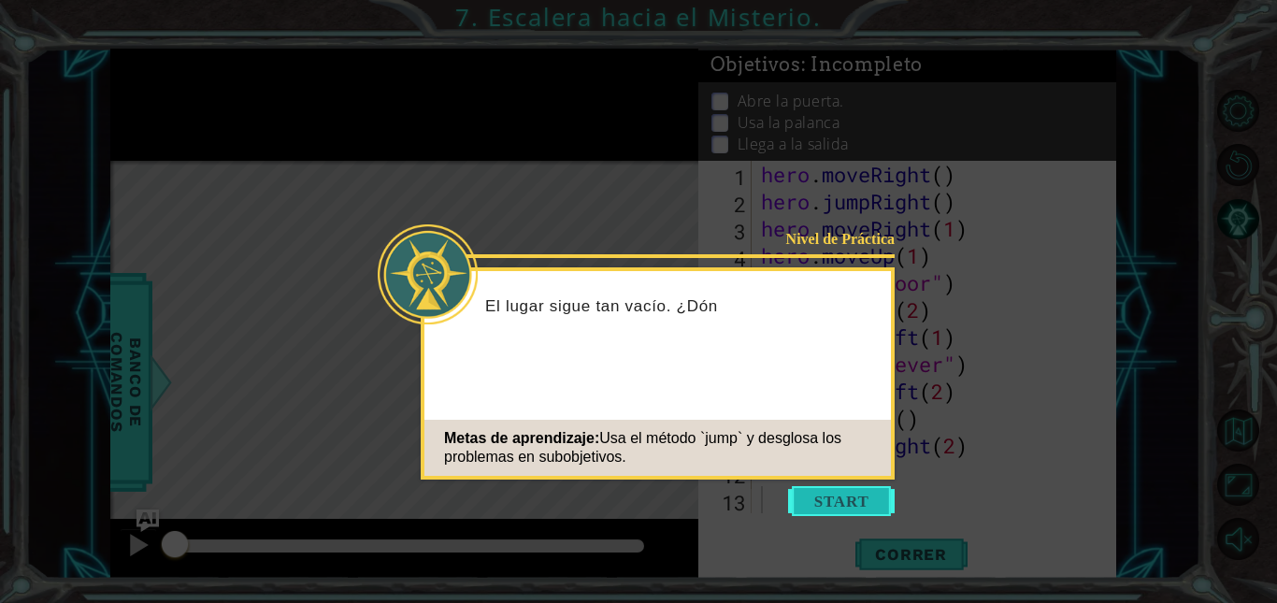
click at [848, 489] on button "Start" at bounding box center [841, 501] width 107 height 30
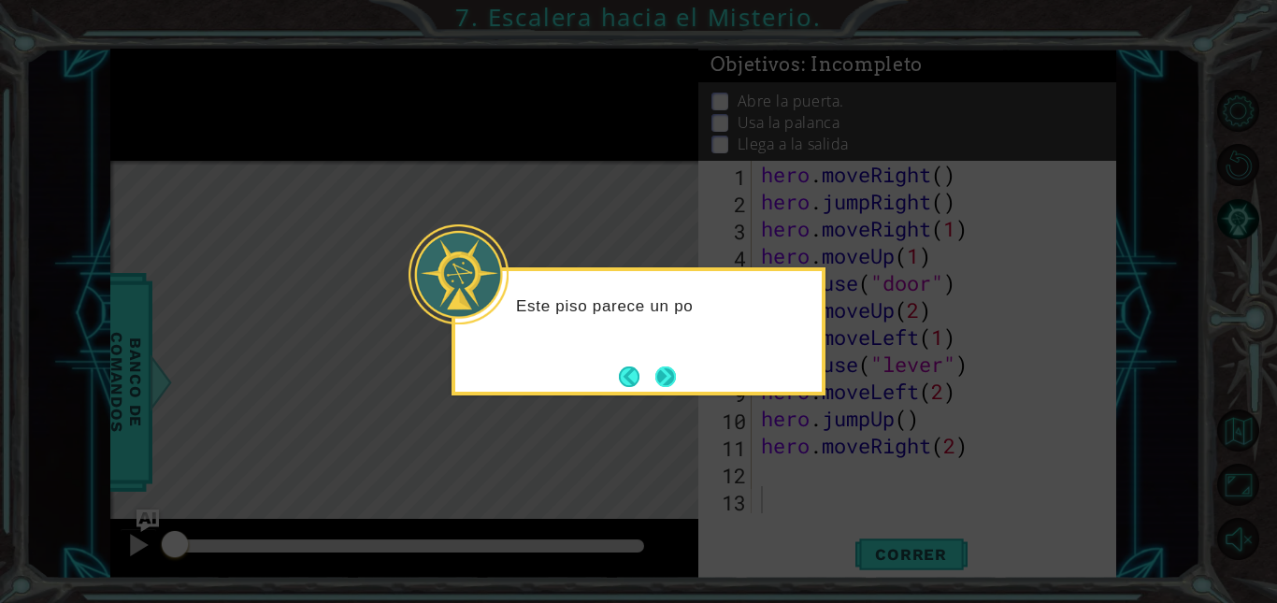
click at [676, 384] on button "Next" at bounding box center [665, 376] width 21 height 21
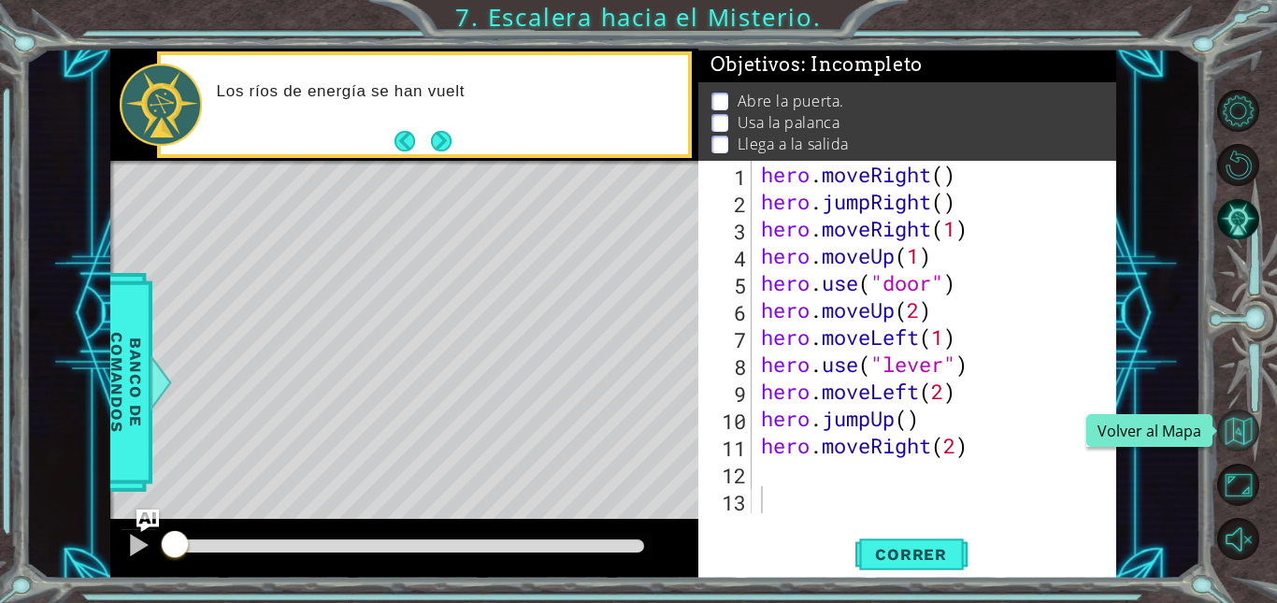
click at [1243, 436] on button "Volver al Mapa" at bounding box center [1238, 430] width 42 height 42
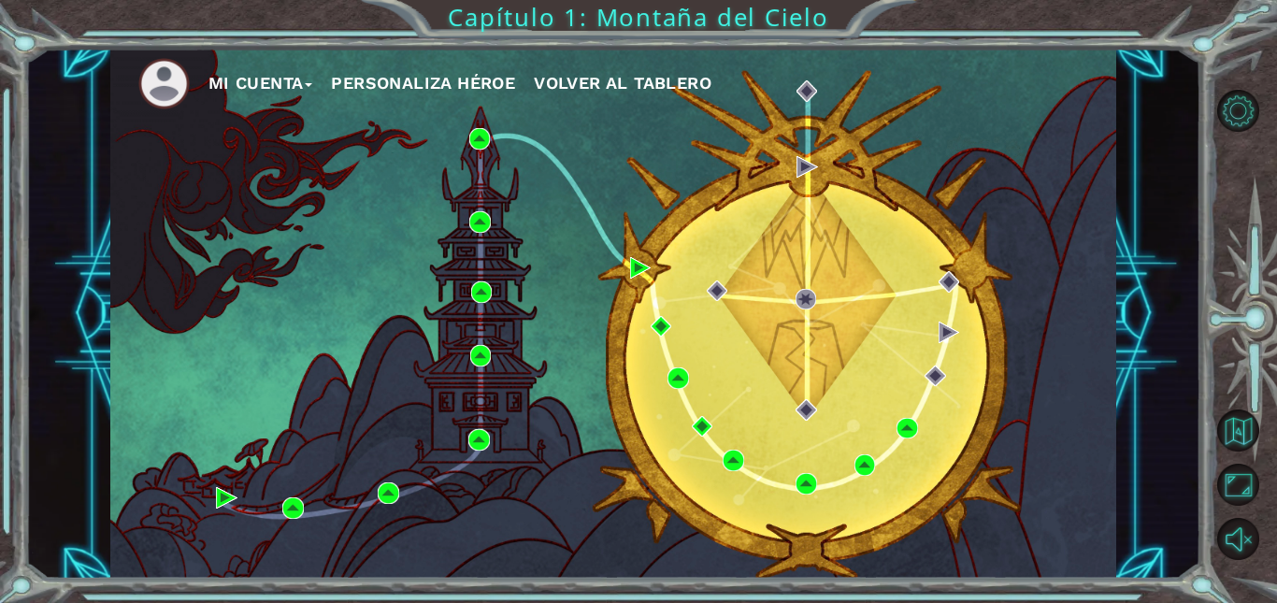
click at [712, 195] on div "Mi Cuenta Personaliza Héroe Volver al Tablero" at bounding box center [613, 314] width 1006 height 531
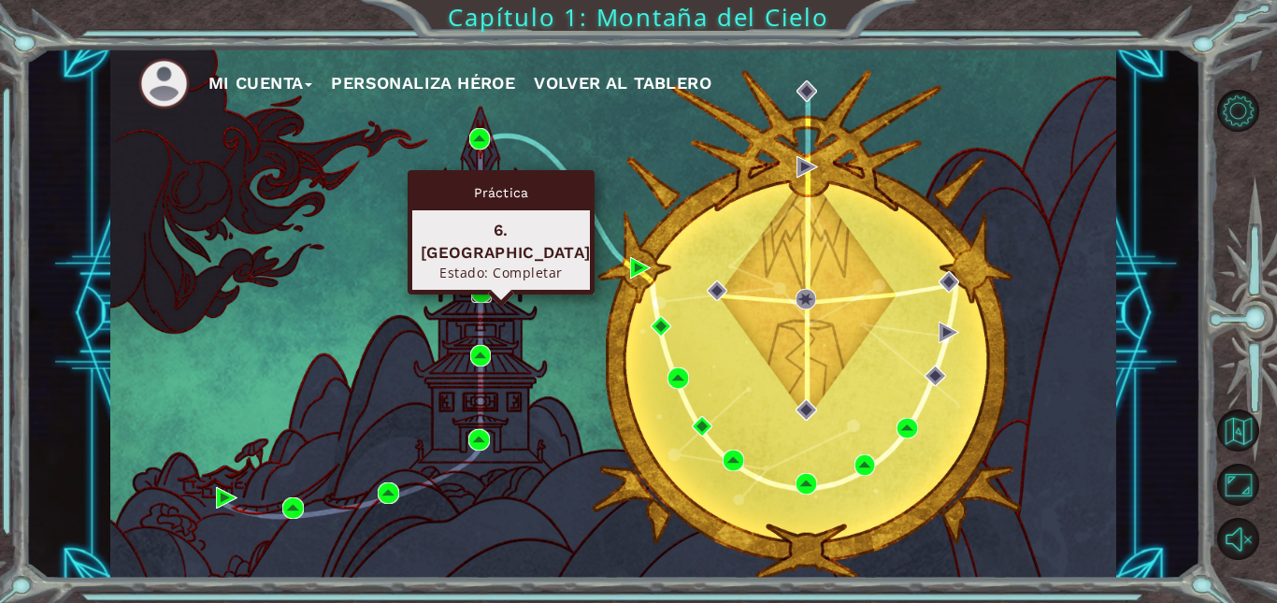
click at [481, 297] on img at bounding box center [482, 292] width 22 height 22
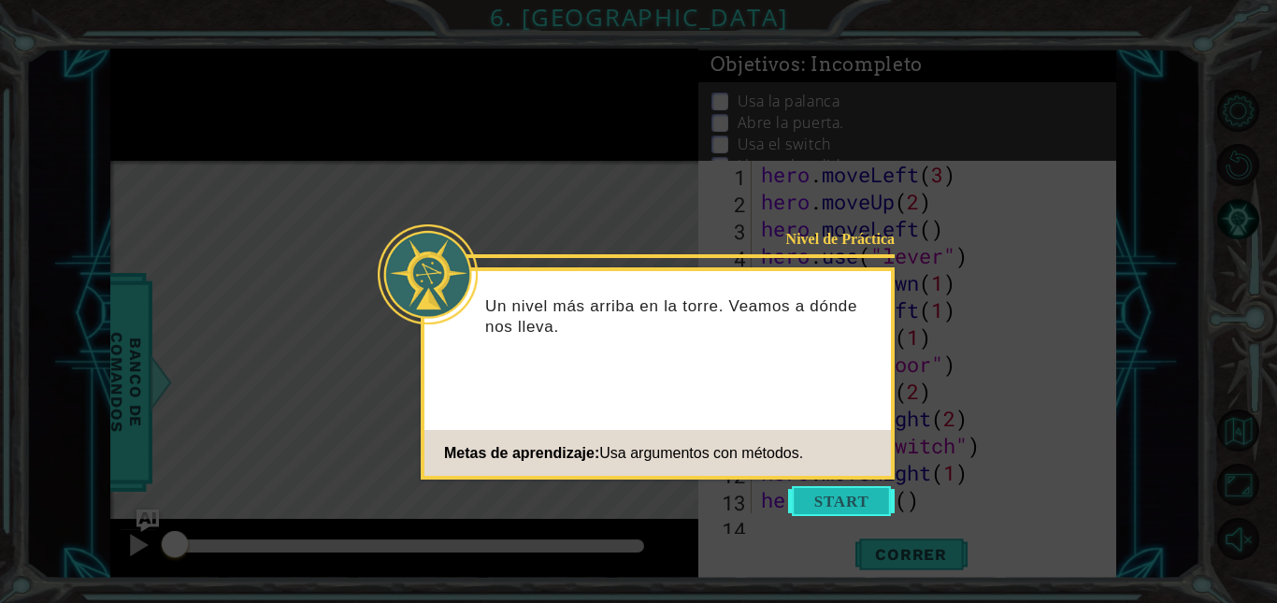
click at [844, 505] on button "Start" at bounding box center [841, 501] width 107 height 30
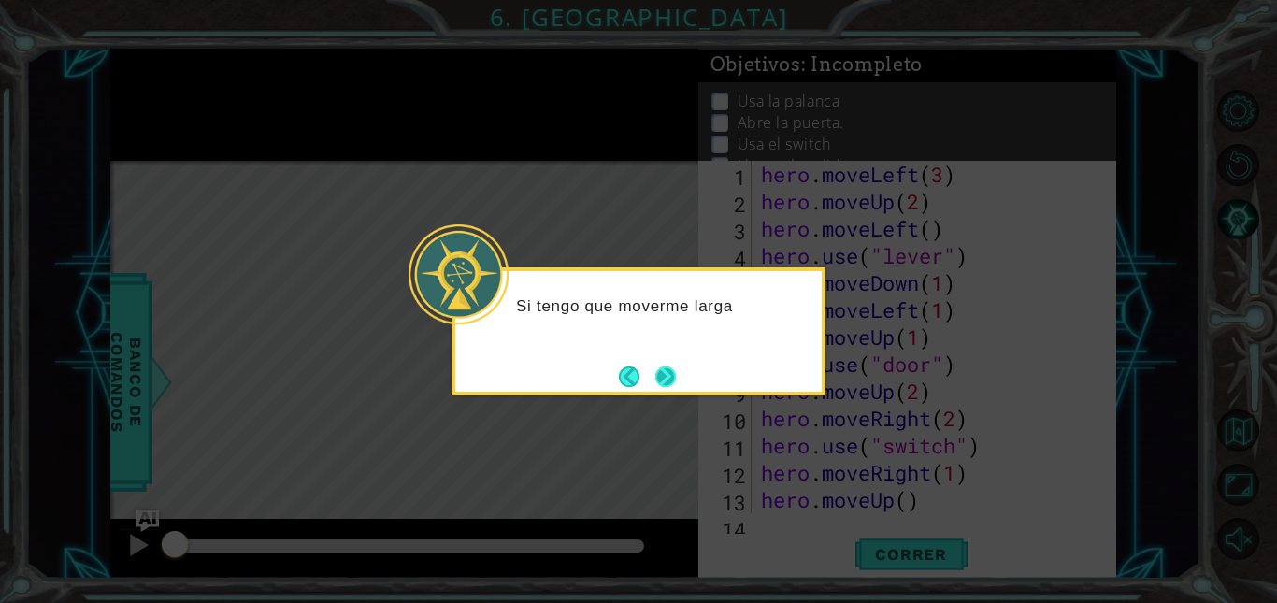
click at [676, 369] on button "Next" at bounding box center [665, 376] width 21 height 21
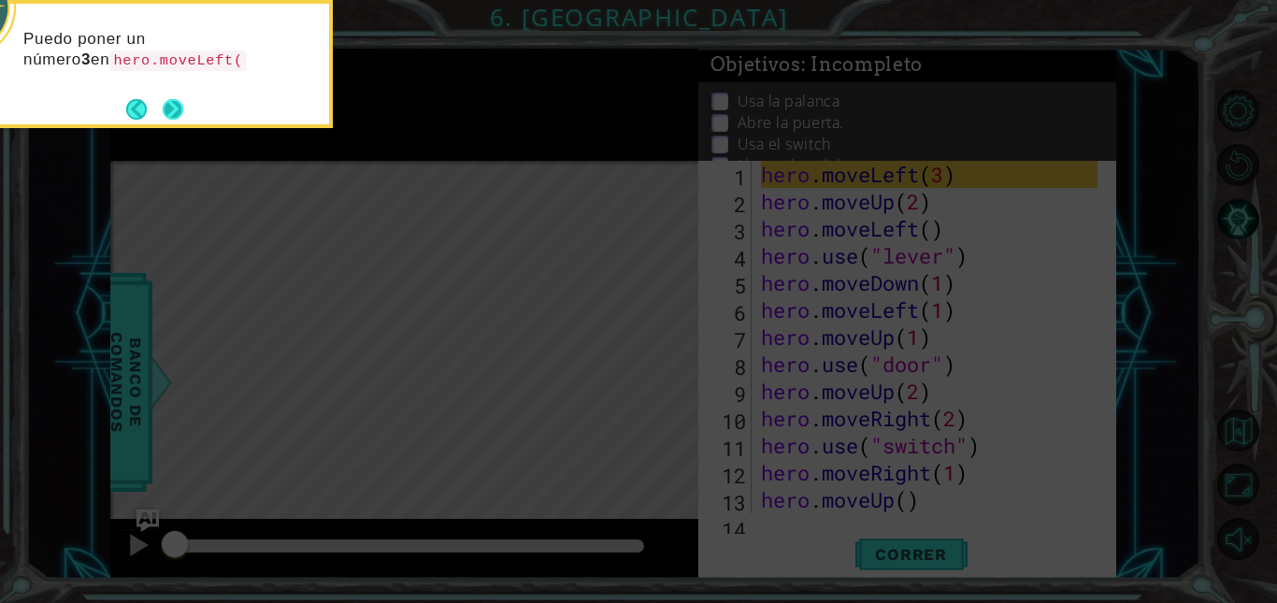
click at [176, 112] on button "Next" at bounding box center [173, 109] width 21 height 21
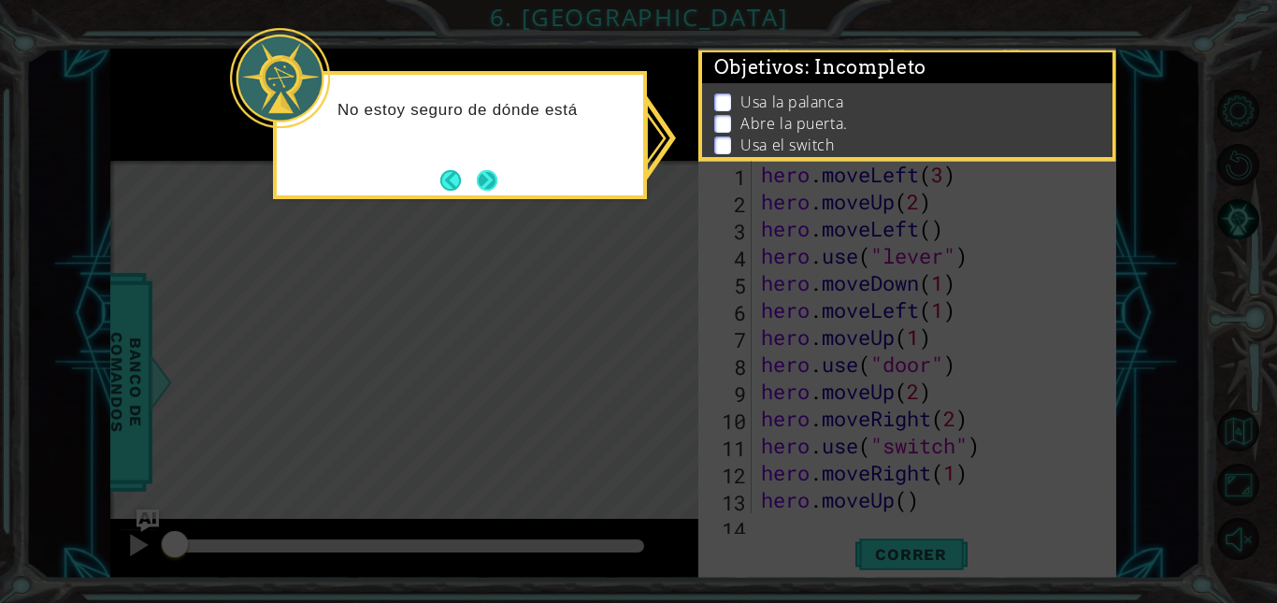
click at [483, 170] on button "Next" at bounding box center [487, 180] width 21 height 21
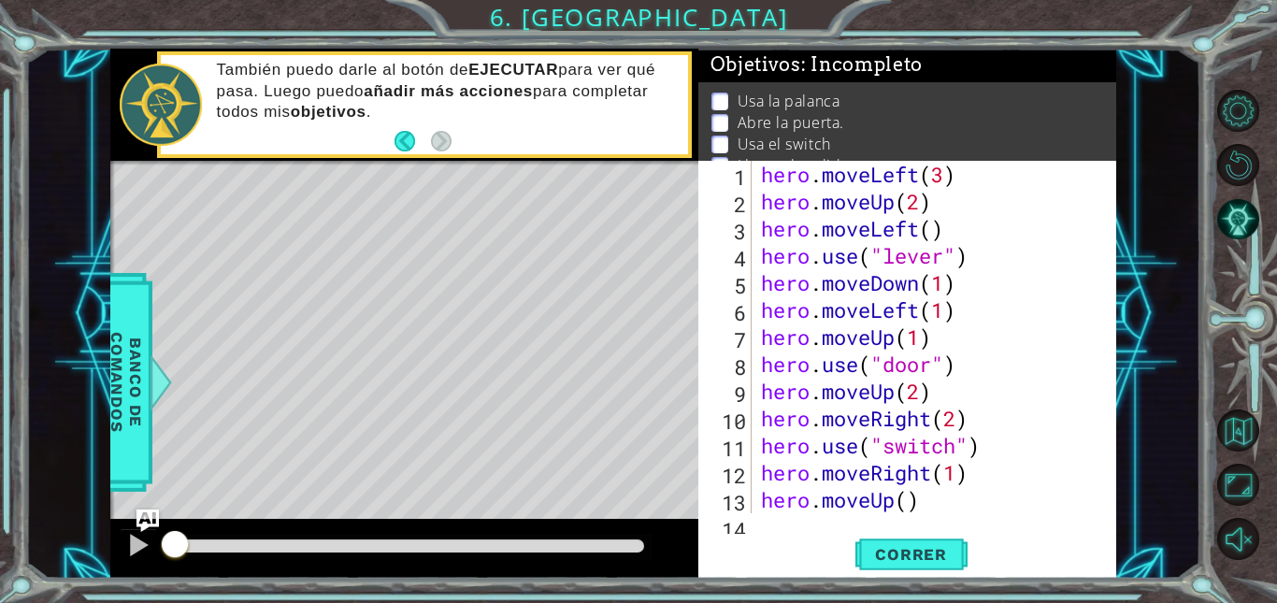
click at [981, 218] on div "hero . moveLeft ( 3 ) hero . moveUp ( 2 ) hero . moveLeft ( ) hero . use ( "lev…" at bounding box center [932, 364] width 350 height 407
type textarea "hero.moveLeft()"
click at [886, 539] on button "Correr" at bounding box center [911, 555] width 112 height 42
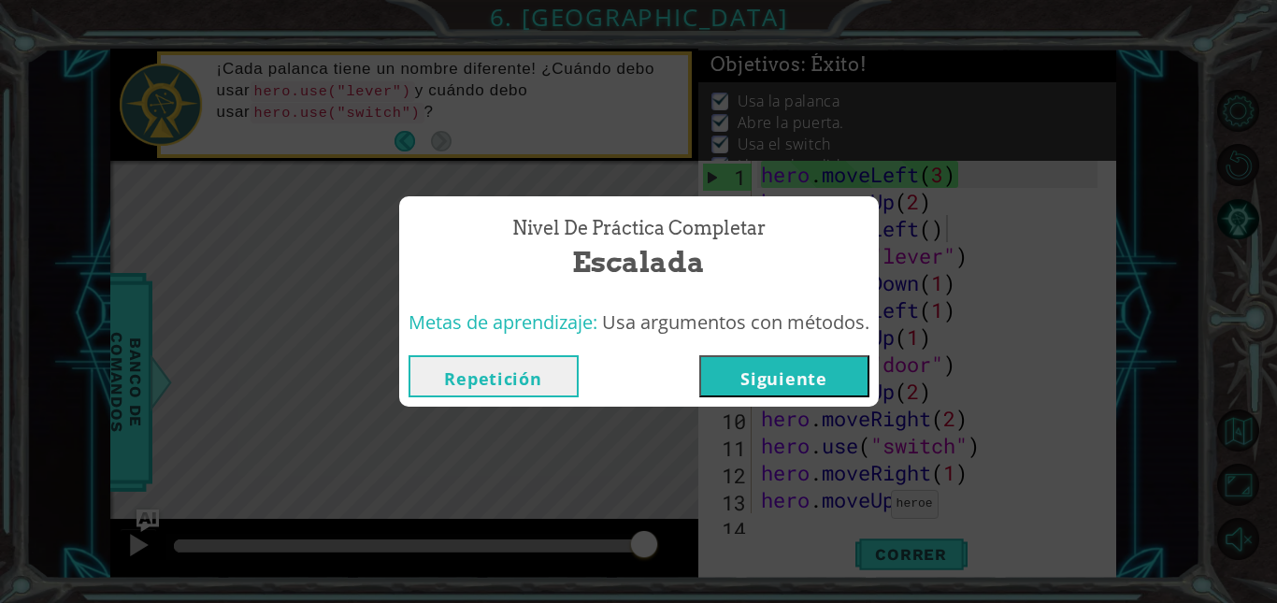
click at [771, 381] on button "Siguiente" at bounding box center [784, 376] width 170 height 42
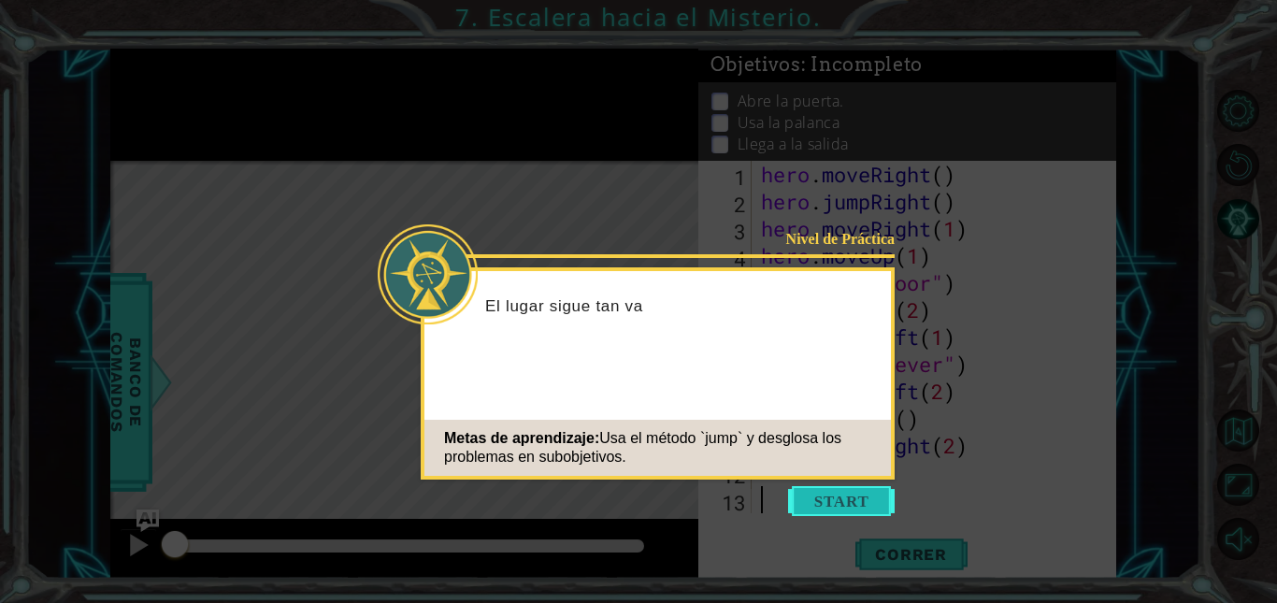
click at [830, 491] on button "Start" at bounding box center [841, 501] width 107 height 30
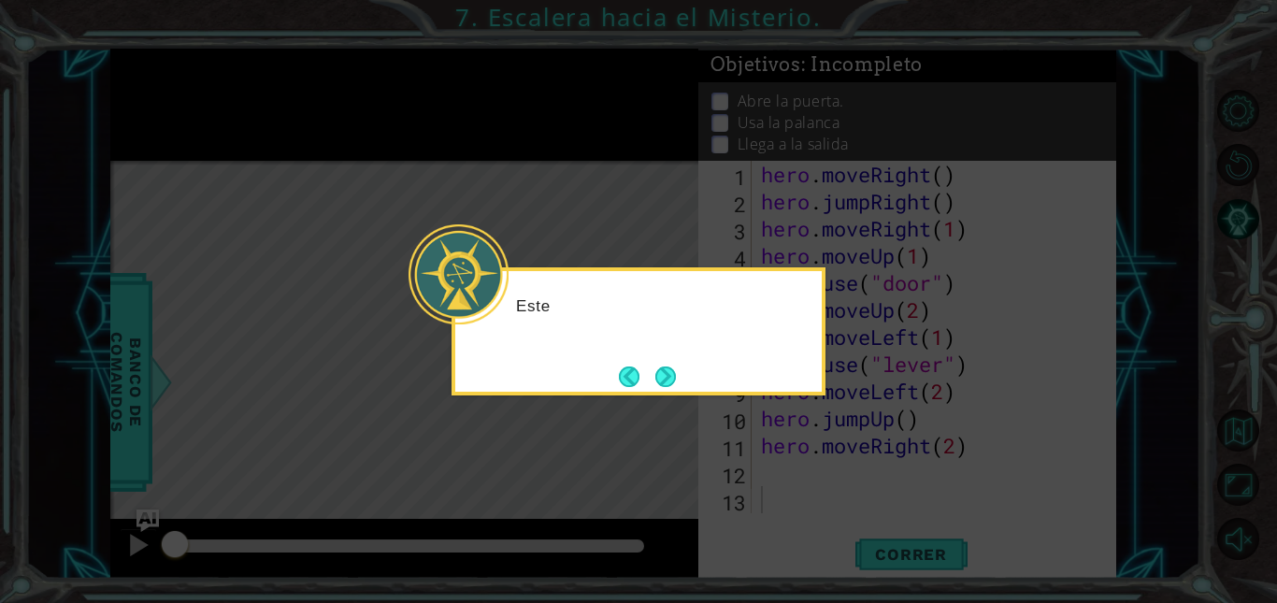
click at [830, 491] on icon at bounding box center [638, 301] width 1277 height 603
click at [666, 366] on button "Next" at bounding box center [665, 376] width 21 height 21
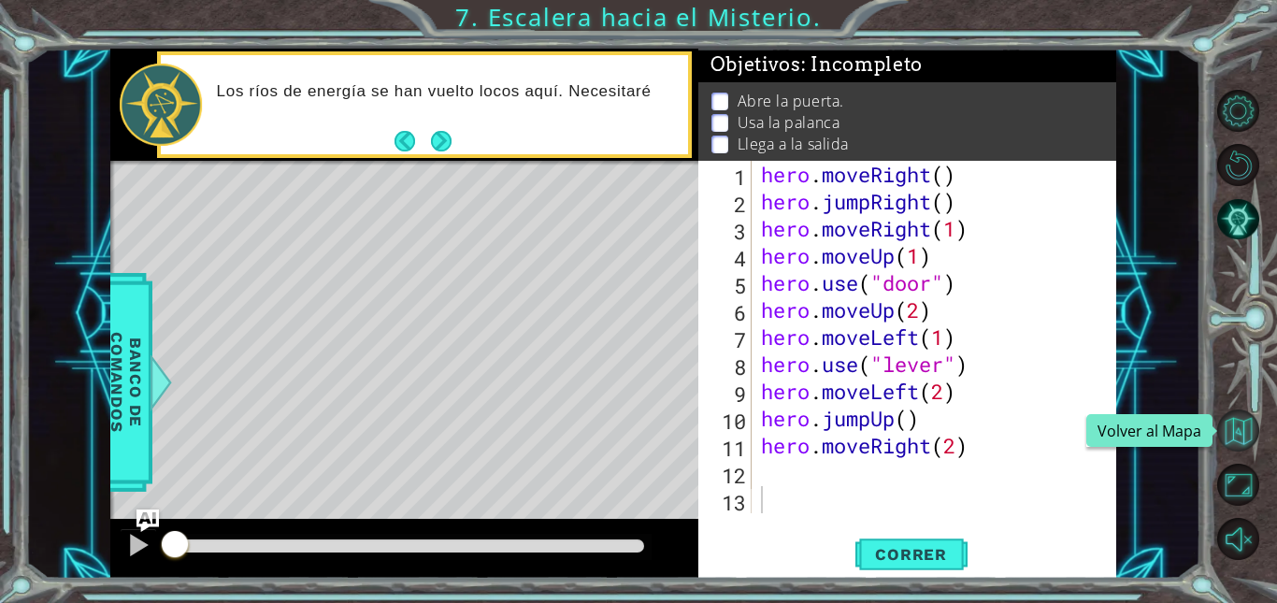
click at [1257, 425] on button "Volver al Mapa" at bounding box center [1238, 430] width 42 height 42
